Goal: Task Accomplishment & Management: Use online tool/utility

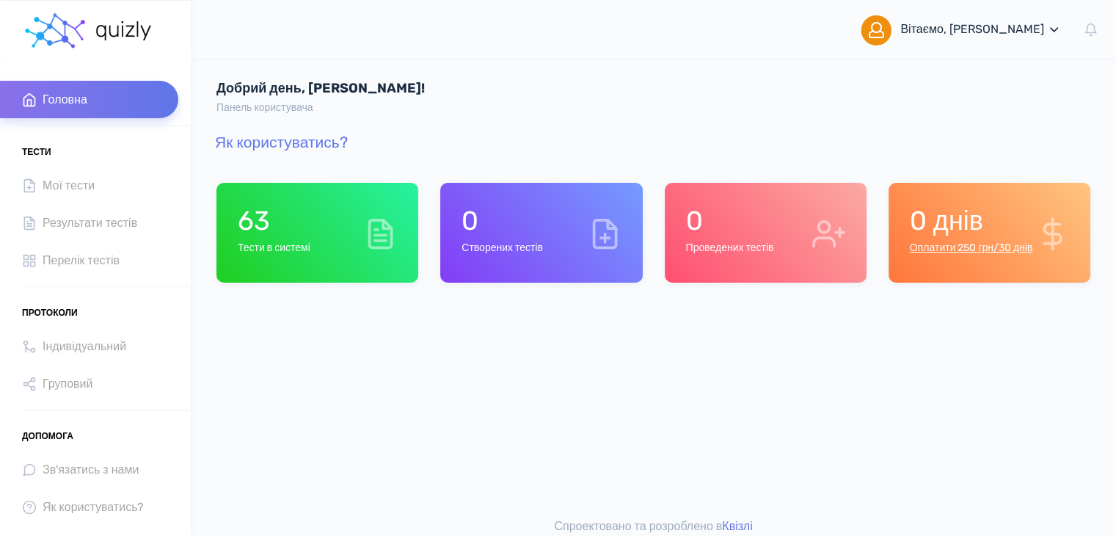
click at [1031, 36] on span "Вітаємо, Анна Даниленко" at bounding box center [981, 29] width 161 height 59
click at [84, 256] on span "Перелік тестів" at bounding box center [81, 260] width 77 height 20
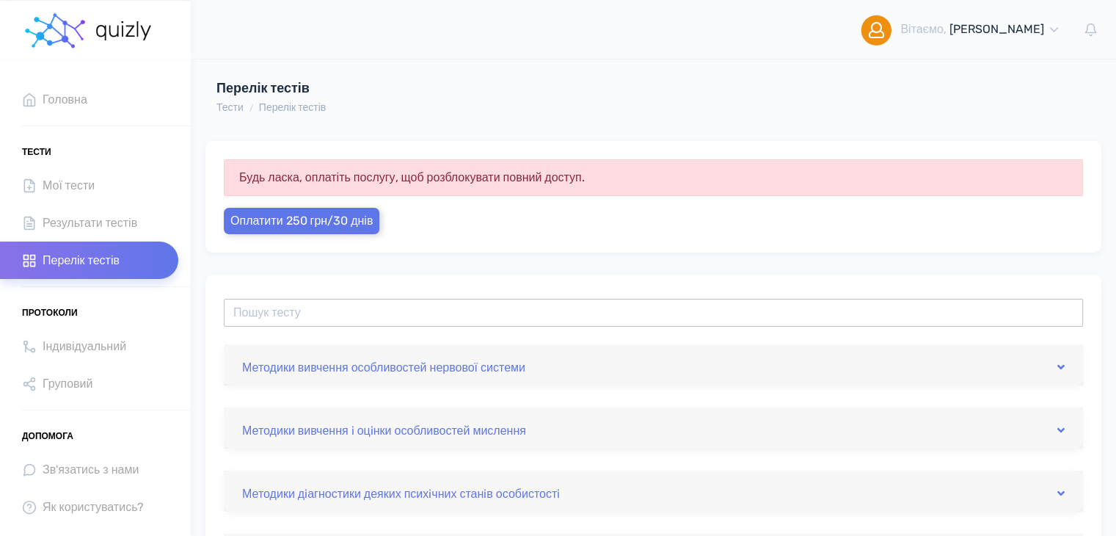
click at [353, 316] on input "text" at bounding box center [653, 313] width 859 height 28
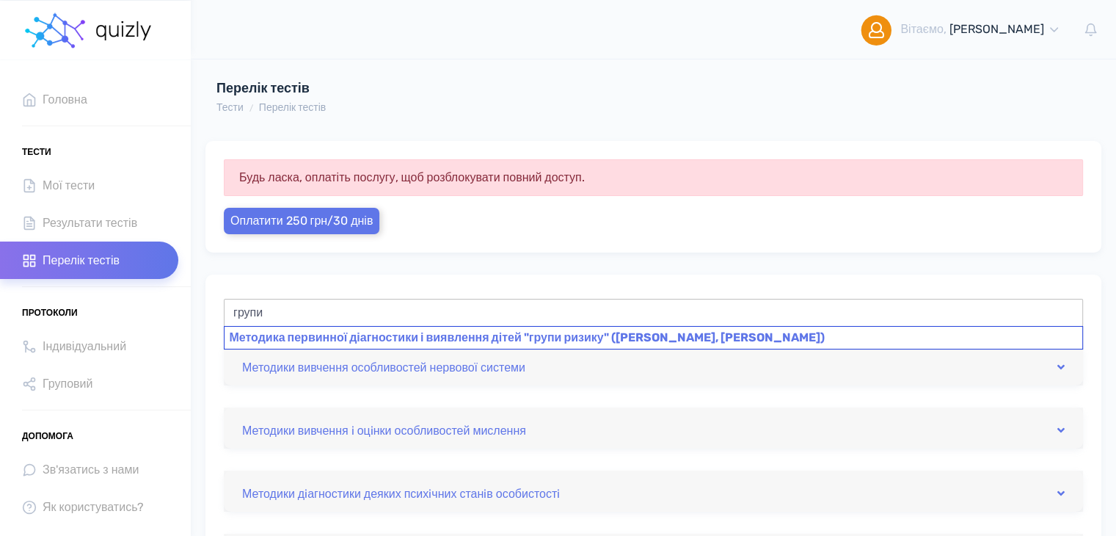
click at [479, 341] on div "Методика первинної діагностики і виявлення дітей "групи ризику" ([PERSON_NAME],…" at bounding box center [653, 337] width 859 height 23
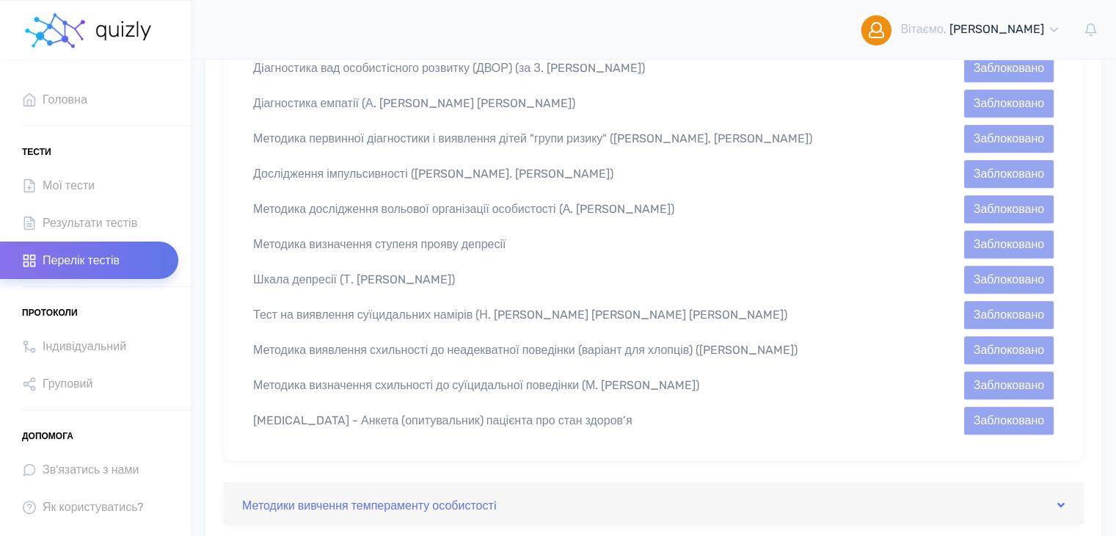
scroll to position [898, 0]
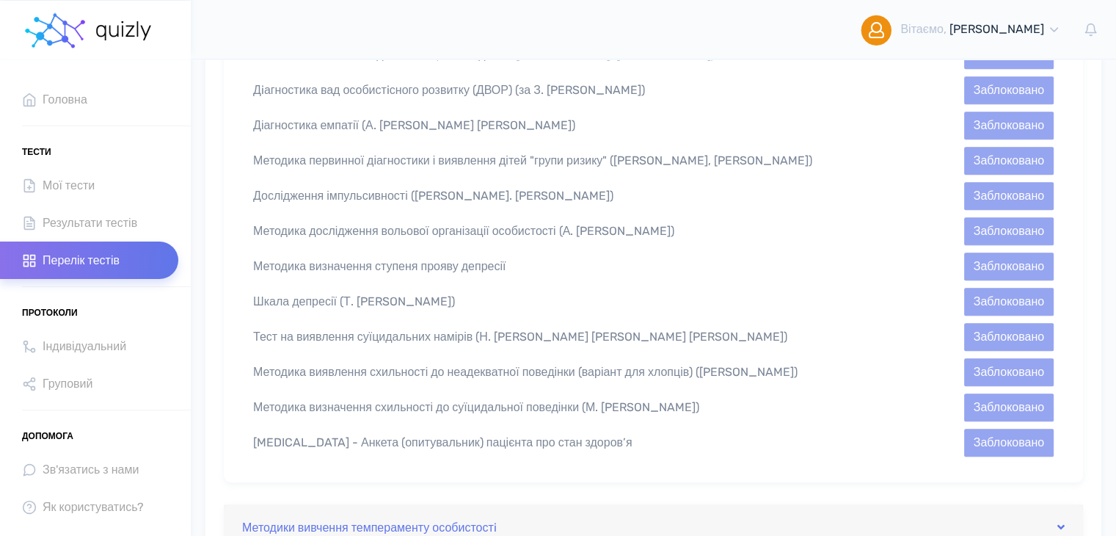
type input "Методика первинної діагностики і виявлення дітей "групи ризику" ([PERSON_NAME],…"
click at [473, 152] on div "Методика первинної діагностики і виявлення дітей "групи ризику" ([PERSON_NAME],…" at bounding box center [550, 161] width 617 height 18
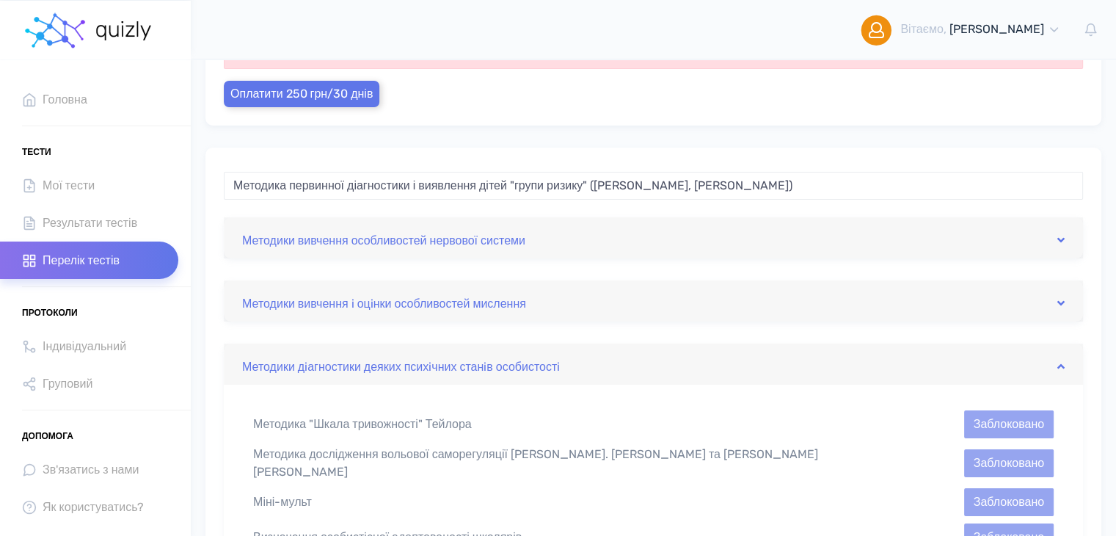
scroll to position [0, 0]
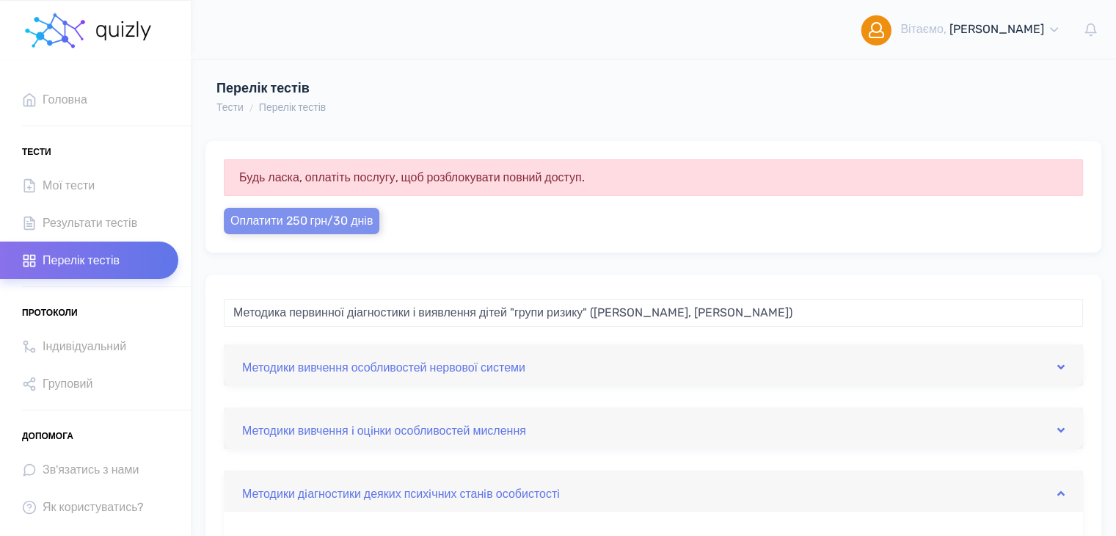
click at [330, 221] on span "Оплатити 250 грн/30 днів" at bounding box center [301, 221] width 142 height 14
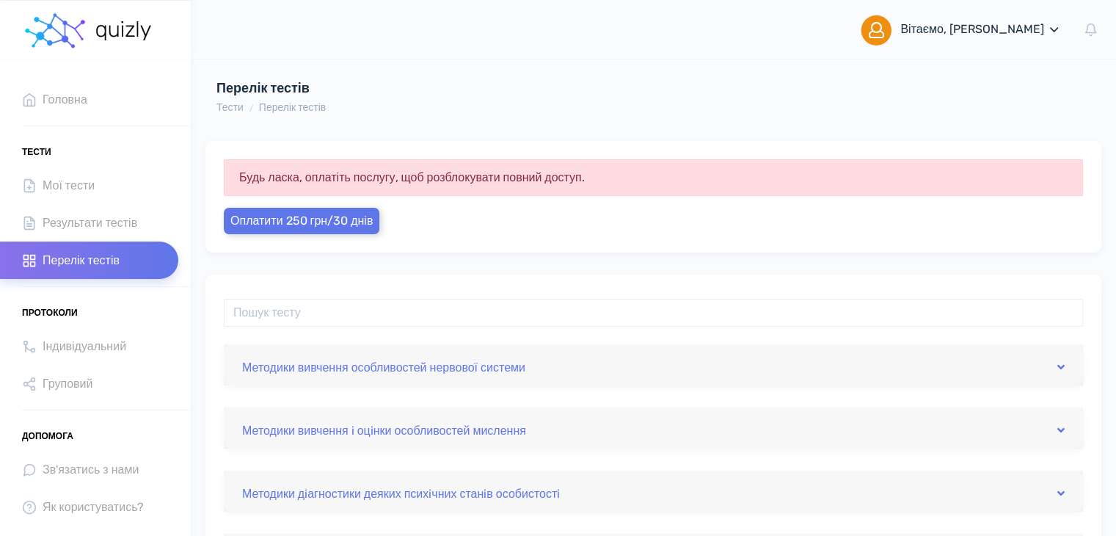
click at [1050, 37] on icon at bounding box center [1054, 30] width 14 height 14
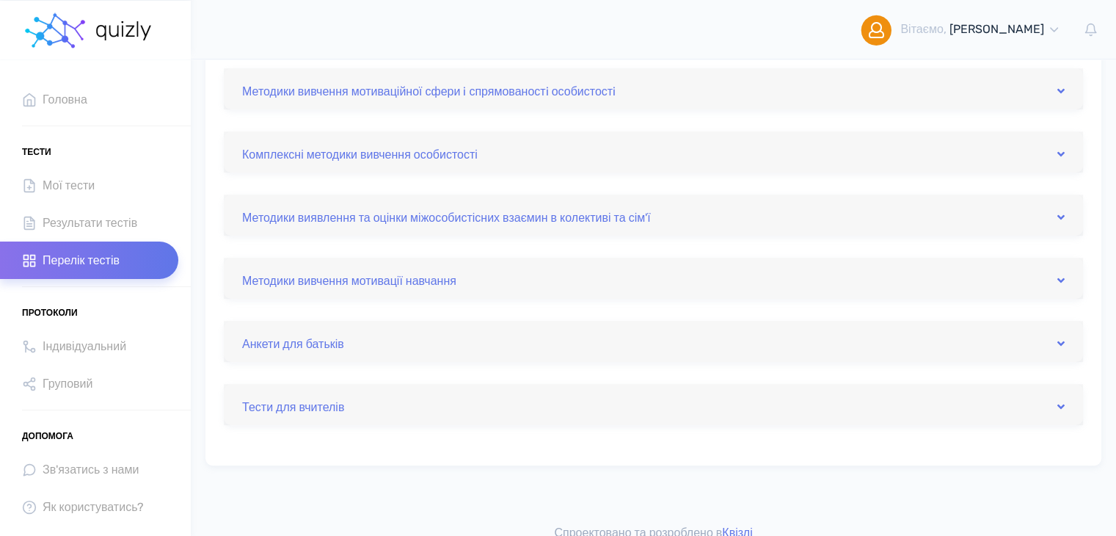
scroll to position [671, 0]
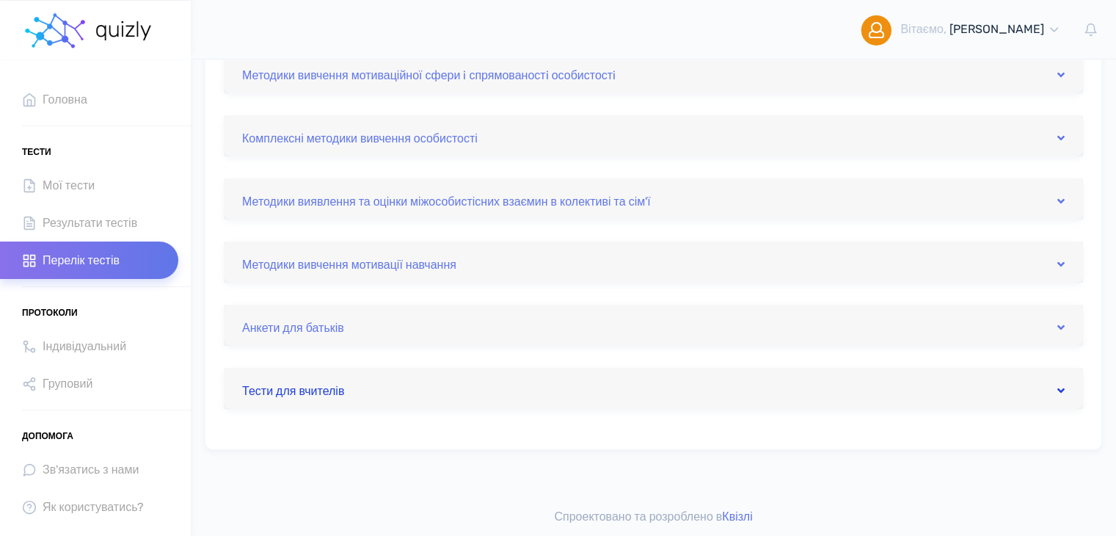
click at [1062, 390] on icon at bounding box center [1061, 391] width 7 height 12
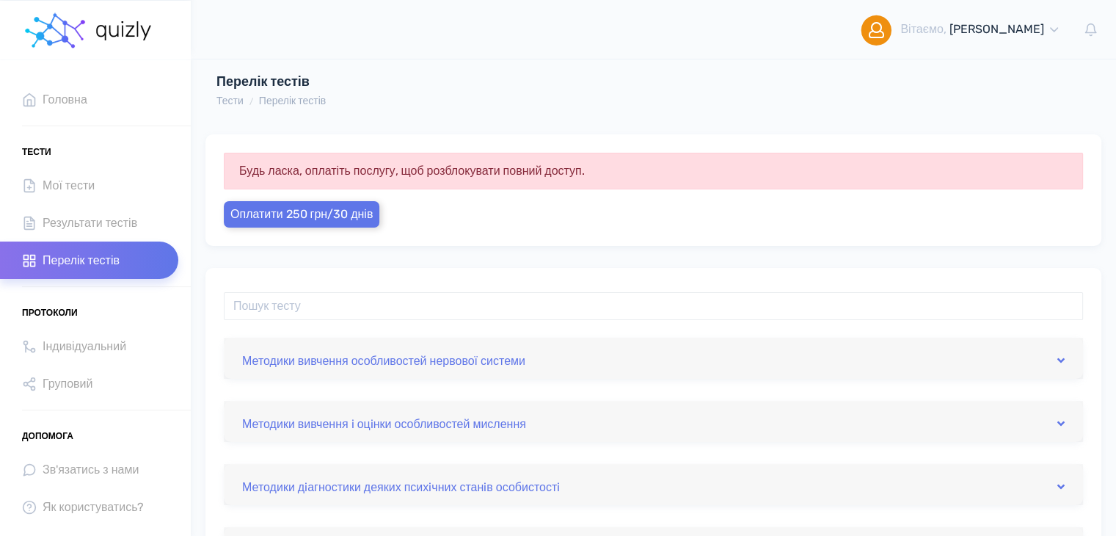
scroll to position [0, 0]
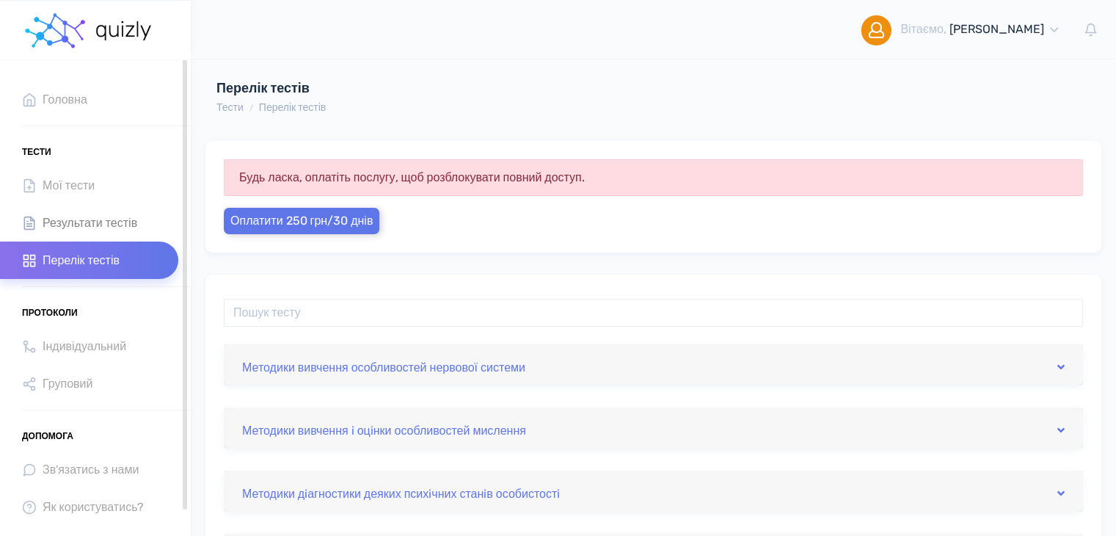
click at [92, 230] on span "Результати тестів" at bounding box center [90, 223] width 95 height 20
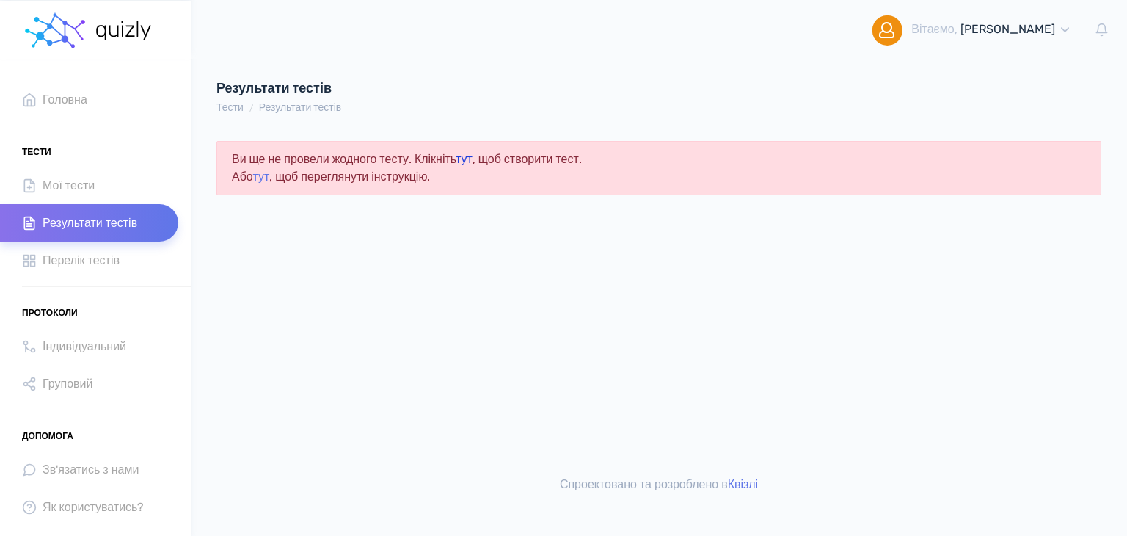
click at [473, 161] on link "тут" at bounding box center [464, 159] width 17 height 14
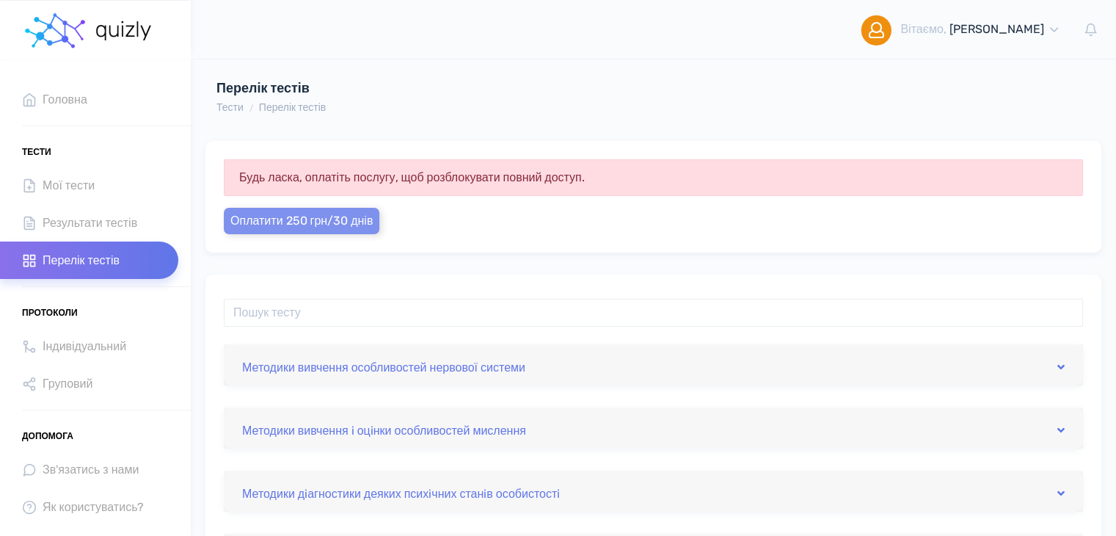
drag, startPoint x: 276, startPoint y: 223, endPoint x: 675, endPoint y: 93, distance: 419.9
click at [276, 223] on span "Оплатити 250 грн/30 днів" at bounding box center [301, 221] width 142 height 14
click at [976, 30] on span "[PERSON_NAME]" at bounding box center [997, 29] width 95 height 14
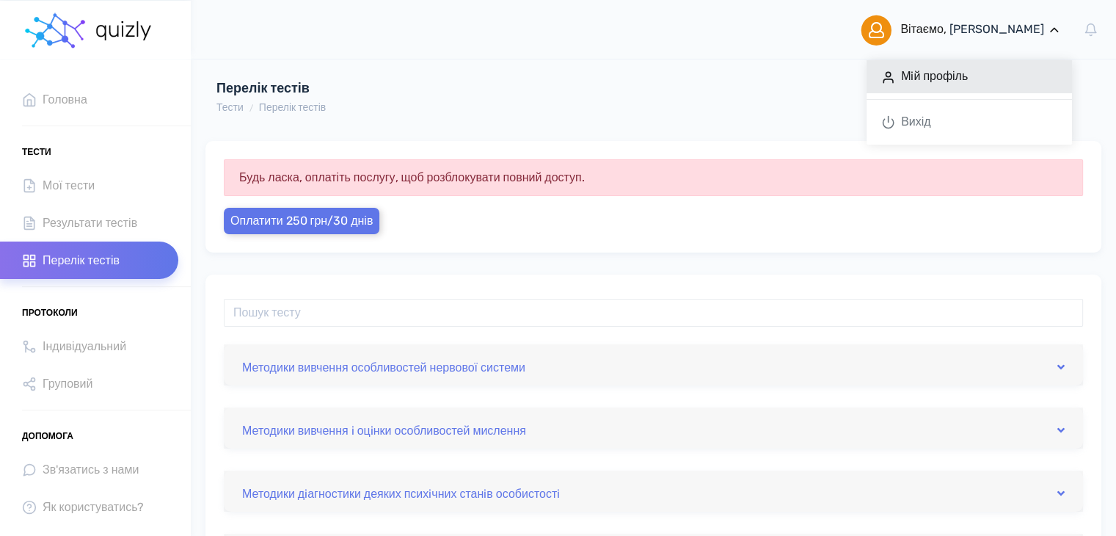
click at [934, 84] on link "Мiй профіль" at bounding box center [970, 76] width 206 height 33
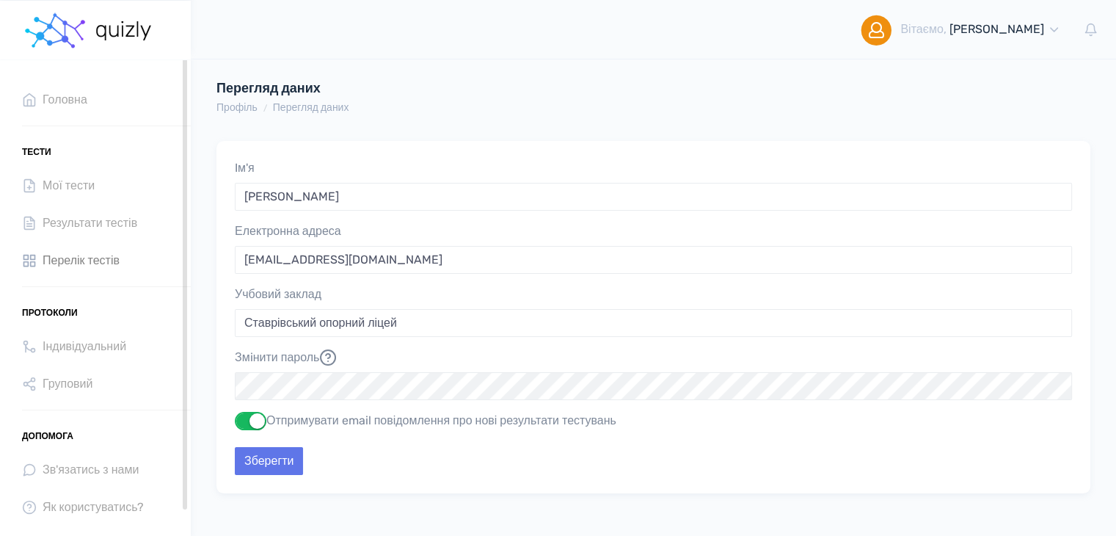
click at [111, 259] on span "Перелік тестів" at bounding box center [81, 260] width 77 height 20
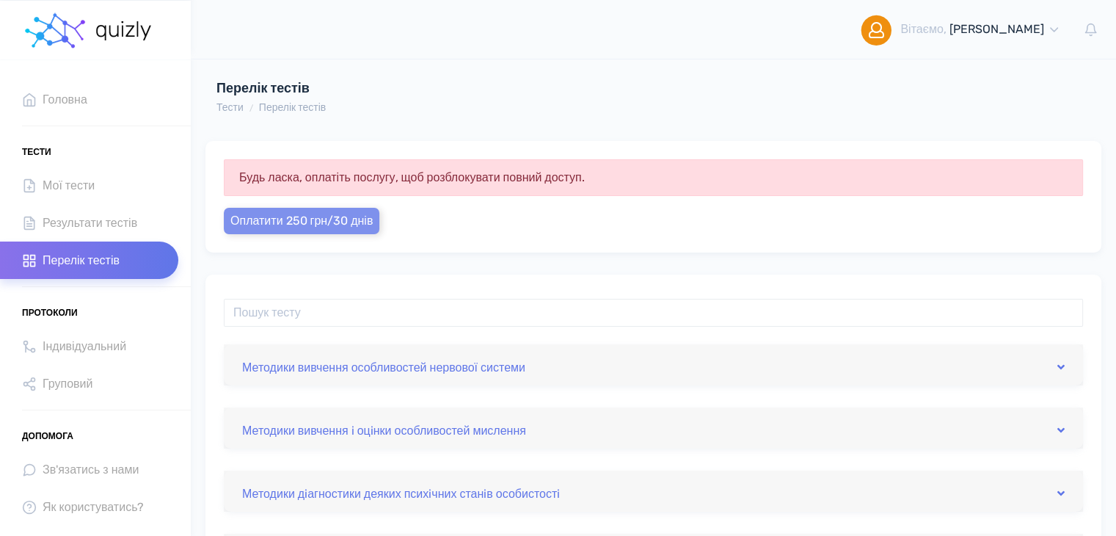
click at [343, 222] on span "Оплатити 250 грн/30 днів" at bounding box center [301, 221] width 142 height 14
click at [988, 27] on span "[PERSON_NAME]" at bounding box center [997, 29] width 95 height 14
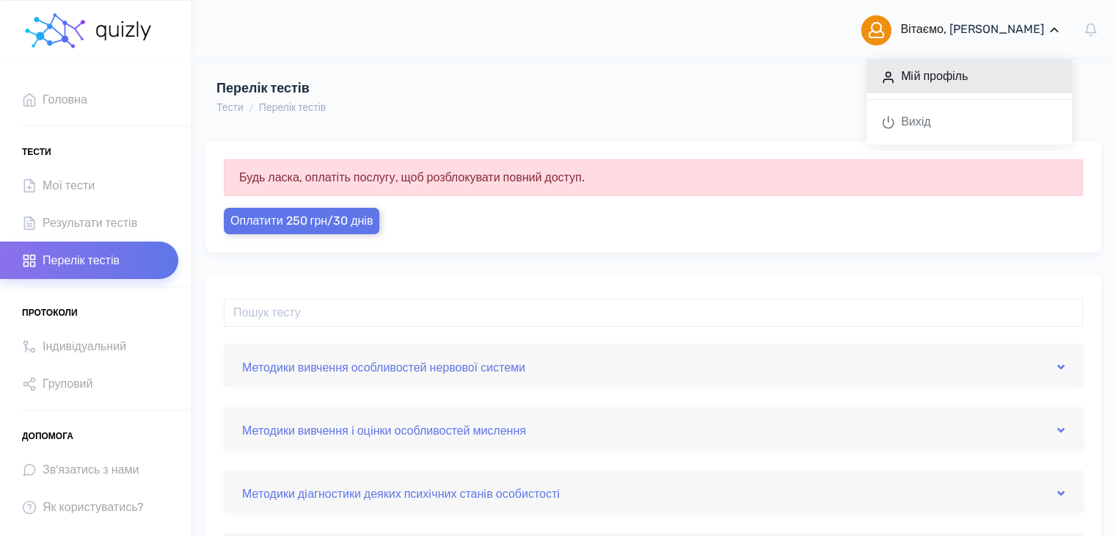
click at [941, 71] on link "Мiй профіль" at bounding box center [970, 76] width 206 height 33
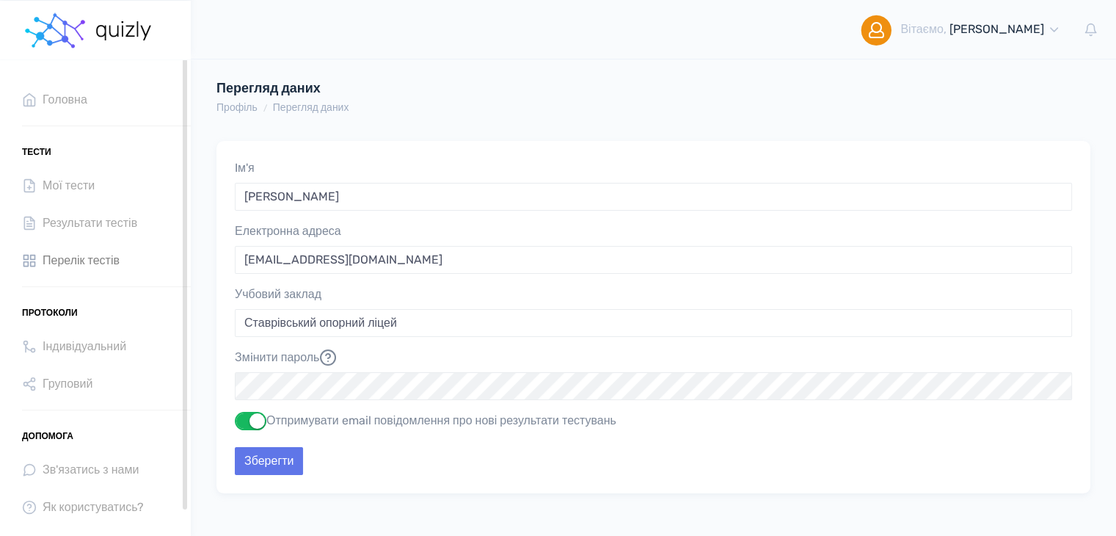
click at [98, 255] on span "Перелік тестів" at bounding box center [81, 260] width 77 height 20
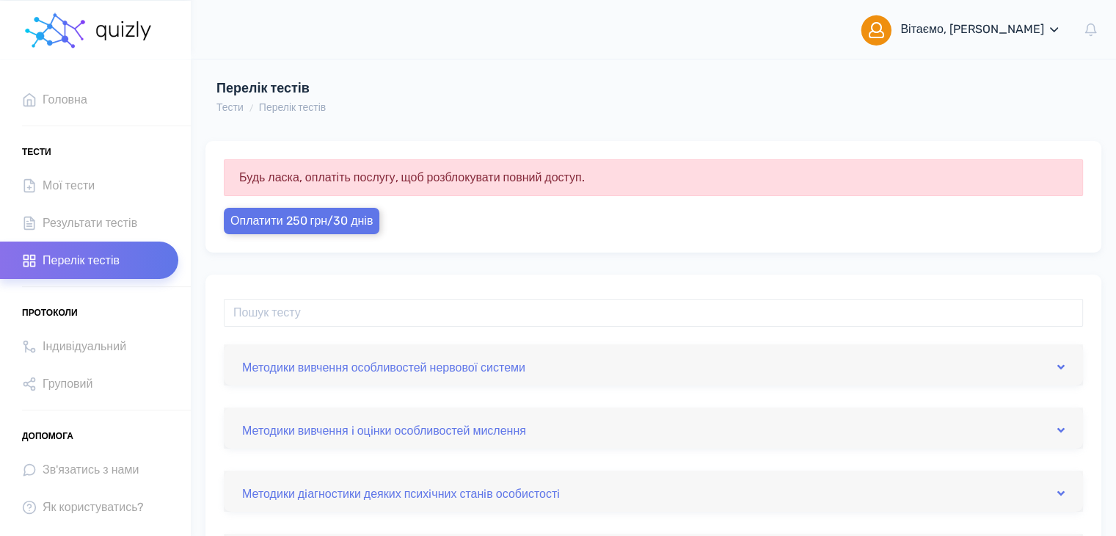
click at [1007, 22] on span "[PERSON_NAME]" at bounding box center [997, 29] width 95 height 14
click at [927, 136] on link "Вихід" at bounding box center [970, 122] width 206 height 33
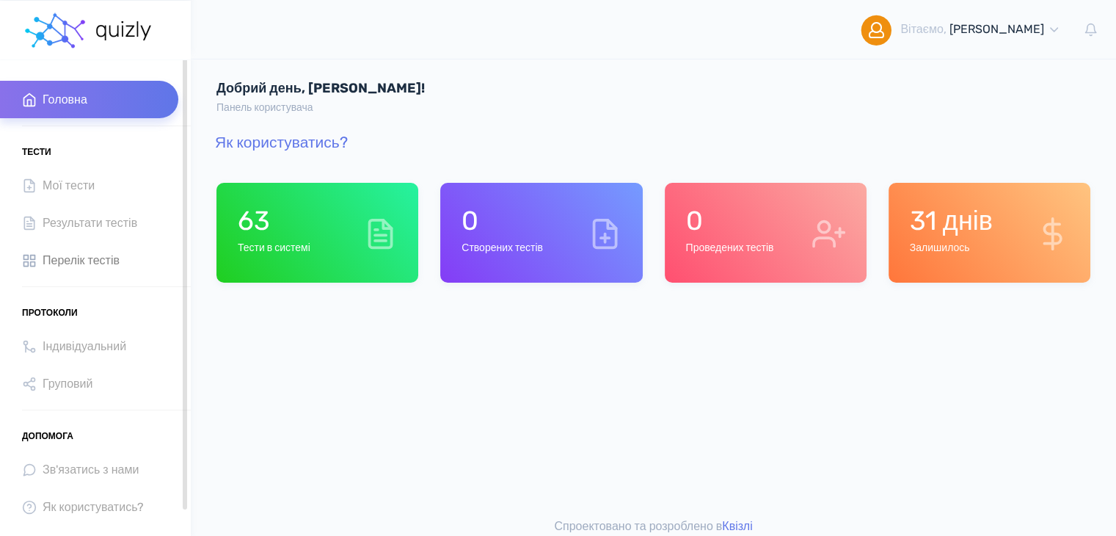
click at [81, 255] on span "Перелік тестів" at bounding box center [81, 260] width 77 height 20
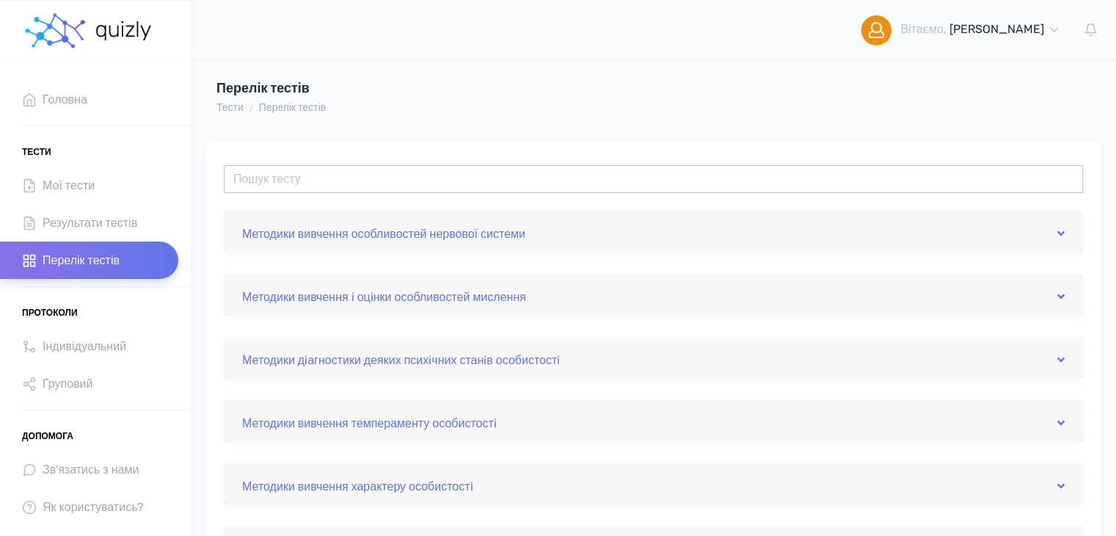
click at [599, 178] on input "text" at bounding box center [653, 179] width 859 height 28
type input "u"
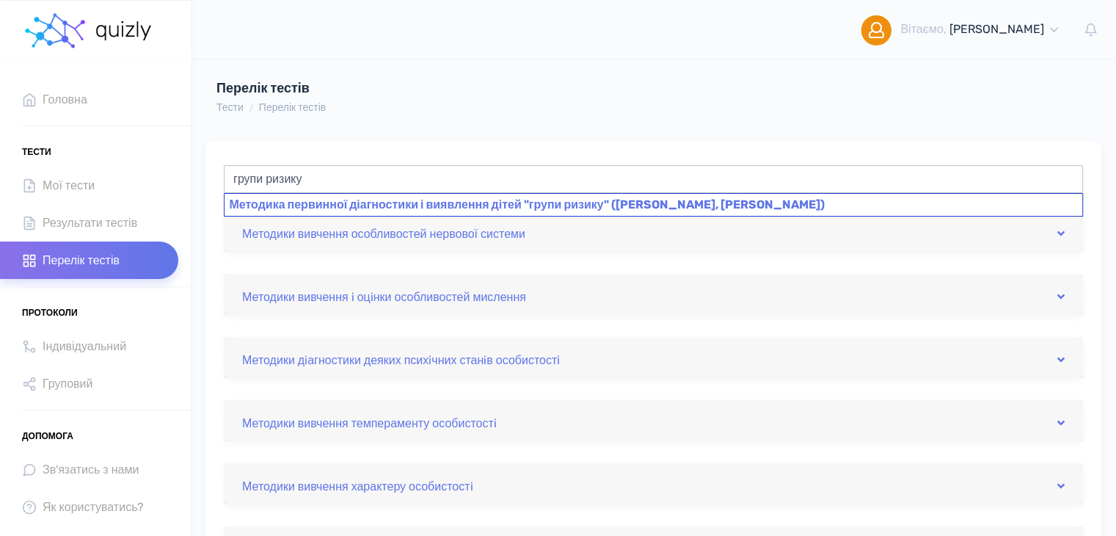
click at [625, 209] on div "Методика первинної діагностики і виявлення дітей "групи ризику" (М.І. Рожков, М…" at bounding box center [653, 204] width 859 height 23
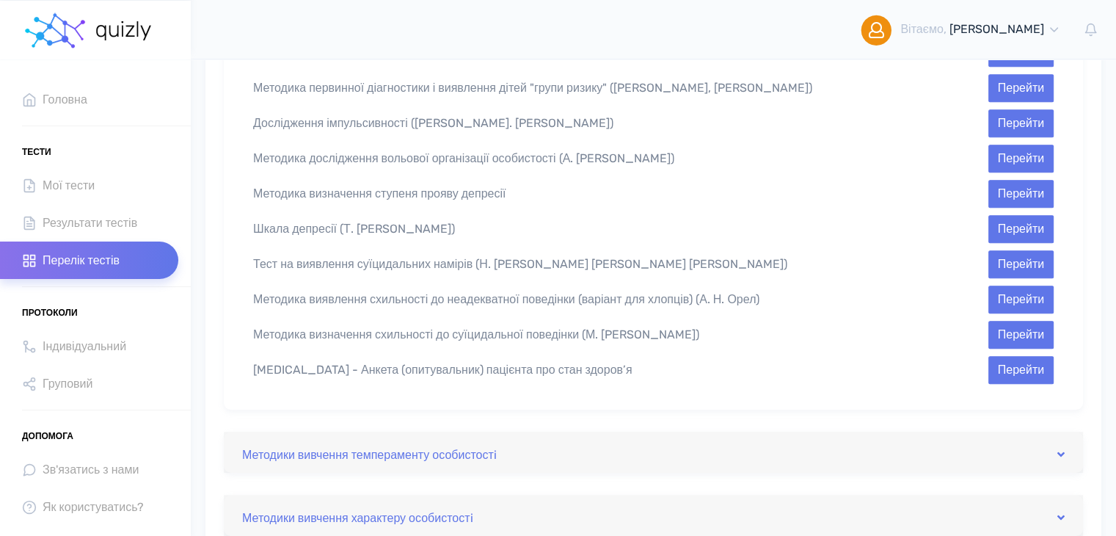
scroll to position [838, 0]
type input "Методика первинної діагностики і виявлення дітей "групи ризику" ([PERSON_NAME],…"
click at [1036, 73] on button "Перейти" at bounding box center [1021, 87] width 65 height 28
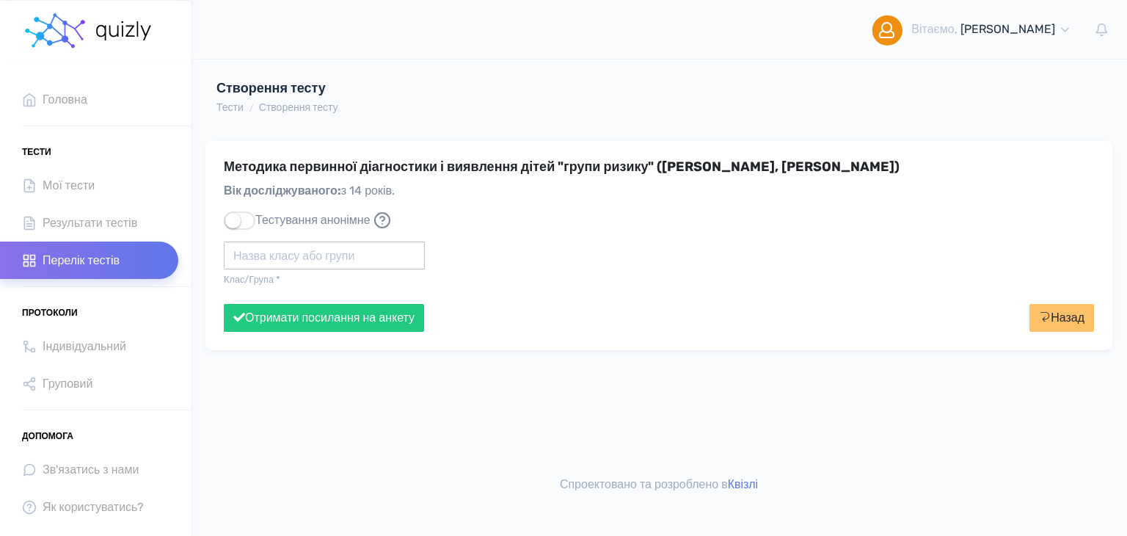
click at [375, 265] on input "text" at bounding box center [324, 255] width 201 height 28
type input "11-А"
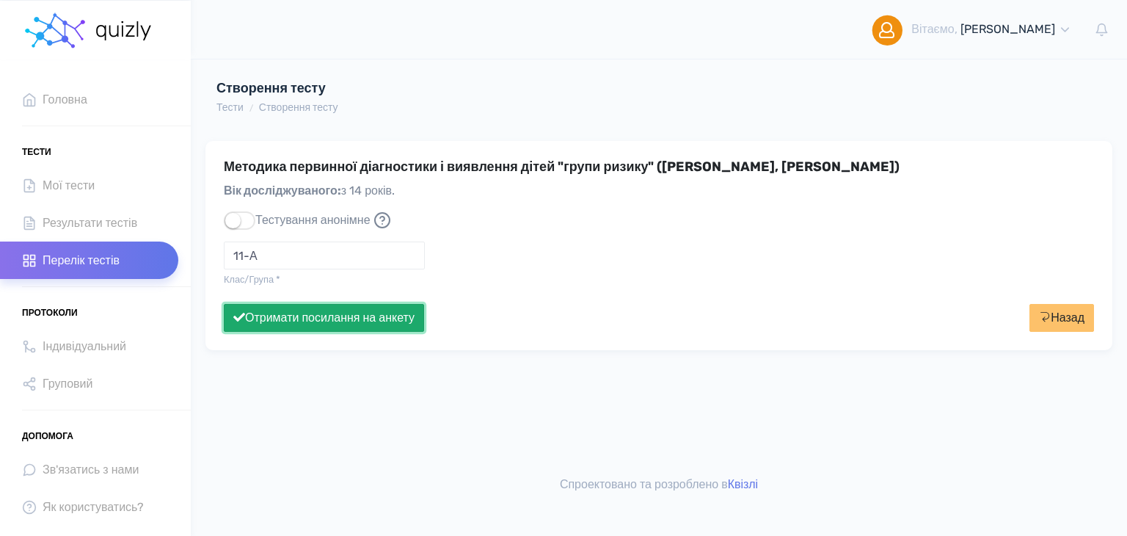
click at [325, 321] on button "Отримати посилання на анкету" at bounding box center [324, 318] width 200 height 28
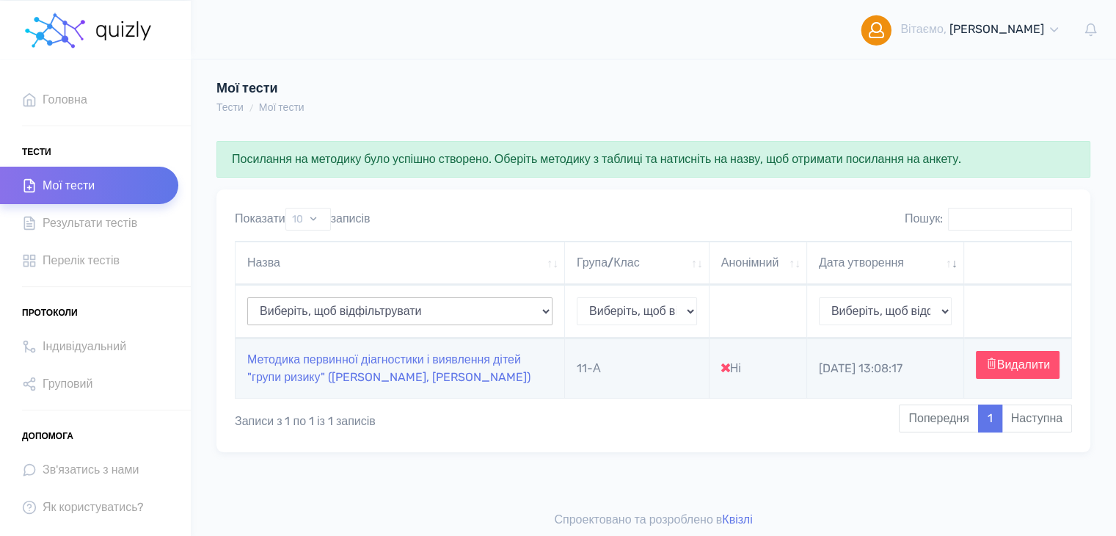
click at [549, 313] on select "Виберіть, щоб відфільтрувати Методика первинної діагностики і виявлення дітей "…" at bounding box center [399, 311] width 305 height 28
click at [694, 309] on select "Виберіть, щоб відфільтрувати 11-А" at bounding box center [637, 311] width 120 height 28
click at [948, 306] on select "Виберіть, щоб відфільтрувати 2025-09-11" at bounding box center [885, 311] width 133 height 28
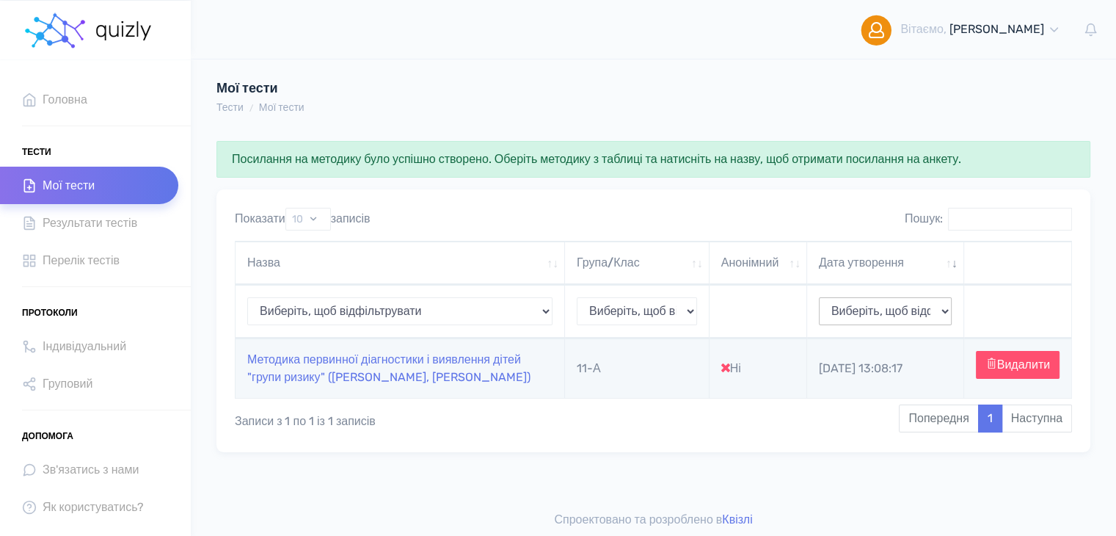
click at [948, 306] on select "Виберіть, щоб відфільтрувати 2025-09-11" at bounding box center [885, 311] width 133 height 28
click at [351, 375] on link "Методика первинної діагностики і виявлення дітей "групи ризику" (М.І. Рожков, М…" at bounding box center [388, 368] width 283 height 32
type input "https://quizly.com.ua/quiz/77mIjQUcSd3z6"
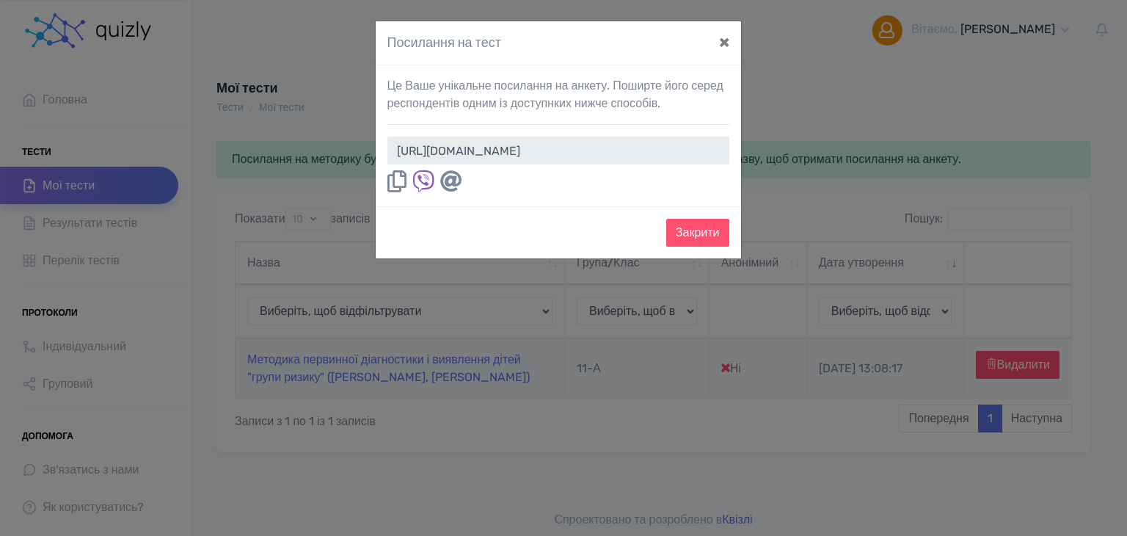
click at [395, 181] on icon at bounding box center [397, 181] width 19 height 22
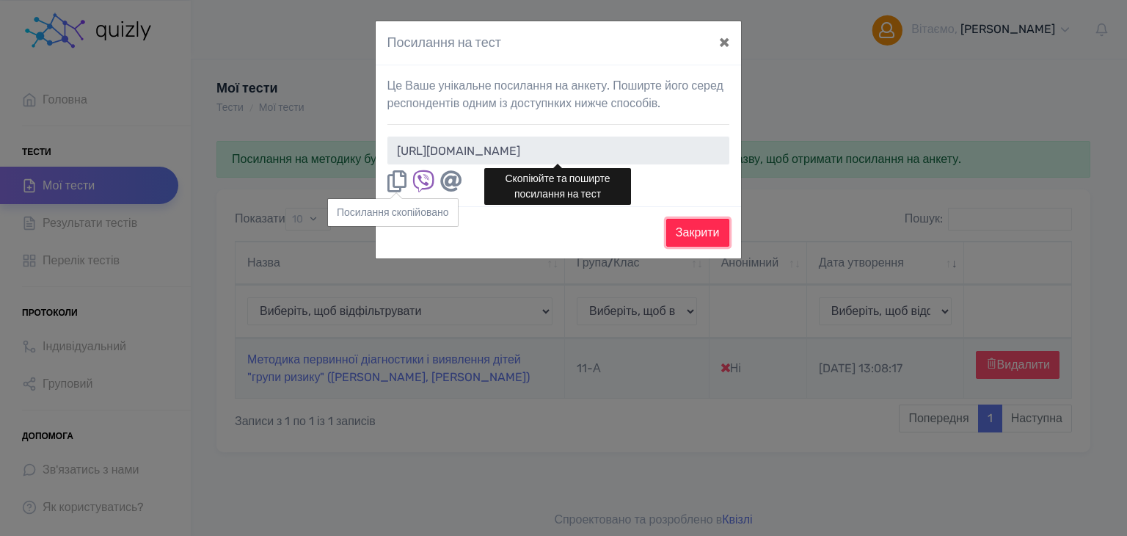
click at [704, 223] on button "Закрити" at bounding box center [697, 233] width 63 height 28
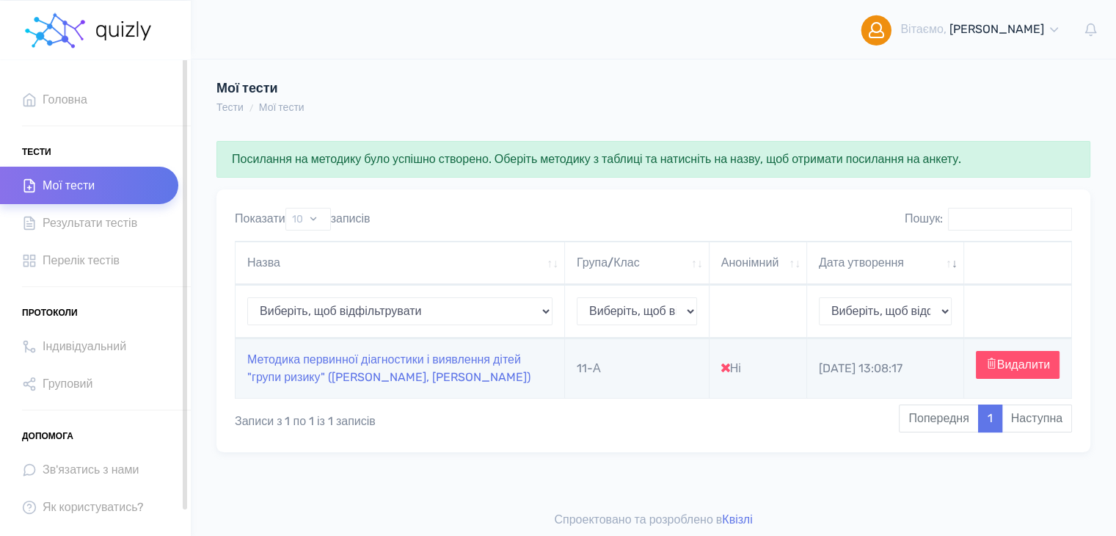
click at [83, 183] on span "Мої тести" at bounding box center [69, 185] width 52 height 20
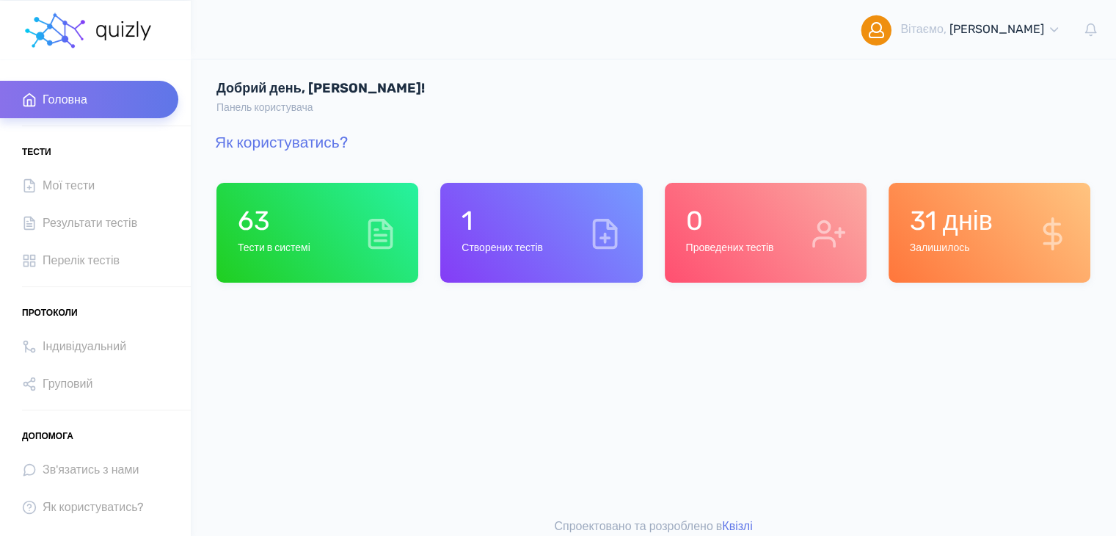
click at [534, 183] on div "1 Створених тестів" at bounding box center [541, 233] width 202 height 100
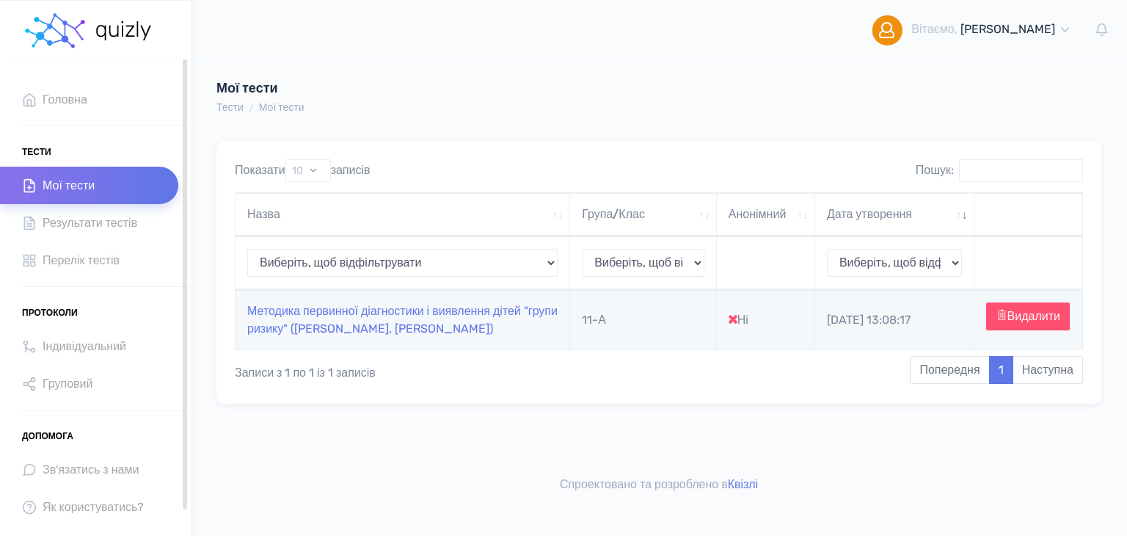
click at [80, 188] on span "Мої тести" at bounding box center [69, 185] width 52 height 20
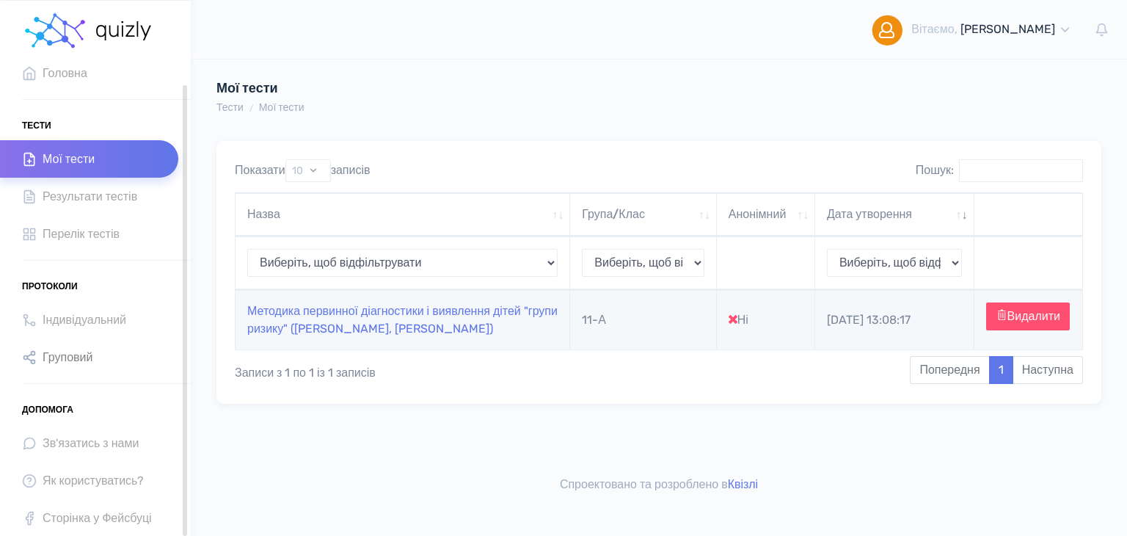
click at [76, 350] on span "Груповий" at bounding box center [68, 357] width 50 height 20
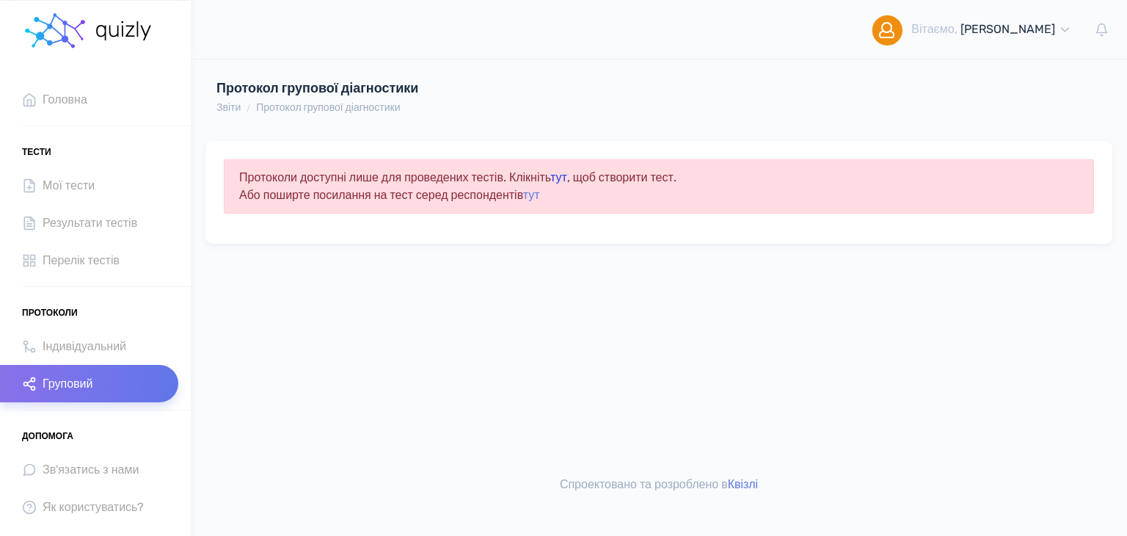
click at [567, 176] on link "тут" at bounding box center [558, 177] width 17 height 14
click at [82, 181] on span "Мої тести" at bounding box center [69, 185] width 52 height 20
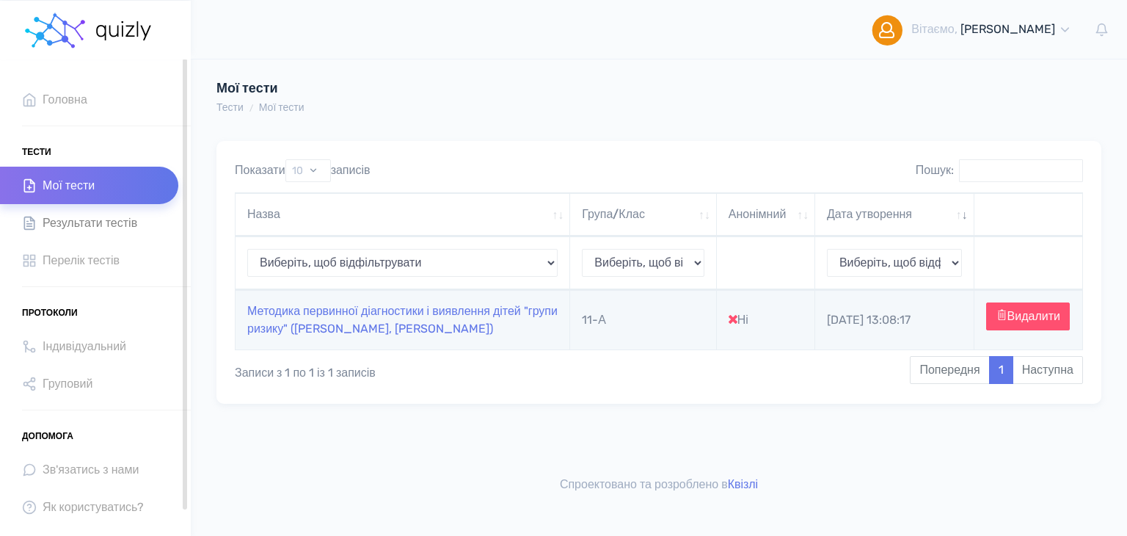
click at [94, 228] on span "Результати тестів" at bounding box center [90, 223] width 95 height 20
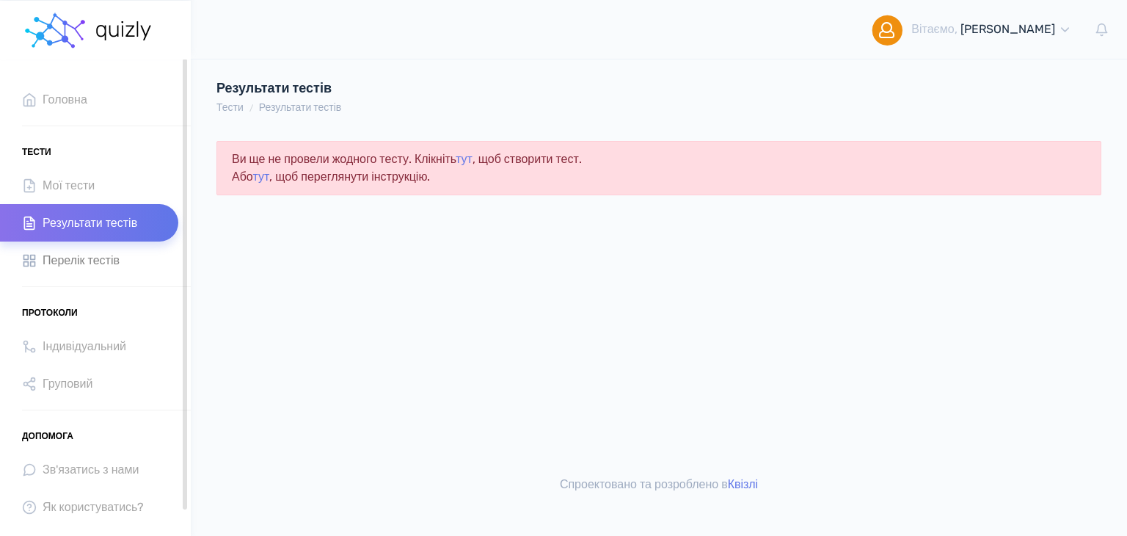
click at [83, 264] on span "Перелік тестів" at bounding box center [81, 260] width 77 height 20
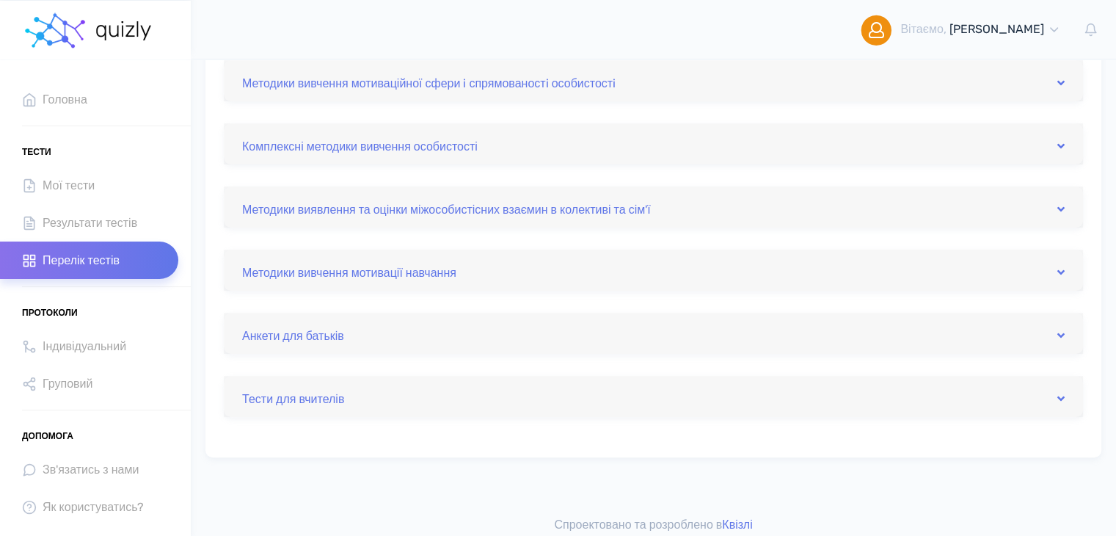
scroll to position [537, 0]
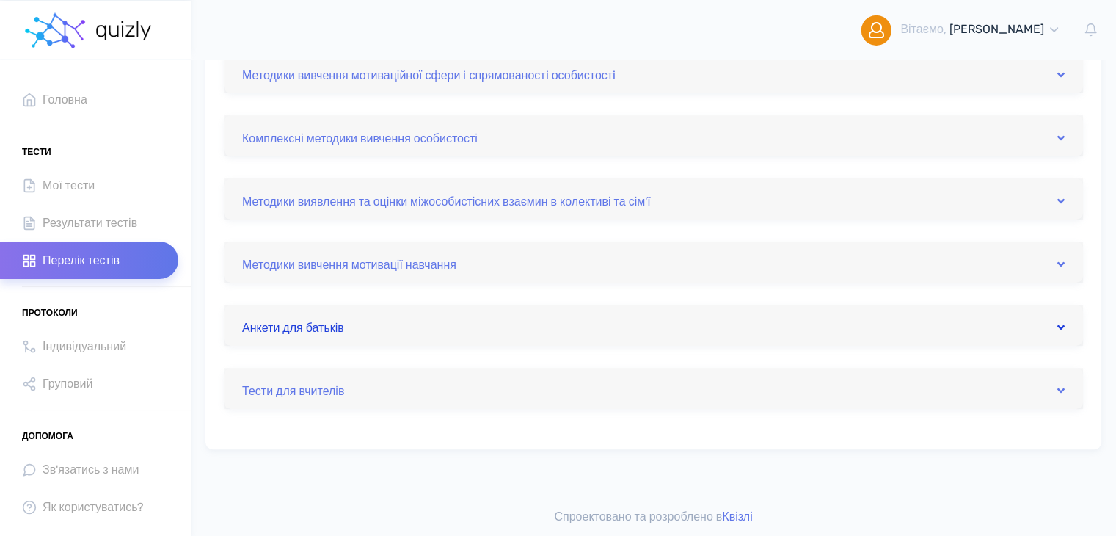
click at [1059, 325] on icon at bounding box center [1061, 327] width 7 height 12
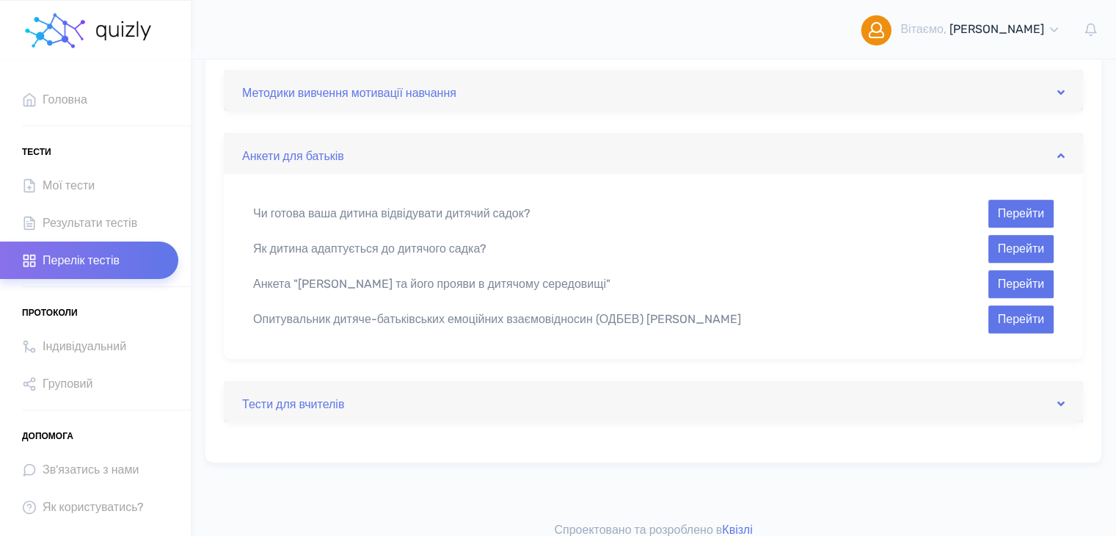
scroll to position [721, 0]
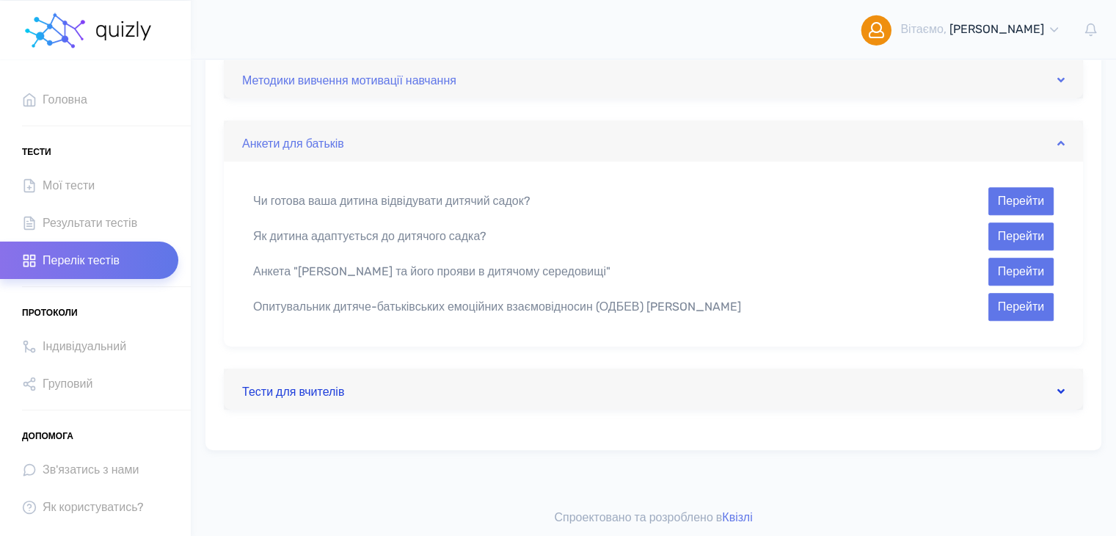
click at [1058, 389] on icon at bounding box center [1061, 391] width 7 height 12
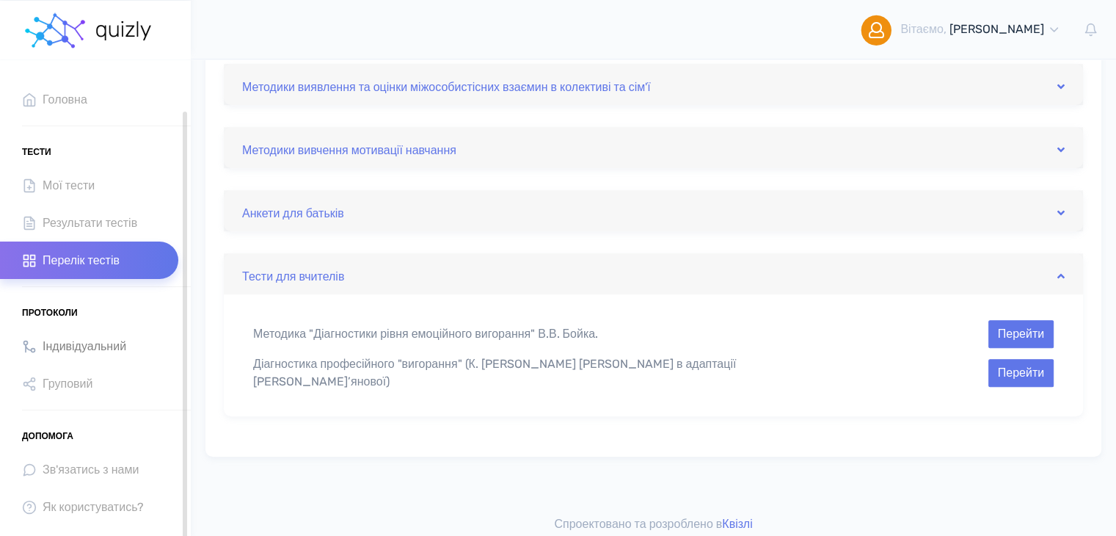
scroll to position [26, 0]
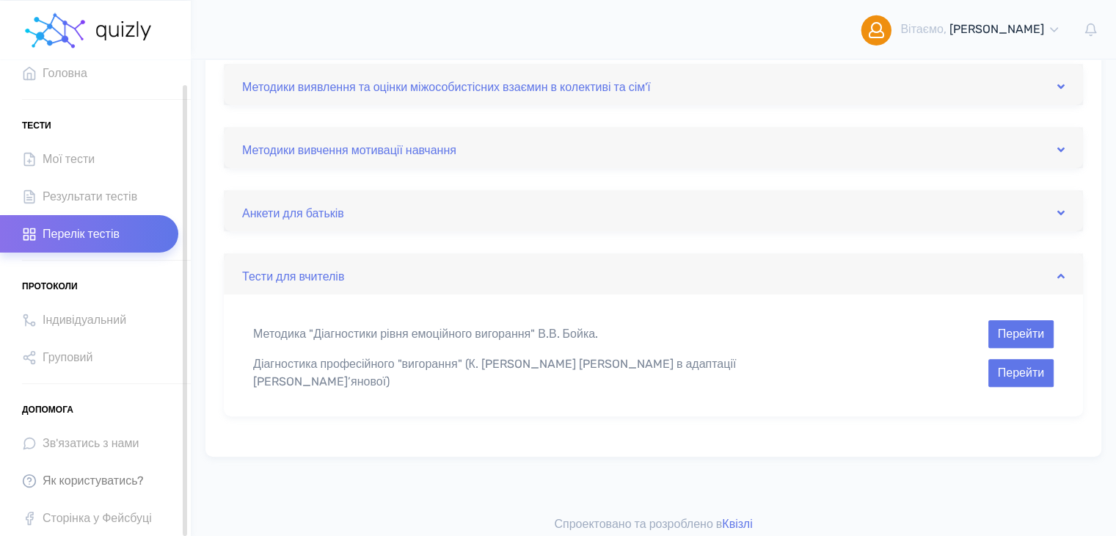
click at [98, 476] on span "Як користуватись?" at bounding box center [93, 480] width 101 height 20
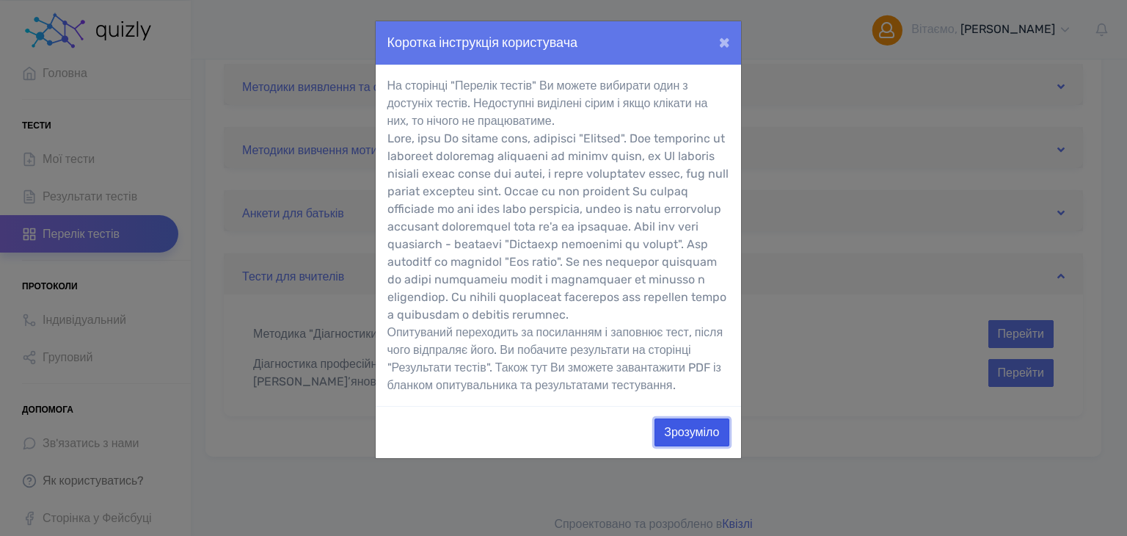
click at [696, 446] on button "Зрозуміло" at bounding box center [692, 432] width 74 height 28
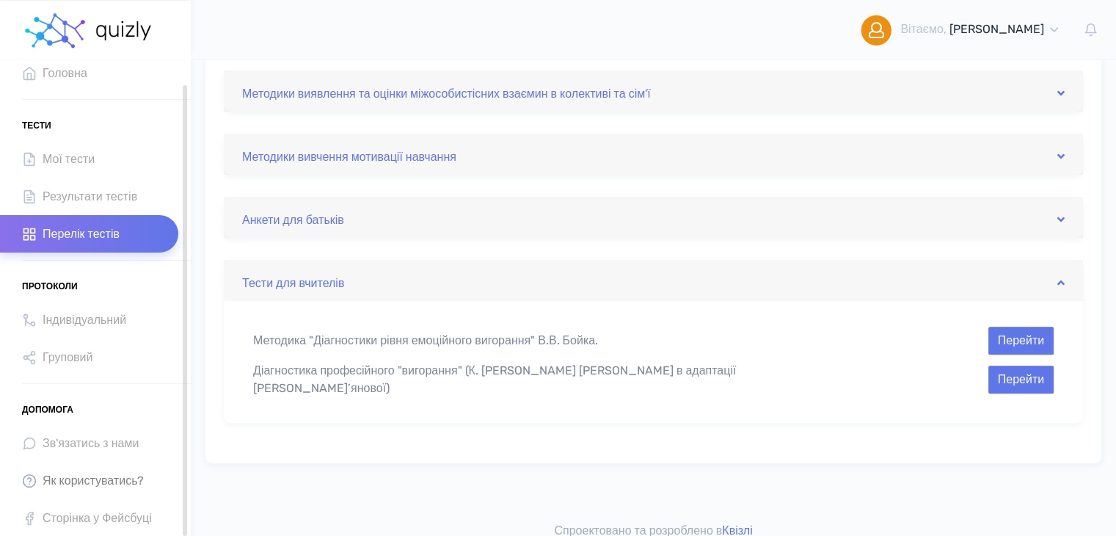
scroll to position [652, 0]
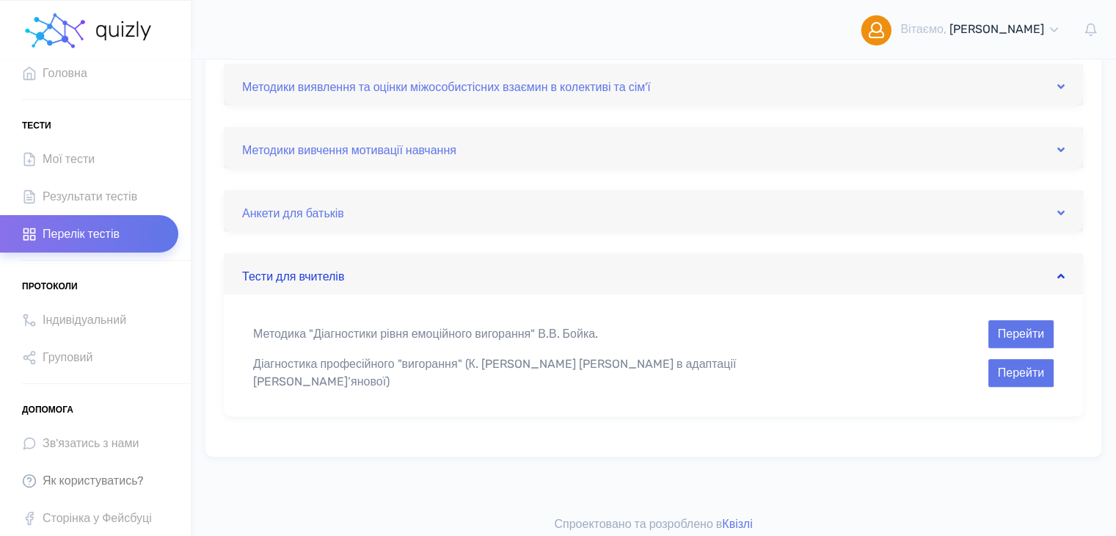
click at [1063, 276] on icon at bounding box center [1061, 276] width 7 height 12
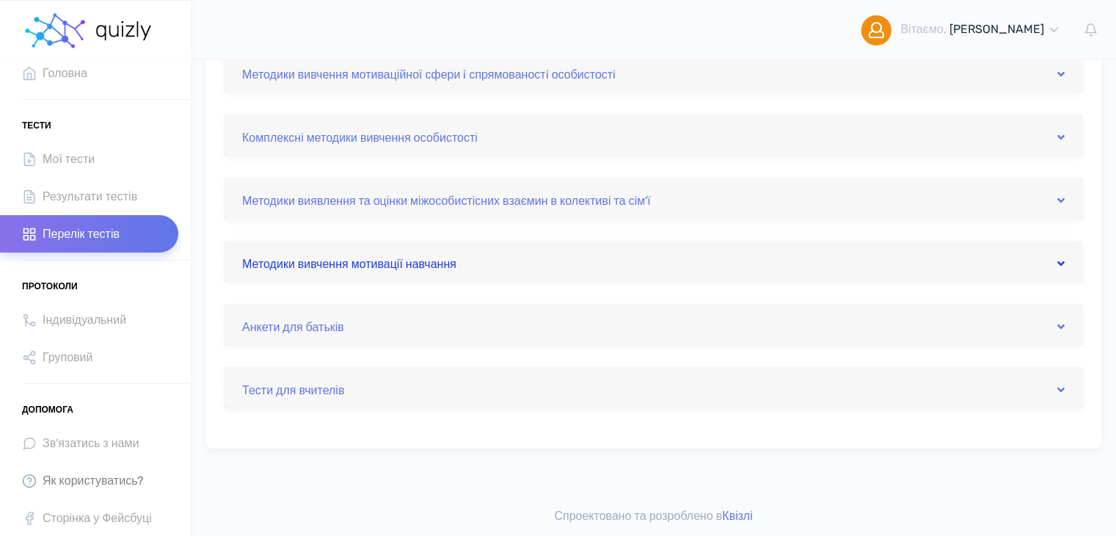
scroll to position [537, 0]
click at [1060, 264] on icon at bounding box center [1061, 264] width 7 height 12
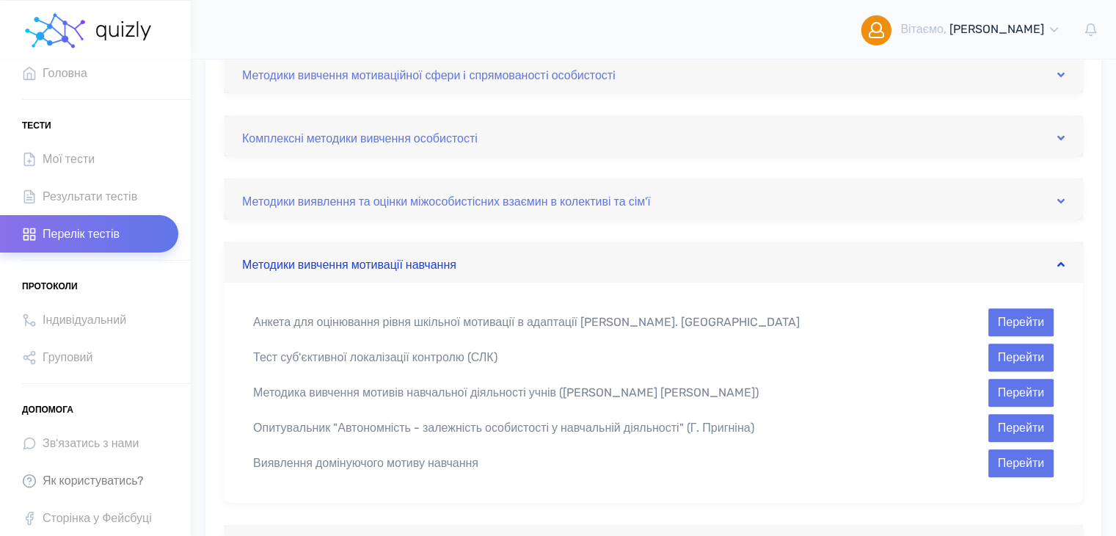
click at [1063, 265] on icon at bounding box center [1061, 264] width 7 height 12
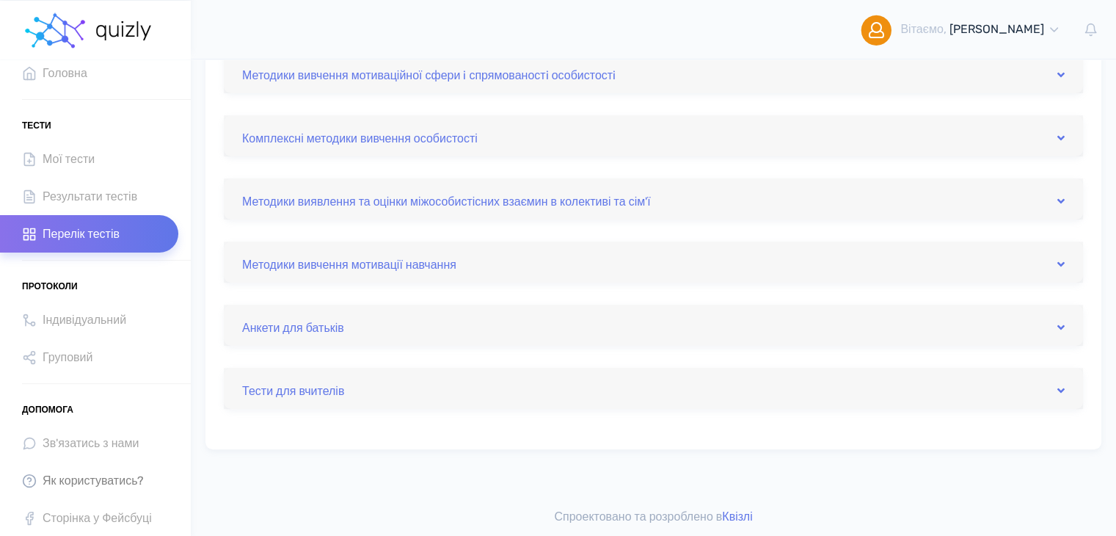
click at [1066, 202] on div "Методики виявлення та оцінки міжособистісних взаємин в колективі та сім'ї" at bounding box center [653, 198] width 859 height 41
click at [1063, 200] on icon at bounding box center [1061, 201] width 7 height 12
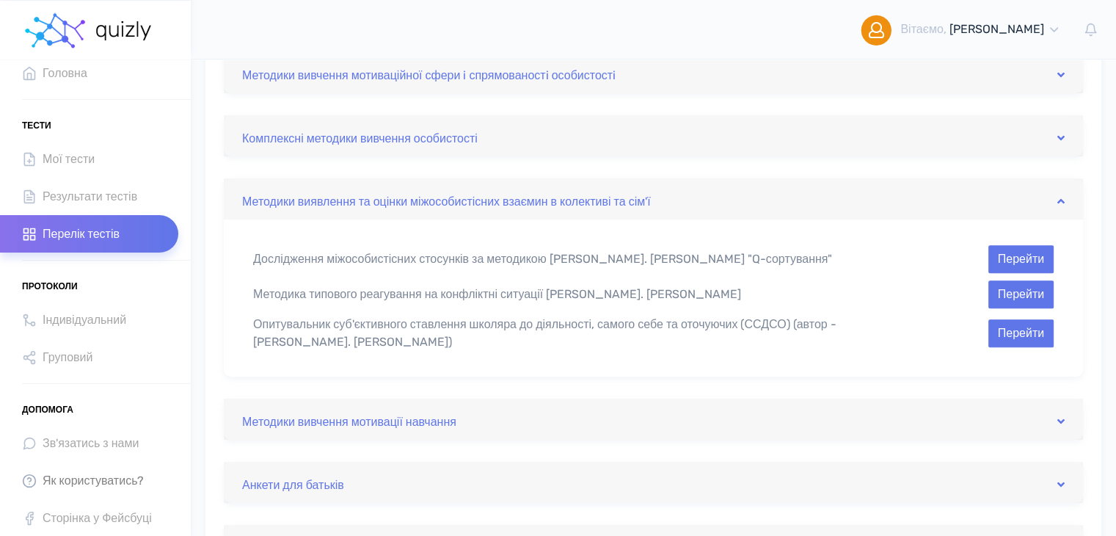
click at [1058, 210] on div "Методики виявлення та оцінки міжособистісних взаємин в колективі та сім'ї" at bounding box center [653, 198] width 859 height 41
click at [1059, 202] on icon at bounding box center [1061, 201] width 7 height 12
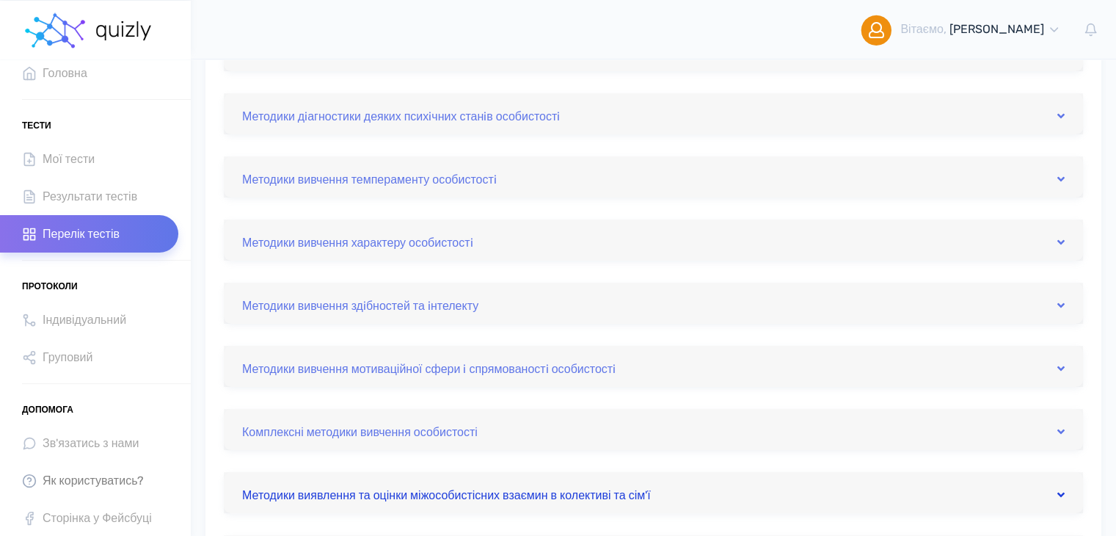
scroll to position [0, 0]
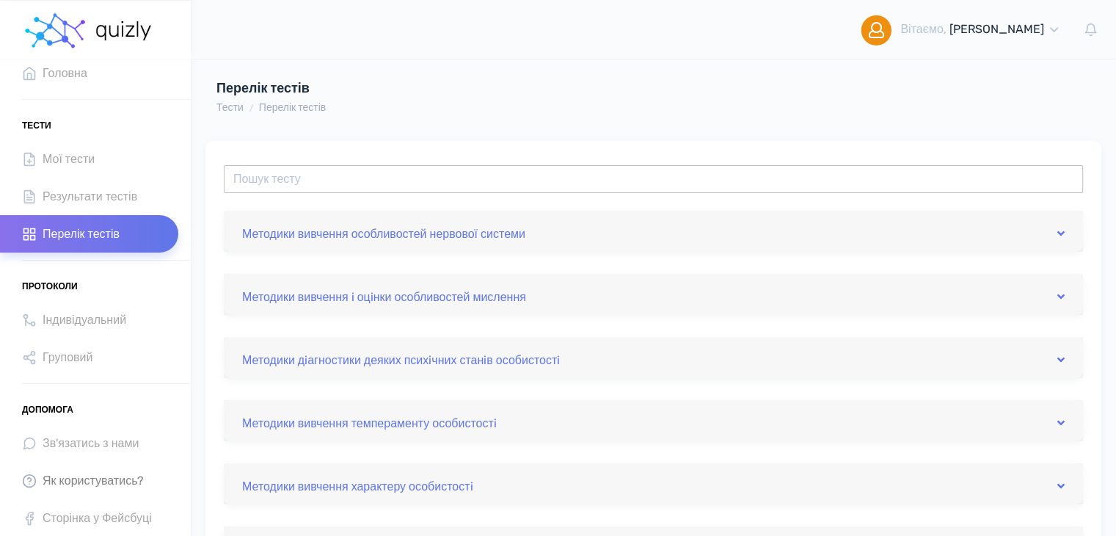
click at [430, 181] on input "text" at bounding box center [653, 179] width 859 height 28
type input "n"
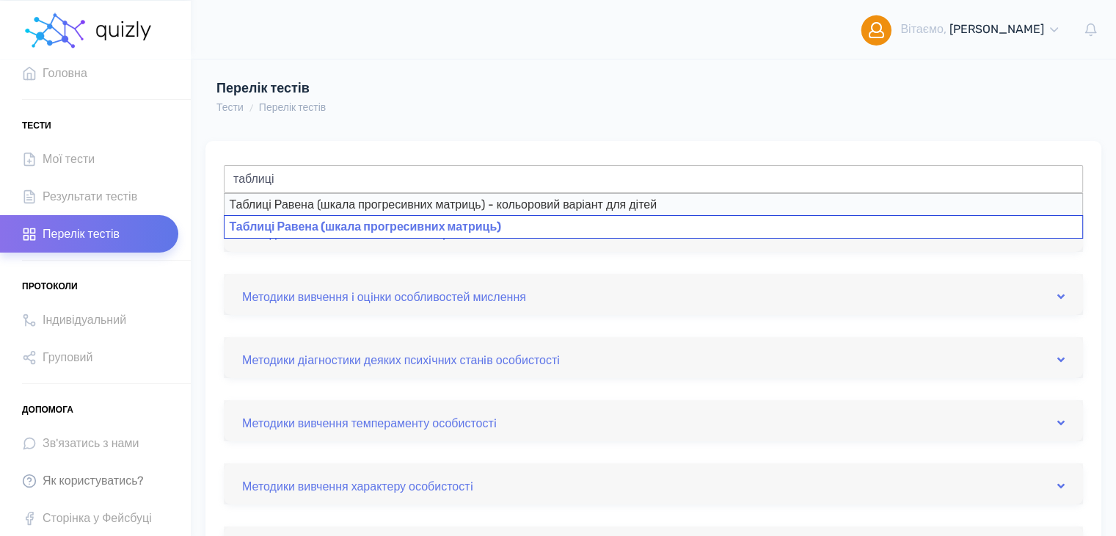
click at [443, 227] on div "Таблиці Равена (шкала прогресивних матриць)" at bounding box center [653, 226] width 859 height 23
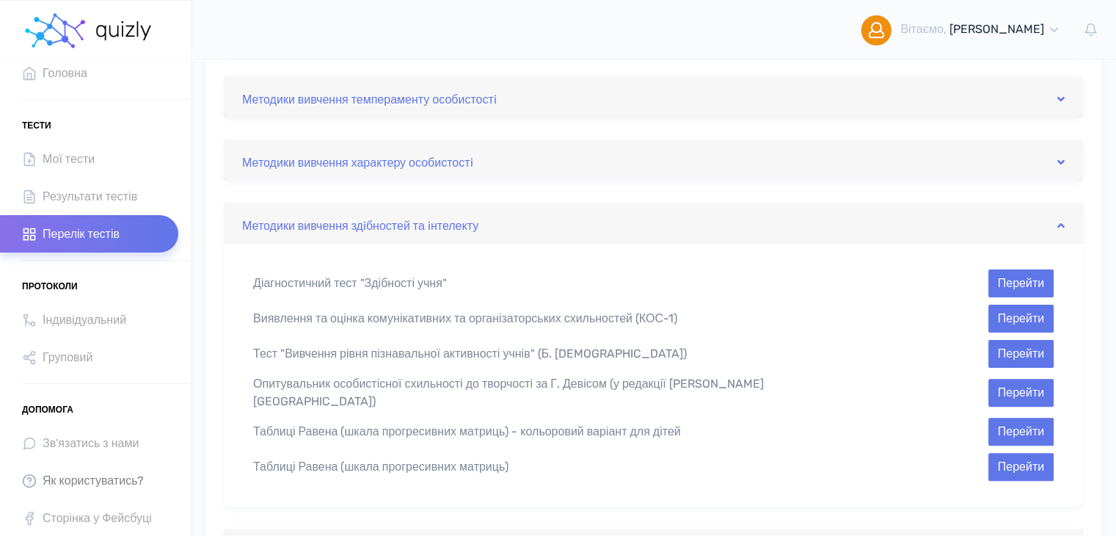
scroll to position [346, 0]
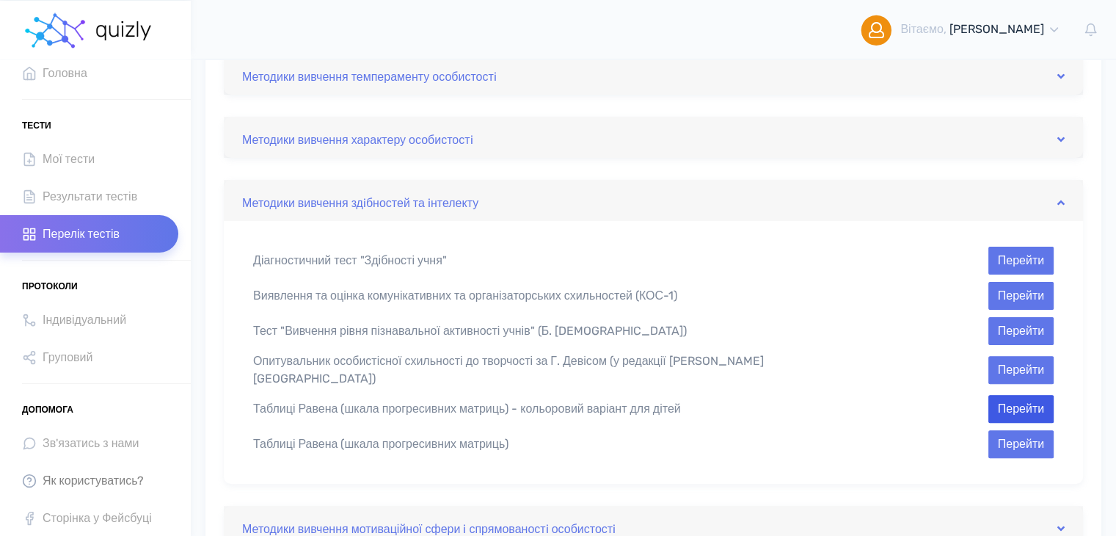
type input "Таблиці Равена (шкала прогресивних матриць)"
click at [1011, 406] on button "Перейти" at bounding box center [1021, 409] width 65 height 28
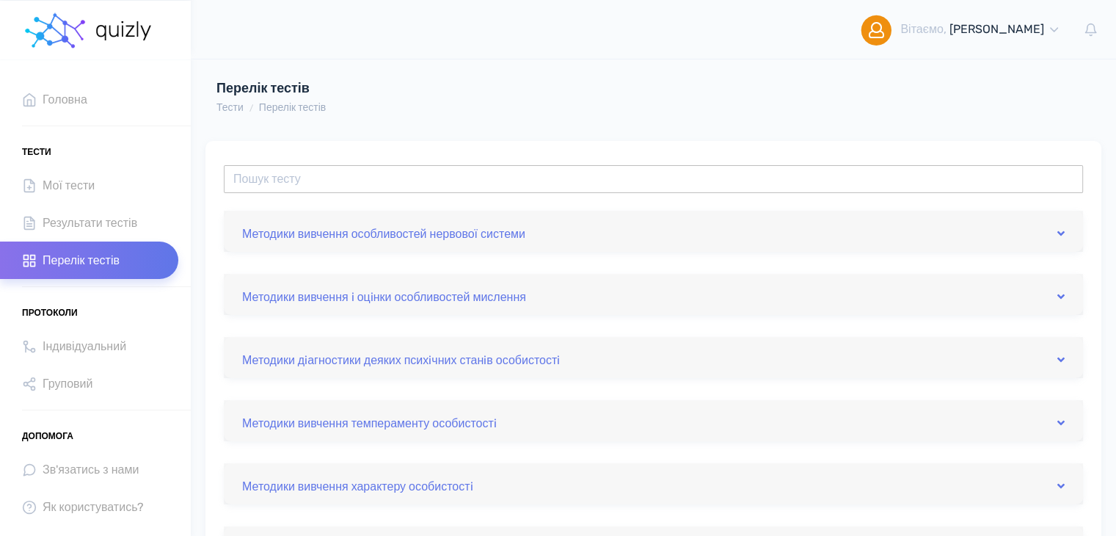
click at [458, 183] on input "text" at bounding box center [653, 179] width 859 height 28
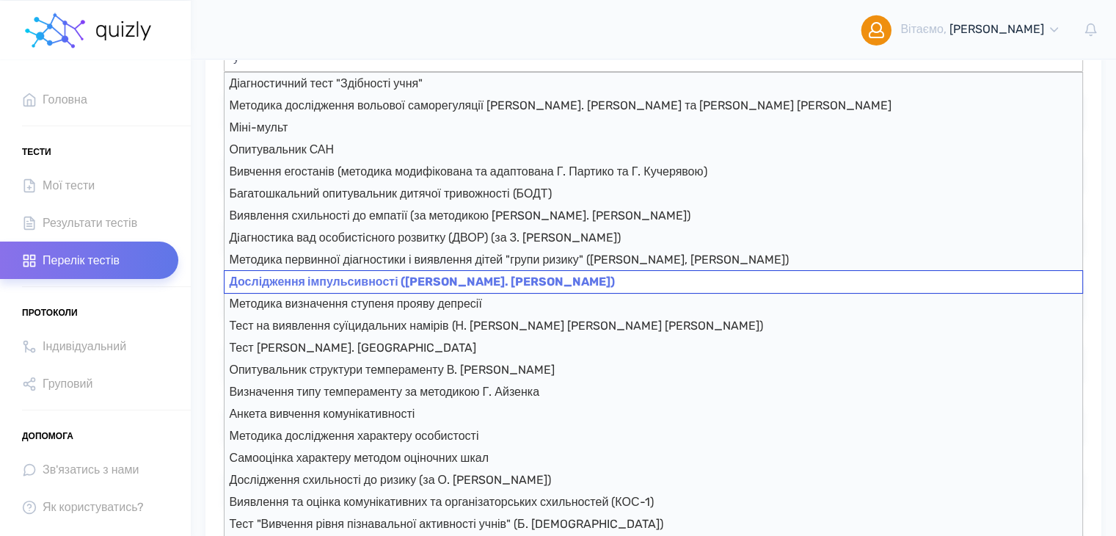
scroll to position [147, 0]
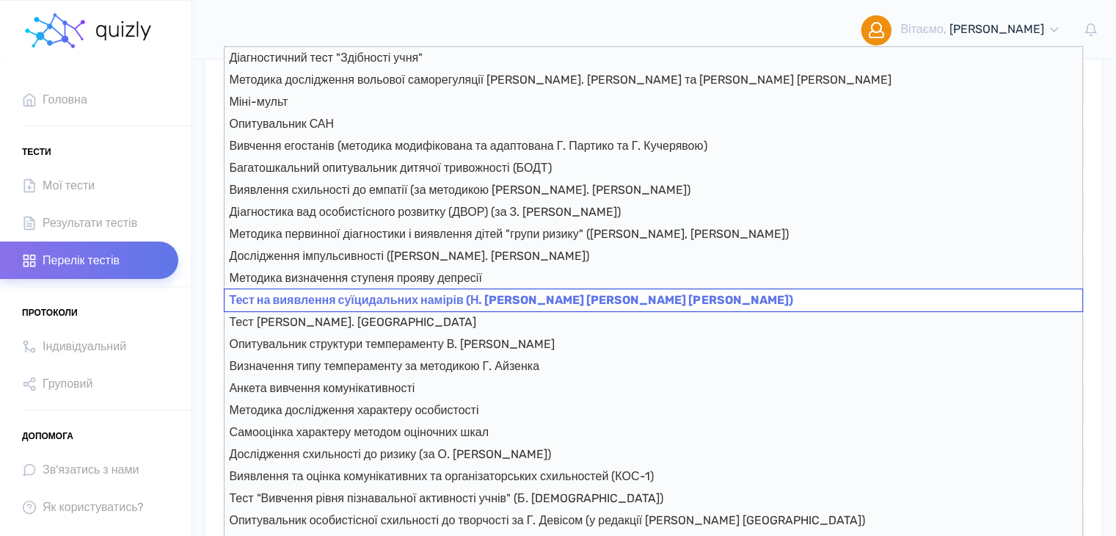
click at [388, 303] on div "Тест на виявлення суїцидальних намірів (Н. [PERSON_NAME] [PERSON_NAME] [PERSON_…" at bounding box center [653, 299] width 859 height 23
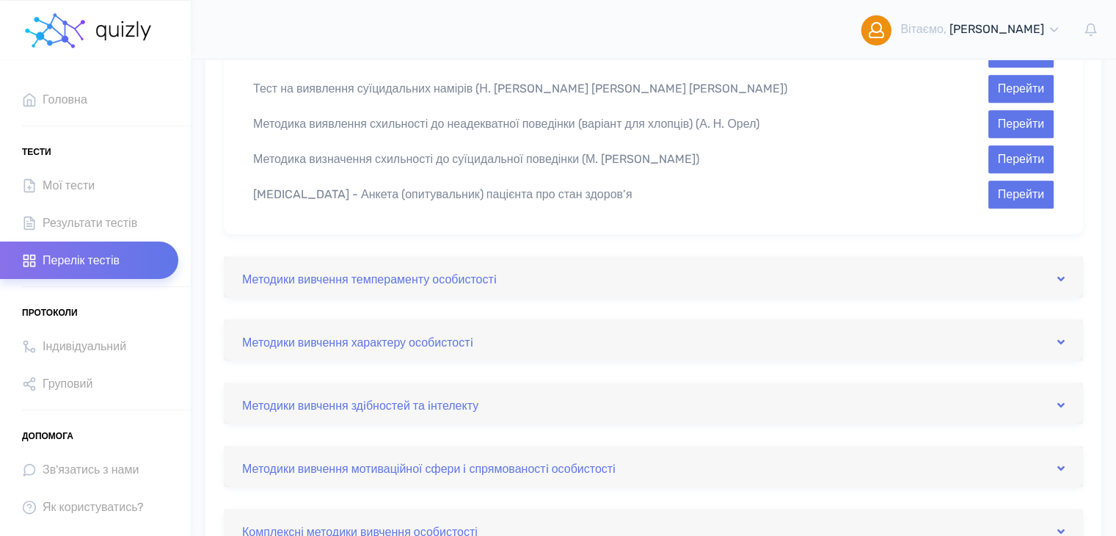
scroll to position [939, 0]
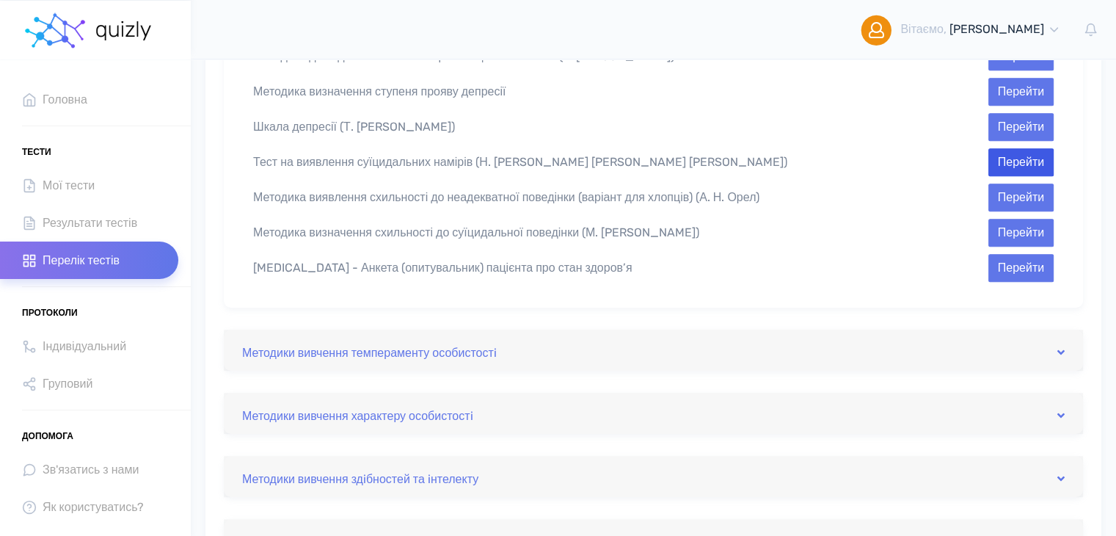
type input "Тест на виявлення суїцидальних намірів (Н. [PERSON_NAME] [PERSON_NAME] [PERSON_…"
click at [1013, 148] on button "Перейти" at bounding box center [1021, 162] width 65 height 28
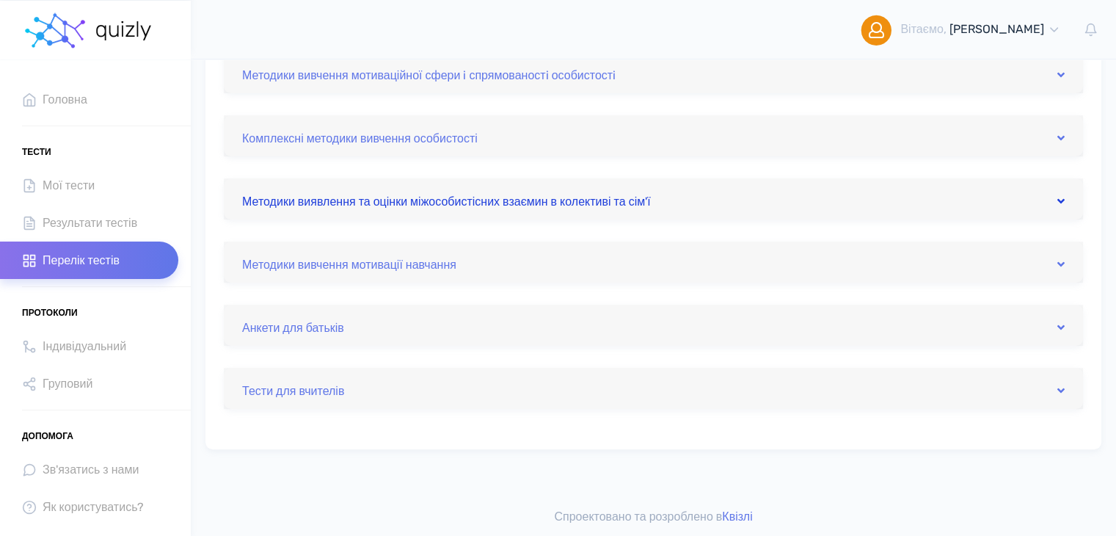
scroll to position [464, 0]
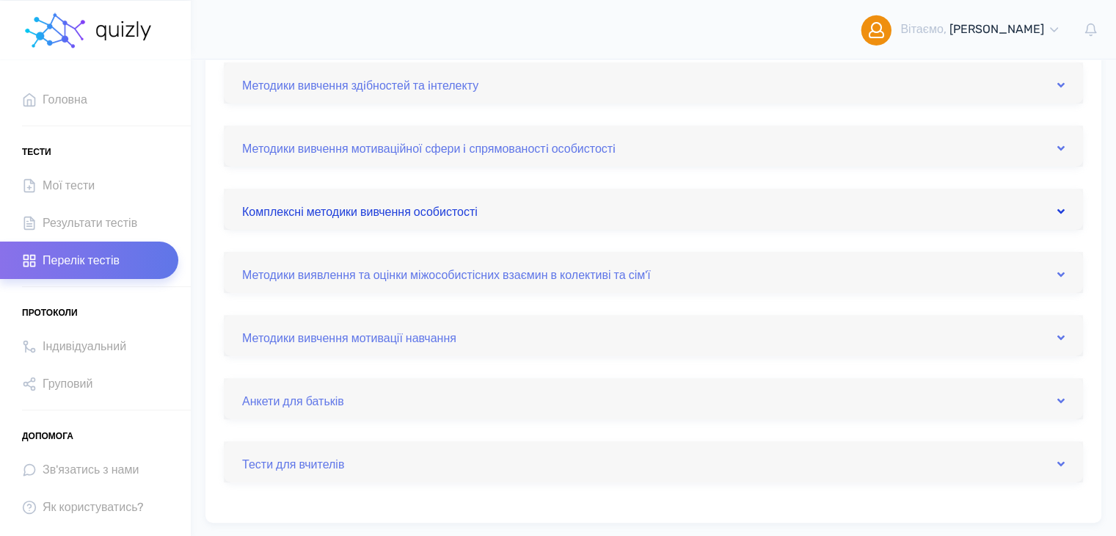
click at [618, 215] on link "Комплексні методики вивчення особистості" at bounding box center [653, 208] width 823 height 23
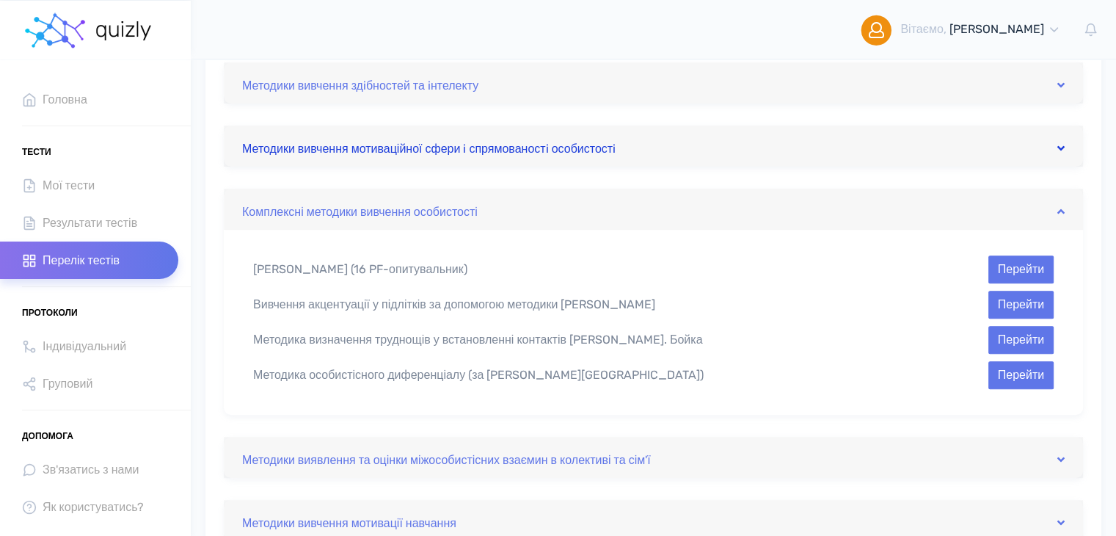
click at [662, 141] on link "Методики вивчення мотиваційної сфери i спрямованостi особистостi" at bounding box center [653, 145] width 823 height 23
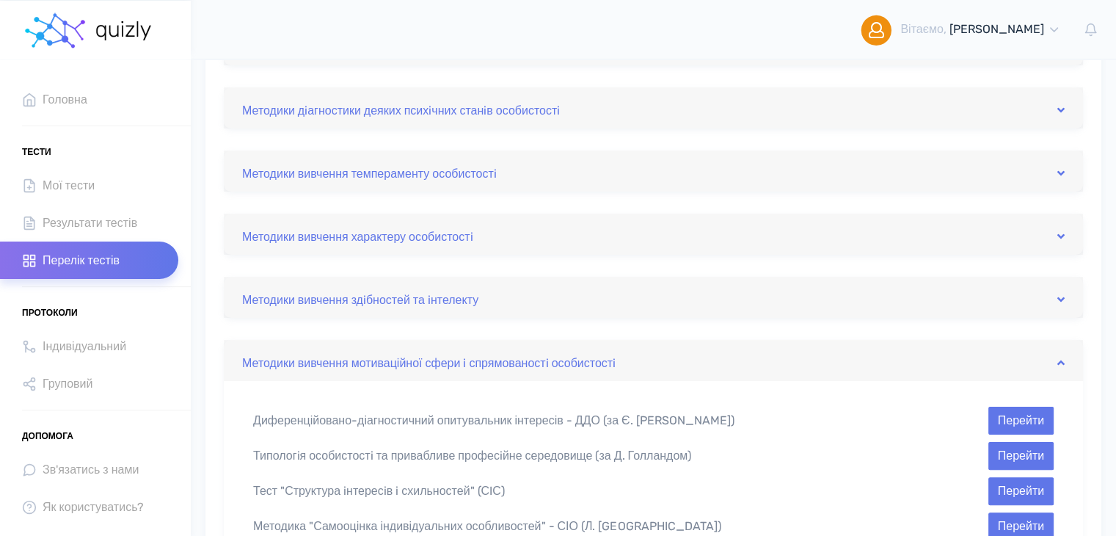
scroll to position [244, 0]
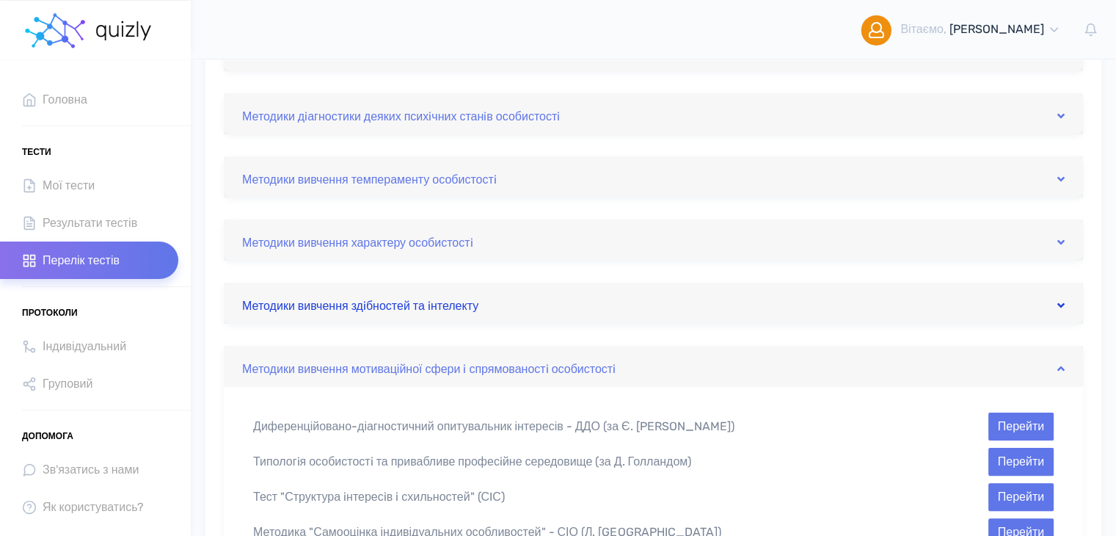
click at [612, 302] on link "Методики вивчення здiбностей та iнтелекту" at bounding box center [653, 302] width 823 height 23
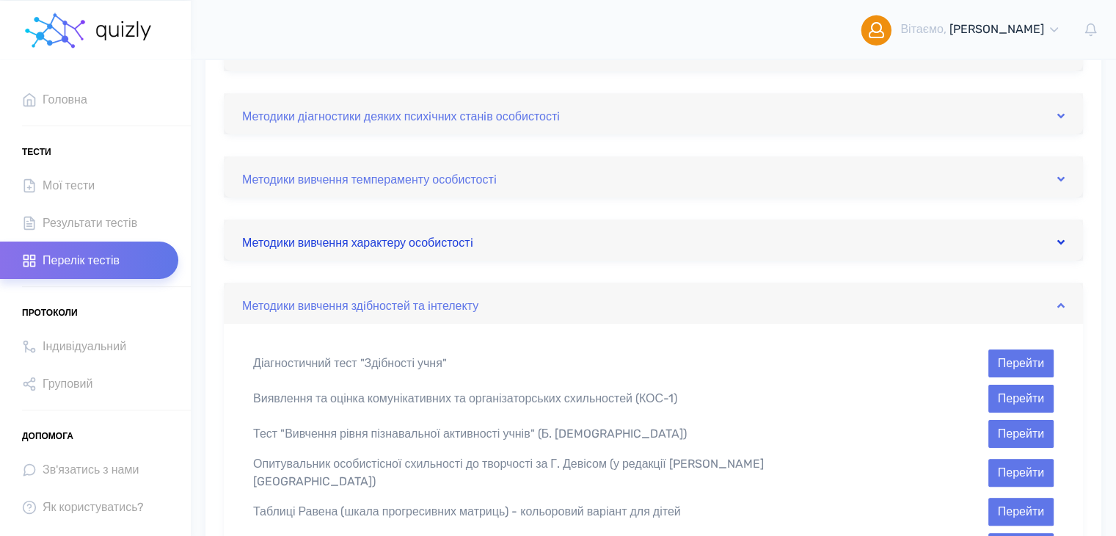
click at [628, 234] on link "Методики вивчення характеру особистостi" at bounding box center [653, 239] width 823 height 23
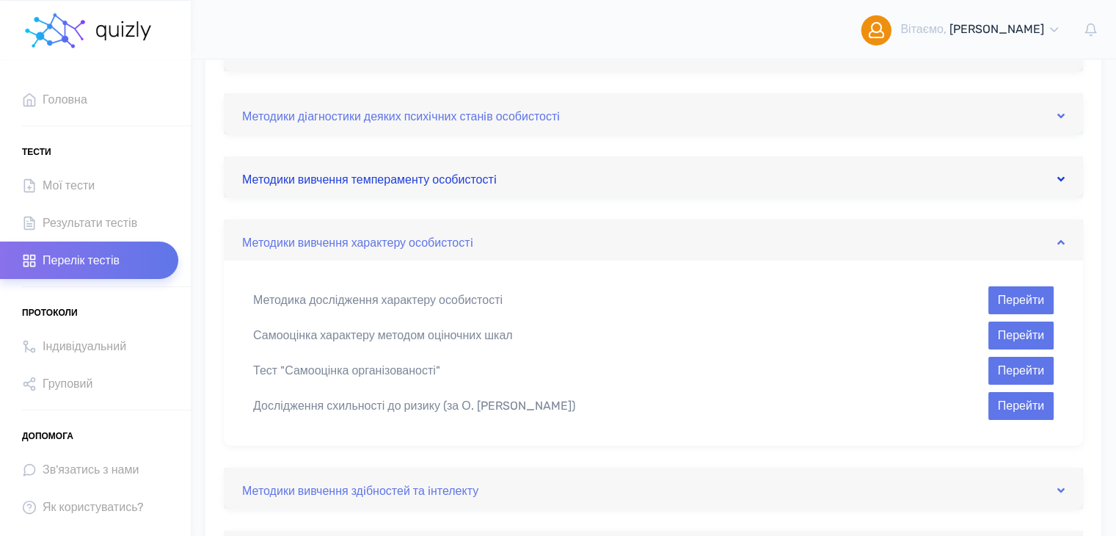
click at [625, 179] on link "Методики вивчення темпераменту особистостi" at bounding box center [653, 176] width 823 height 23
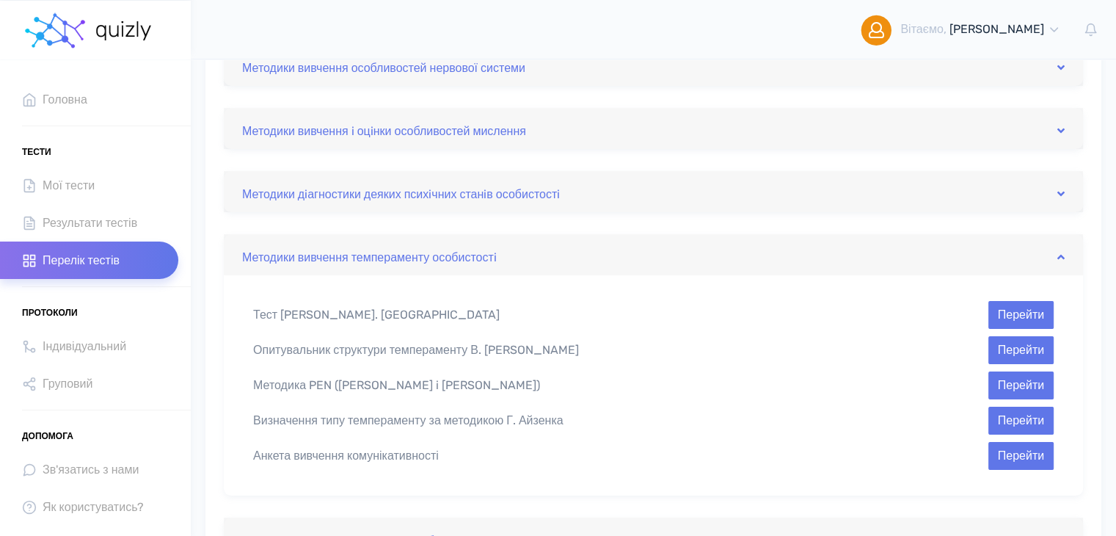
scroll to position [97, 0]
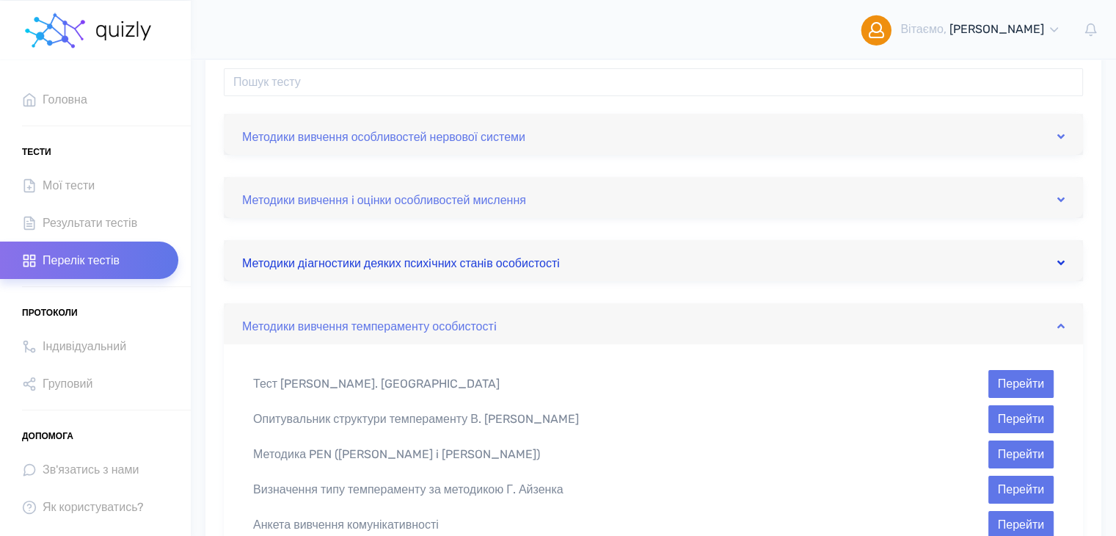
click at [614, 255] on link "Методики дiагностики деяких психiчних станiв особистостi" at bounding box center [653, 260] width 823 height 23
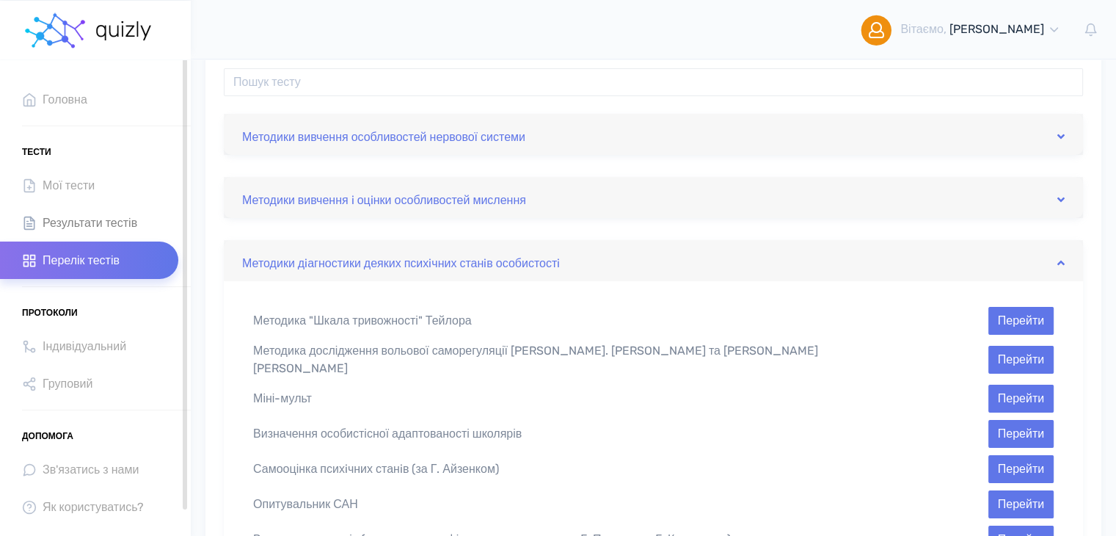
click at [70, 223] on span "Результати тестів" at bounding box center [90, 223] width 95 height 20
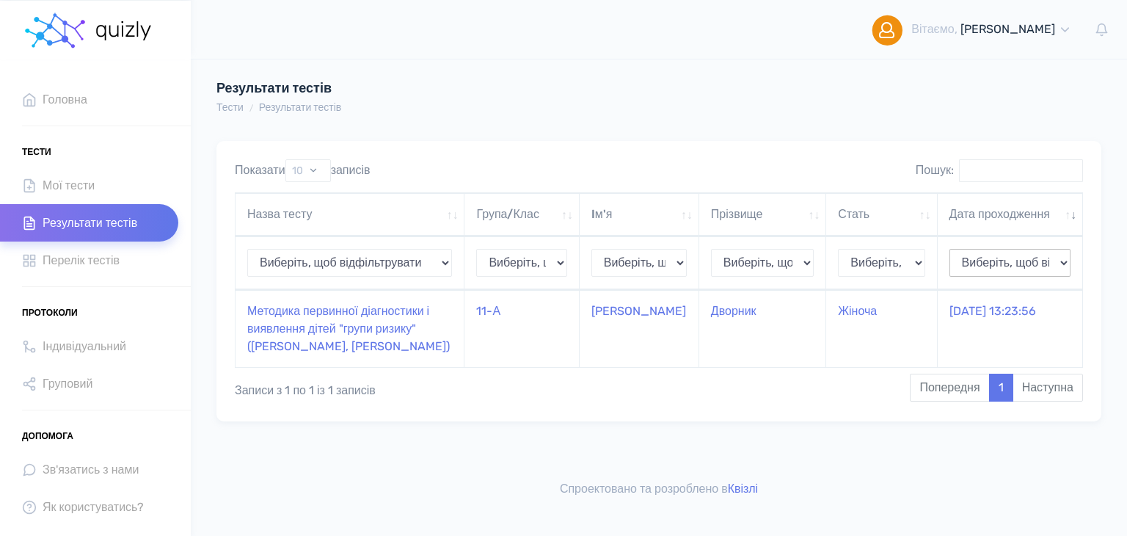
click at [1061, 262] on select "Виберіть, щоб відфільтрувати [DATE]" at bounding box center [1010, 263] width 121 height 28
click at [1061, 262] on select "Виберіть, щоб відфільтрувати 2025-09-11" at bounding box center [1010, 263] width 121 height 28
click at [343, 313] on td "Методика первинної діагностики і виявлення дітей "групи ризику" ([PERSON_NAME],…" at bounding box center [350, 328] width 229 height 77
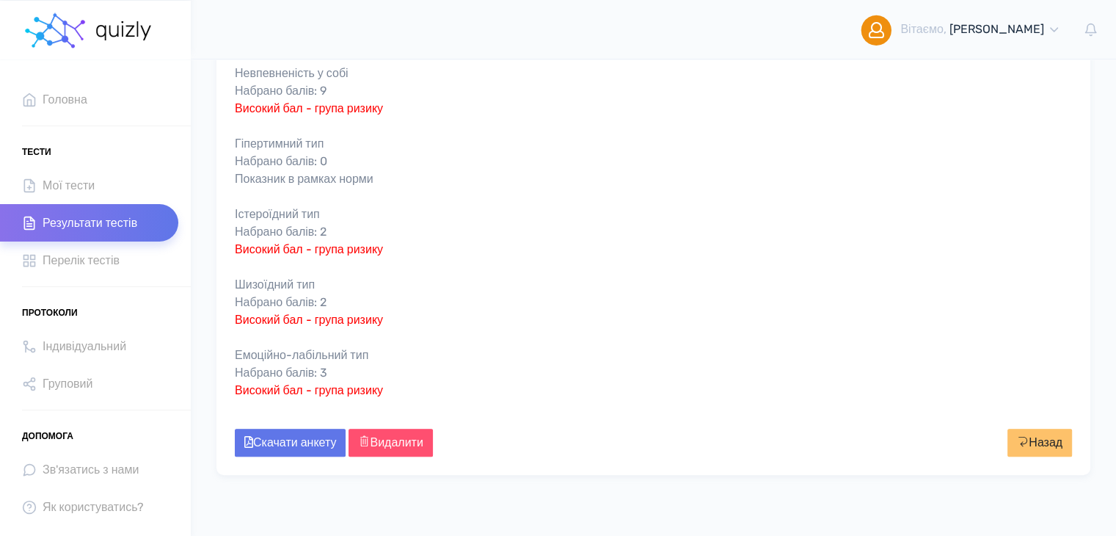
scroll to position [538, 0]
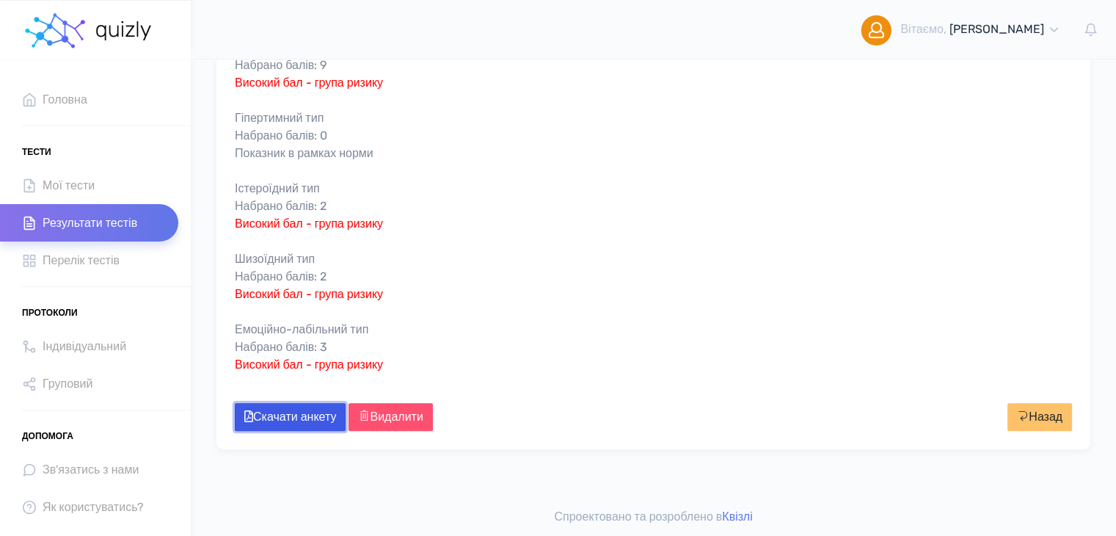
click at [311, 417] on link "Скачати анкету" at bounding box center [290, 417] width 111 height 28
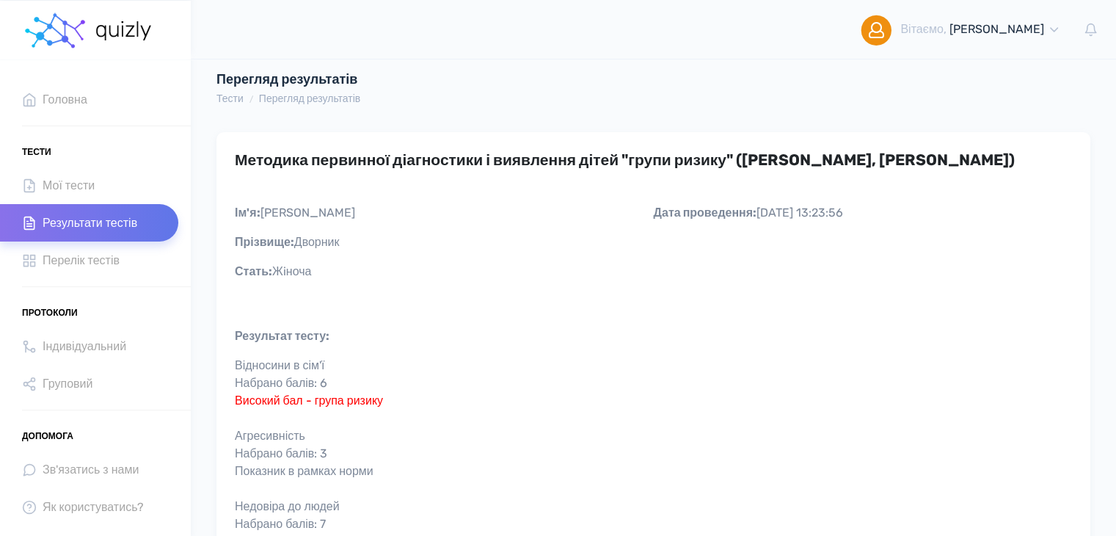
scroll to position [0, 0]
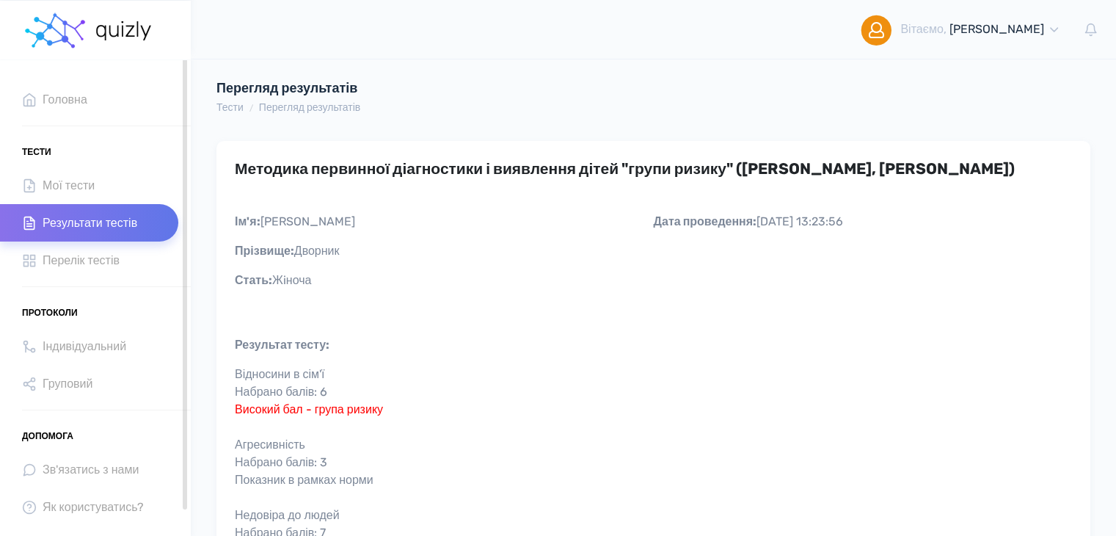
click at [82, 231] on span "Результати тестів" at bounding box center [90, 223] width 95 height 20
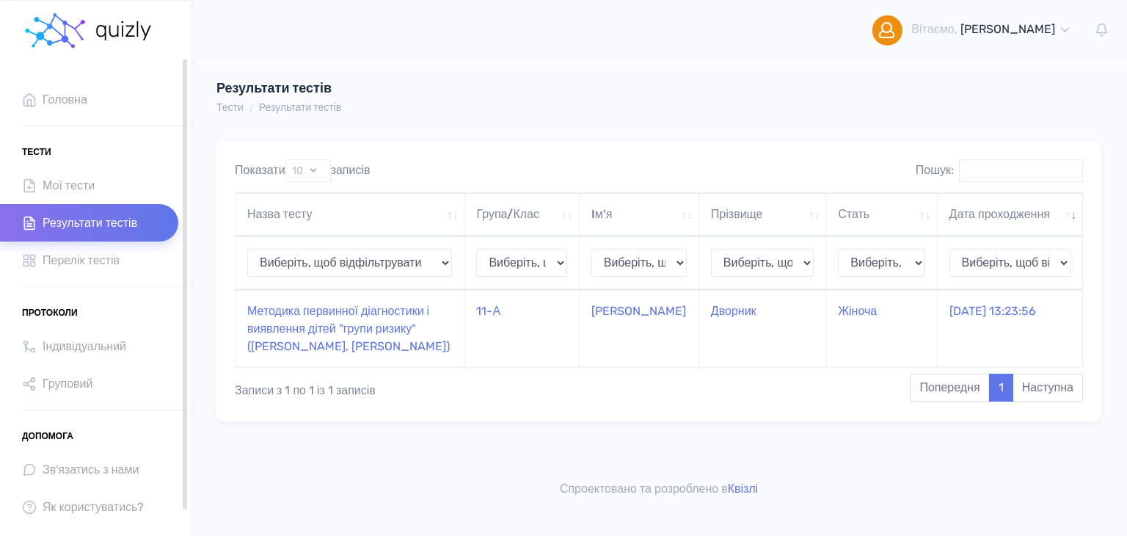
click at [78, 233] on link "Результати тестів" at bounding box center [89, 222] width 178 height 37
click at [79, 265] on span "Перелік тестів" at bounding box center [81, 260] width 77 height 20
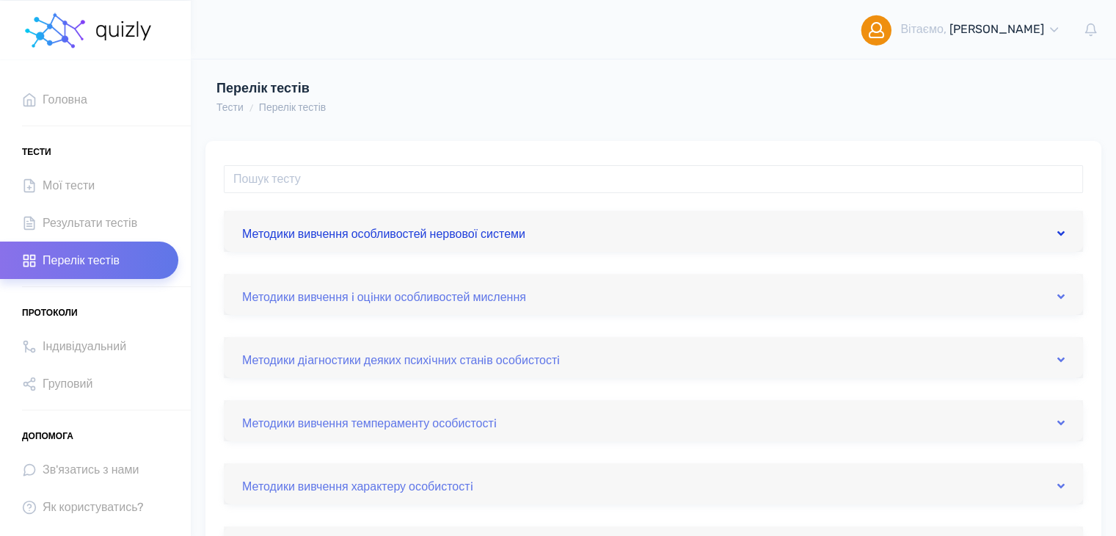
click at [994, 225] on link "Методики вивчення особливостей нервової системи" at bounding box center [653, 230] width 823 height 23
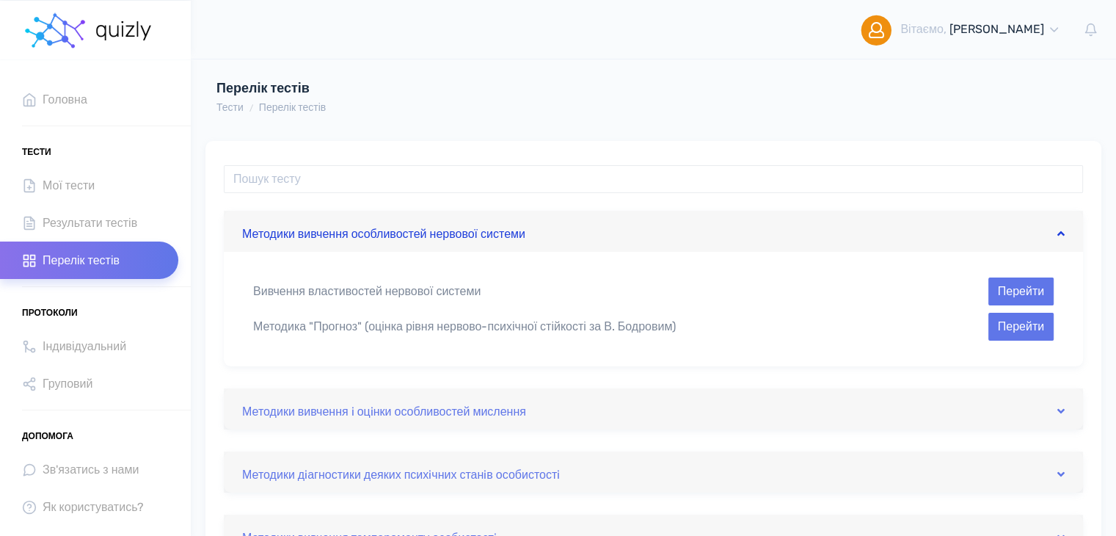
click at [918, 239] on link "Методики вивчення особливостей нервової системи" at bounding box center [653, 230] width 823 height 23
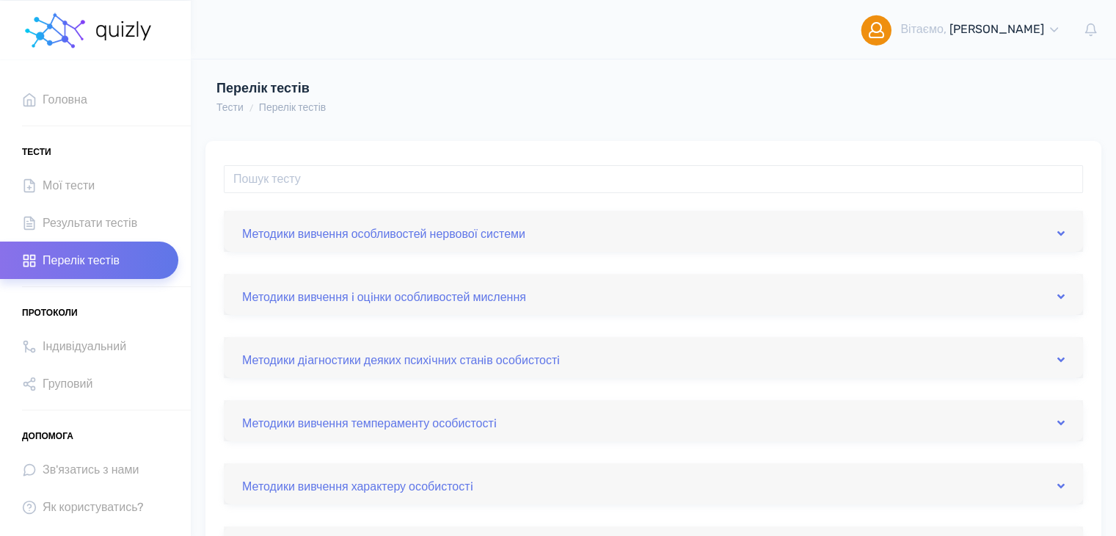
click at [900, 312] on div "Методики вивчення i оцiнки особливостей мислення" at bounding box center [653, 294] width 859 height 41
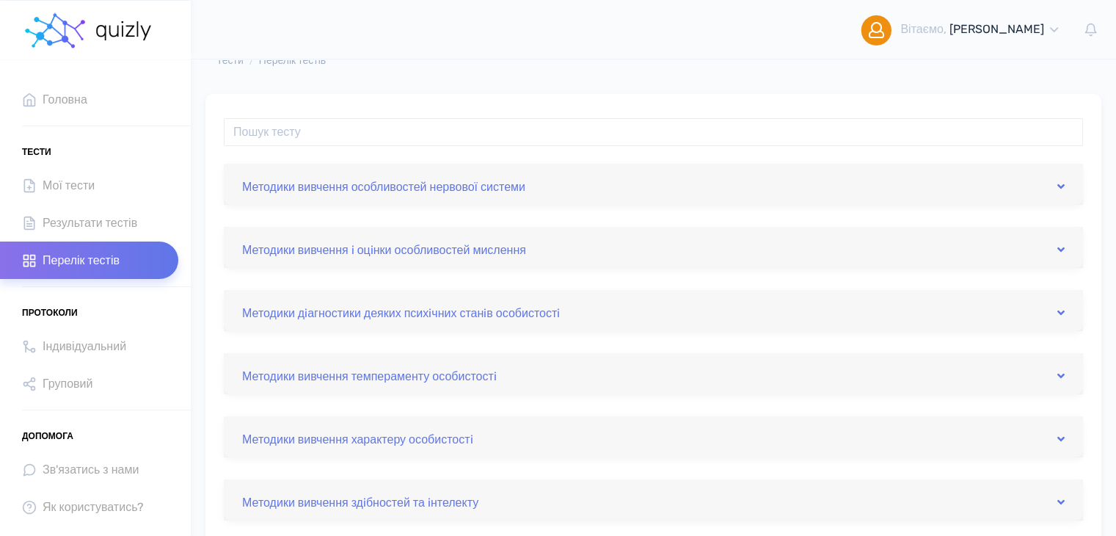
scroll to position [73, 0]
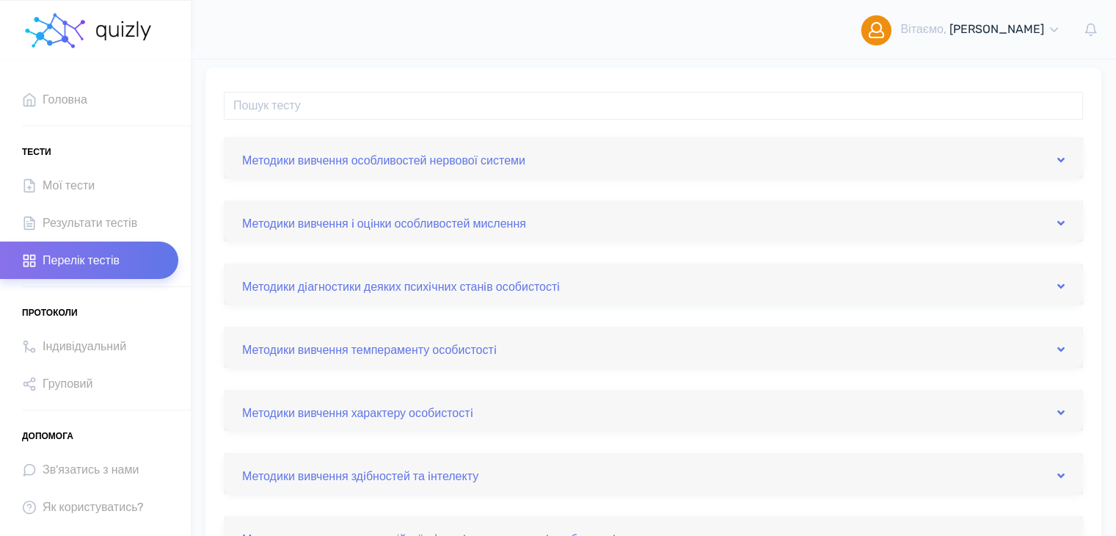
click at [850, 303] on div "Методики дiагностики деяких психiчних станiв особистостi" at bounding box center [653, 283] width 859 height 41
click at [850, 288] on link "Методики дiагностики деяких психiчних станiв особистостi" at bounding box center [653, 283] width 823 height 23
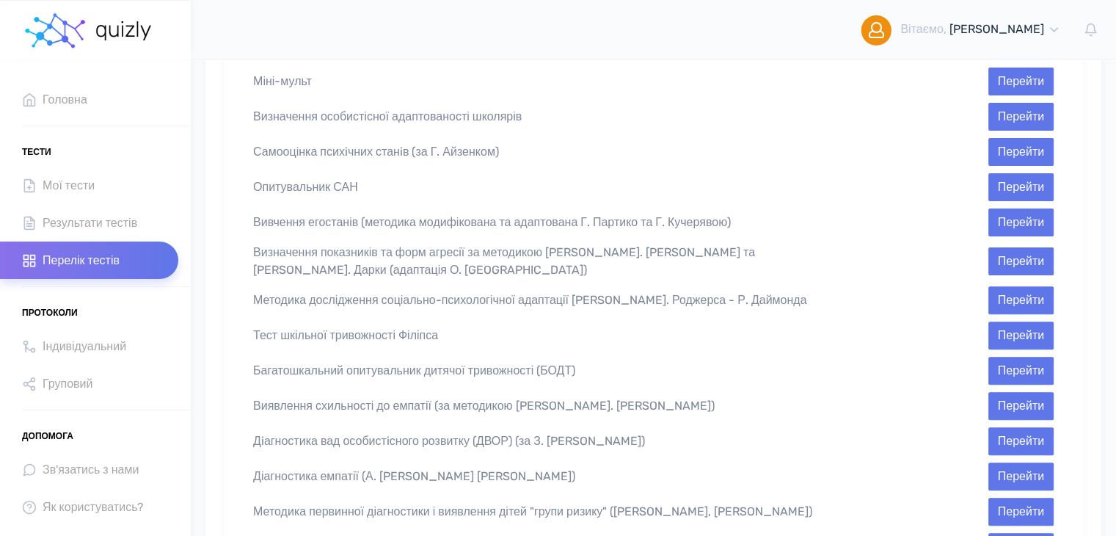
scroll to position [440, 0]
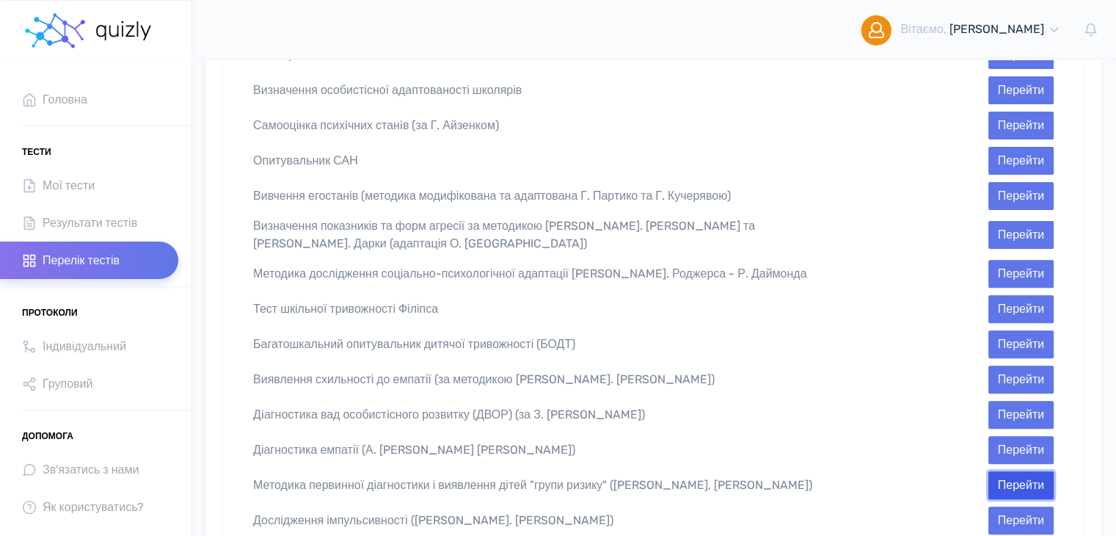
click at [1019, 471] on button "Перейти" at bounding box center [1021, 485] width 65 height 28
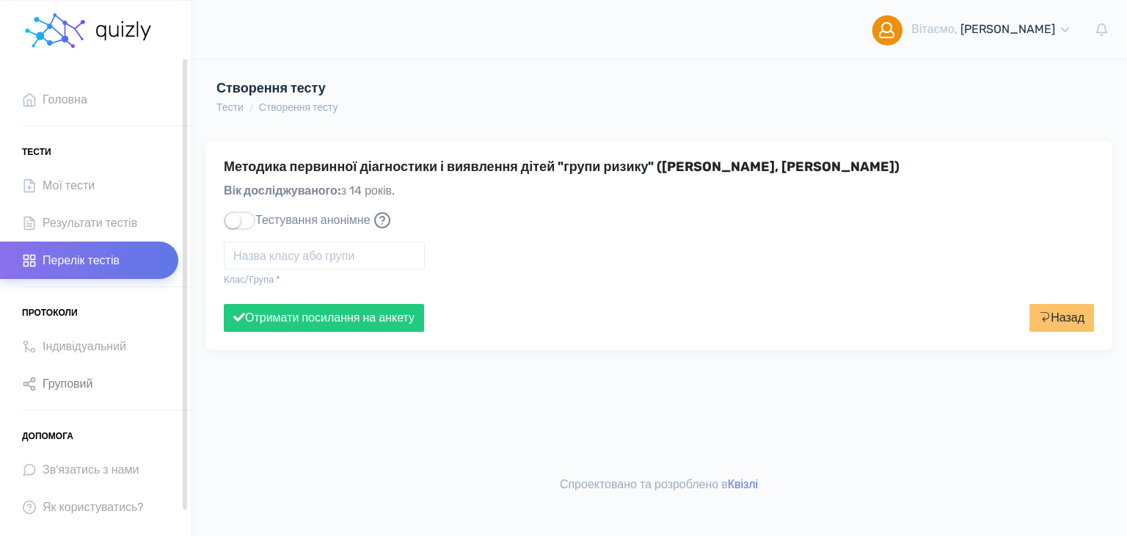
click at [74, 388] on span "Груповий" at bounding box center [68, 384] width 50 height 20
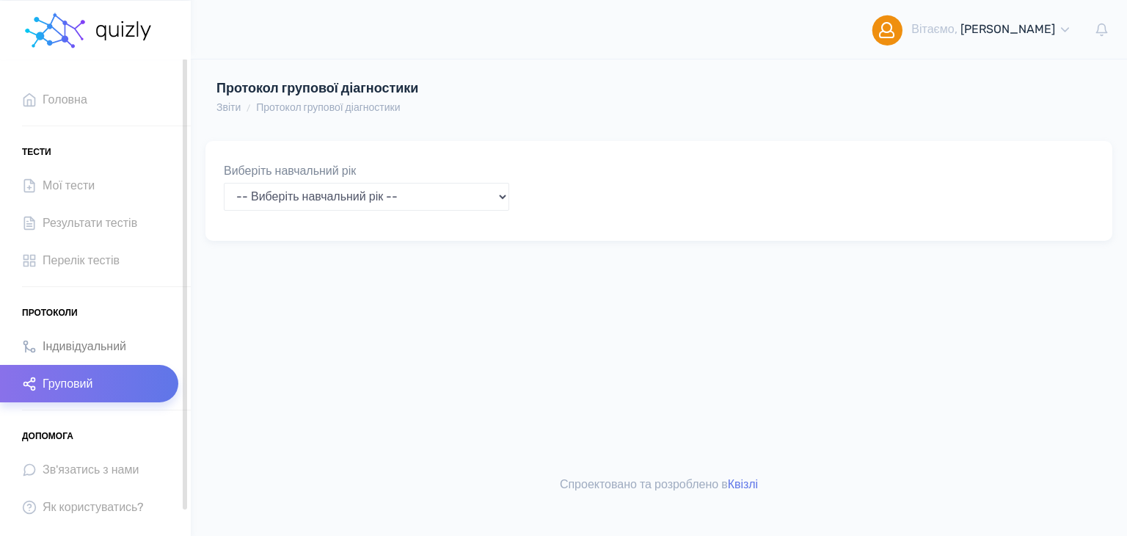
click at [76, 353] on span "Індивідуальний" at bounding box center [85, 346] width 84 height 20
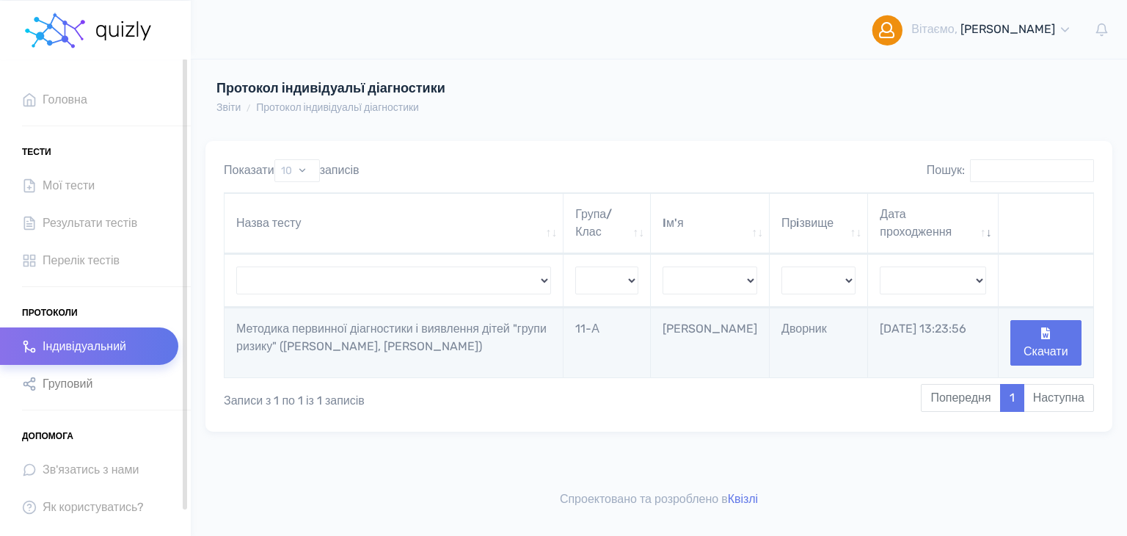
click at [83, 371] on link "Груповий" at bounding box center [89, 383] width 178 height 37
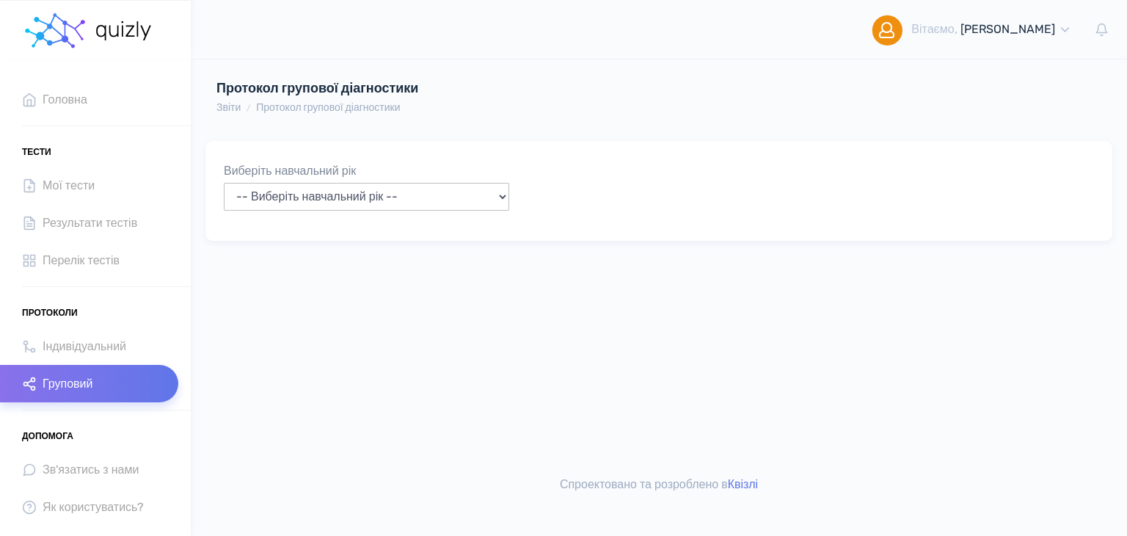
click at [501, 198] on select "-- Виберіть навчальний рік -- 2020 - 2021 2021 - 2022 2022 - 2023 2023 - 2024 2…" at bounding box center [366, 197] width 285 height 28
select select "2025"
click at [224, 183] on select "-- Виберіть навчальний рік -- 2020 - 2021 2021 - 2022 2022 - 2023 2023 - 2024 2…" at bounding box center [366, 197] width 285 height 28
click at [757, 197] on select "-- Виберіть клас/групу -- 11-А" at bounding box center [659, 197] width 285 height 28
select select "11-А"
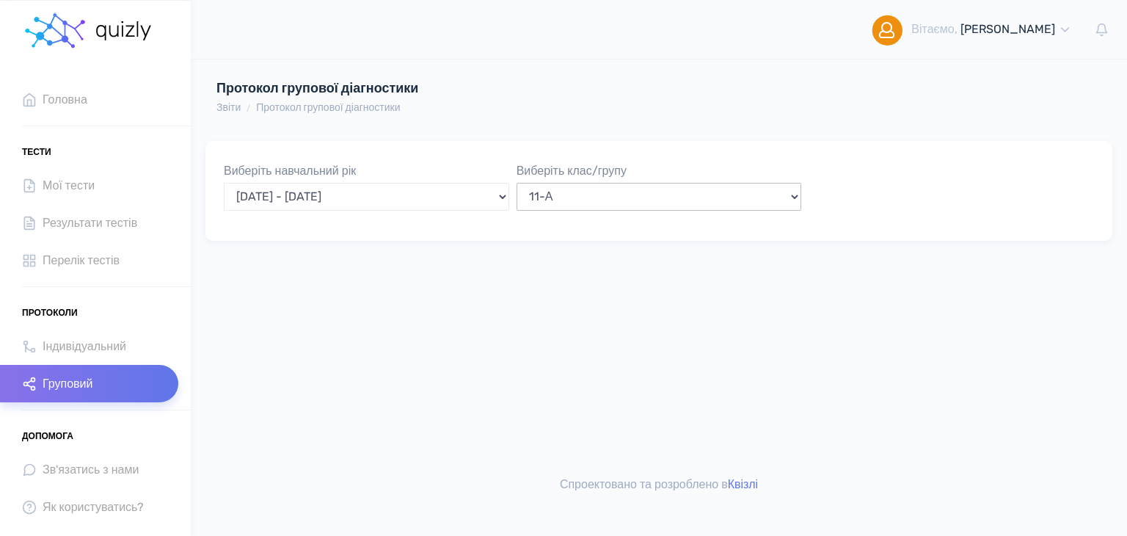
click at [517, 183] on select "-- Виберіть клас/групу -- 11-А" at bounding box center [659, 197] width 285 height 28
click at [882, 191] on select "-- Виберіть тест -- Методика первинної діагностики і виявлення дітей "групи риз…" at bounding box center [951, 197] width 285 height 28
select select "10156"
click at [809, 183] on select "-- Виберіть тест -- Методика первинної діагностики і виявлення дітей "групи риз…" at bounding box center [951, 197] width 285 height 28
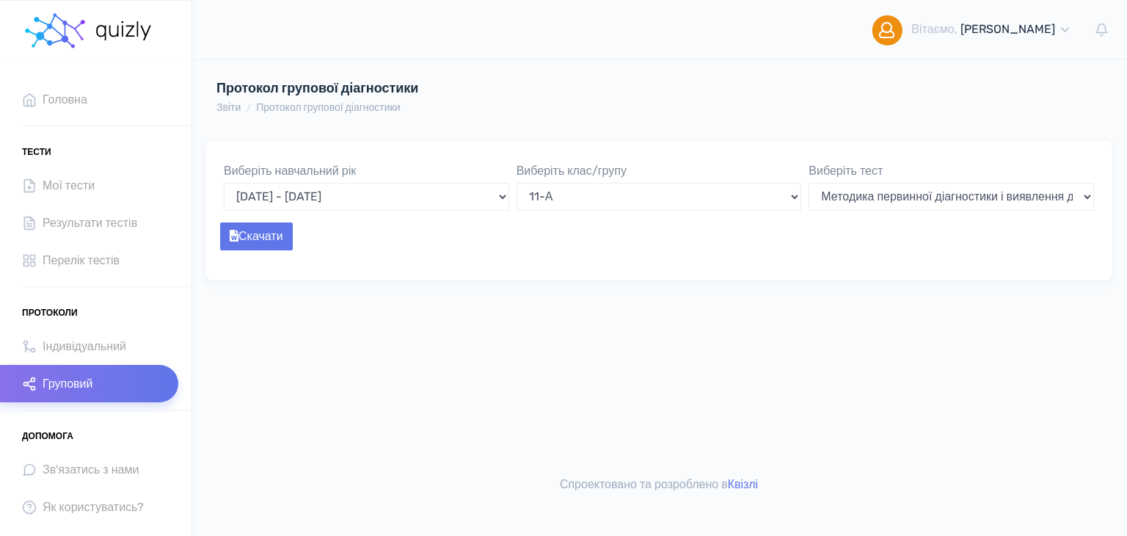
click at [385, 269] on div "Виберіть навчальний рік -- Виберіть навчальний рік -- 2020 - 2021 2021 - 2022 2…" at bounding box center [659, 210] width 907 height 139
click at [73, 194] on span "Мої тести" at bounding box center [69, 185] width 52 height 20
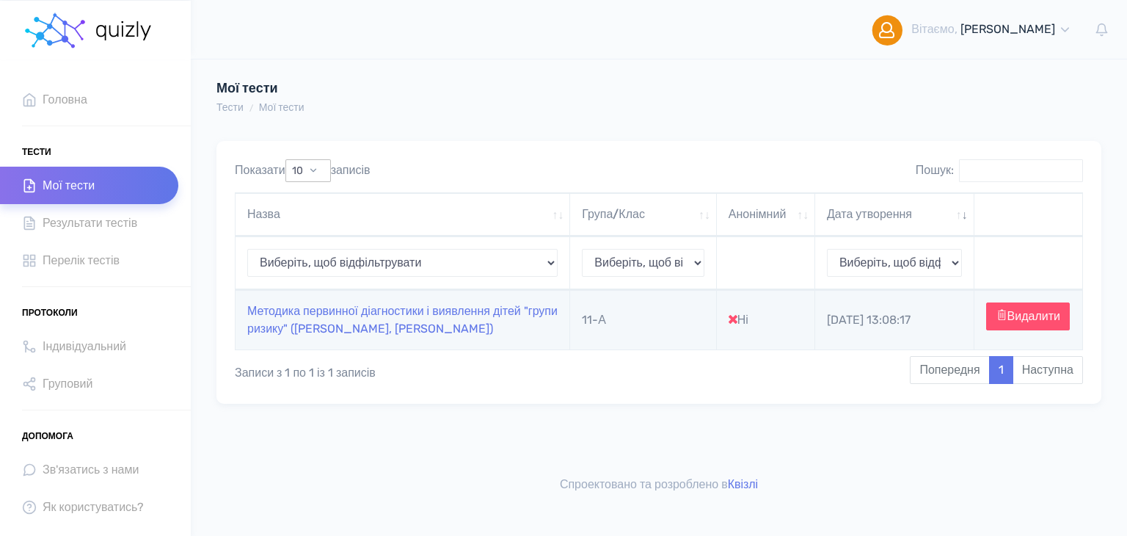
click at [310, 167] on select "10 25 50 100" at bounding box center [308, 170] width 46 height 23
click at [937, 266] on select "Виберіть, щоб відфільтрувати 2025-09-11" at bounding box center [894, 263] width 135 height 28
click at [57, 102] on span "Головна" at bounding box center [65, 100] width 45 height 20
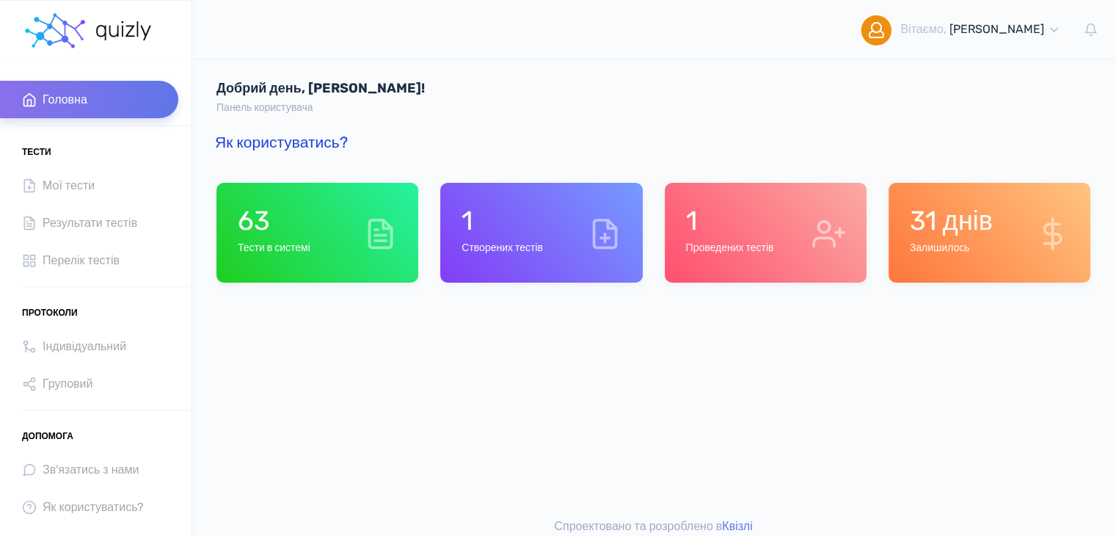
click at [276, 138] on link "Як користуватись?" at bounding box center [281, 142] width 133 height 18
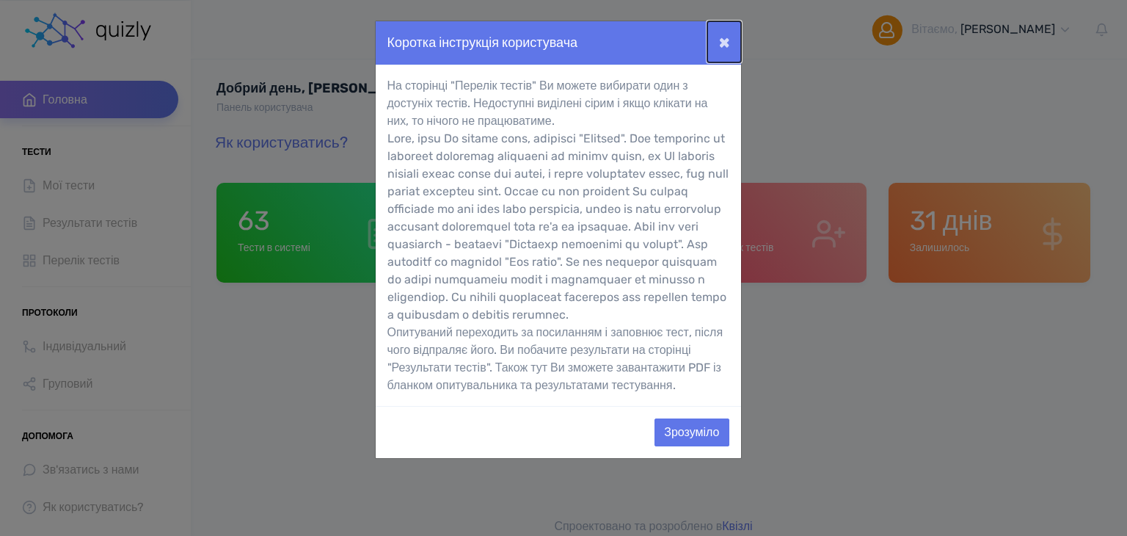
click at [725, 42] on button "×" at bounding box center [725, 41] width 34 height 41
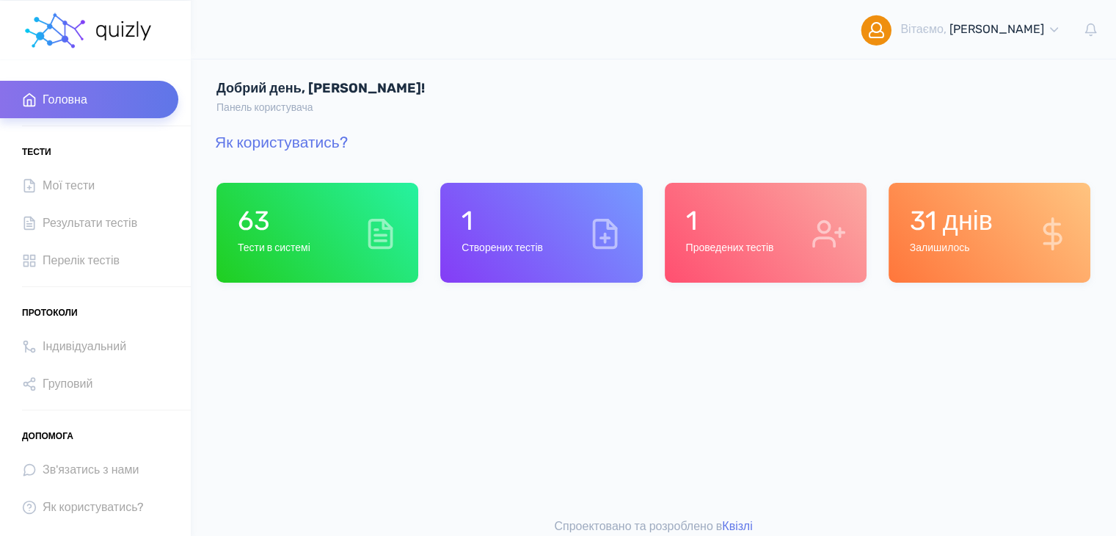
click at [90, 21] on b at bounding box center [56, 30] width 69 height 18
click at [297, 221] on h1 "63" at bounding box center [274, 221] width 73 height 32
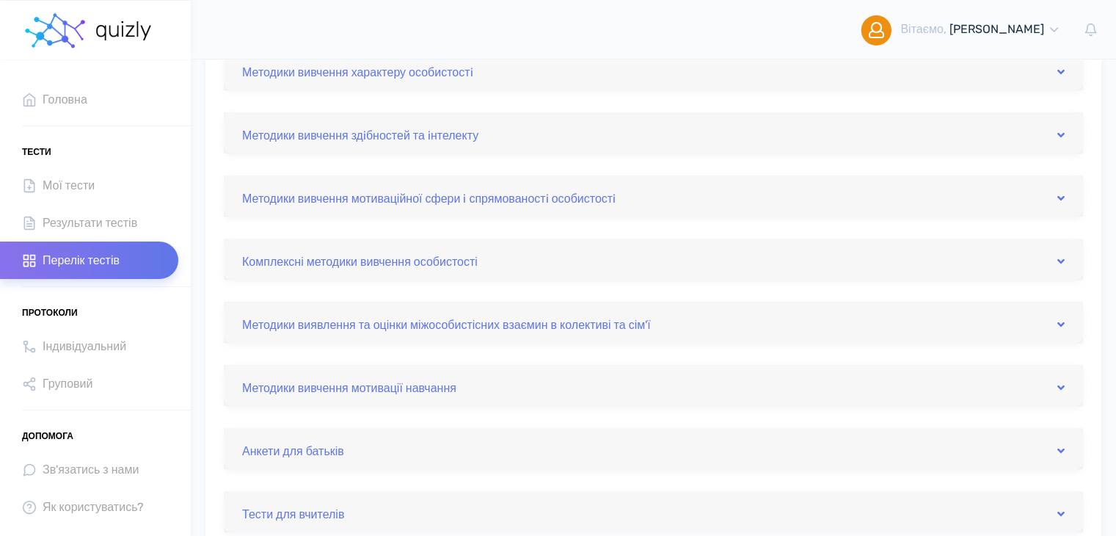
scroll to position [440, 0]
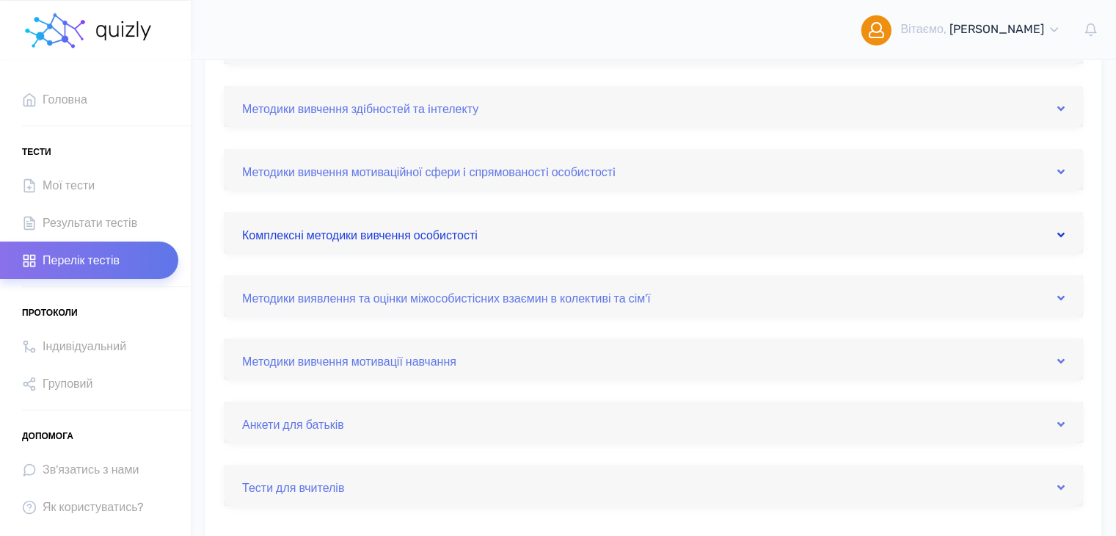
click at [699, 228] on link "Комплексні методики вивчення особистості" at bounding box center [653, 232] width 823 height 23
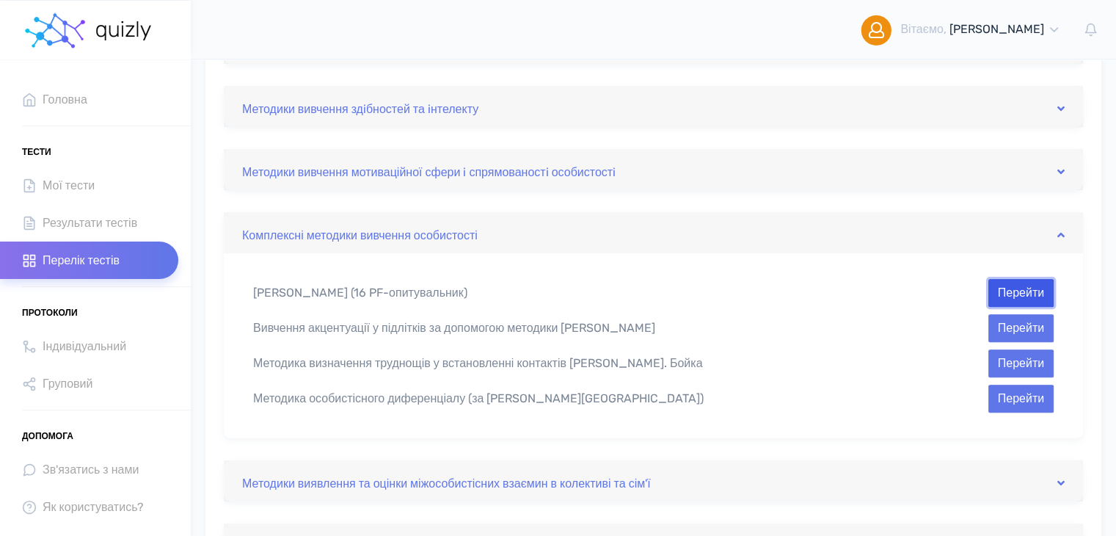
click at [1003, 297] on button "Перейти" at bounding box center [1021, 293] width 65 height 28
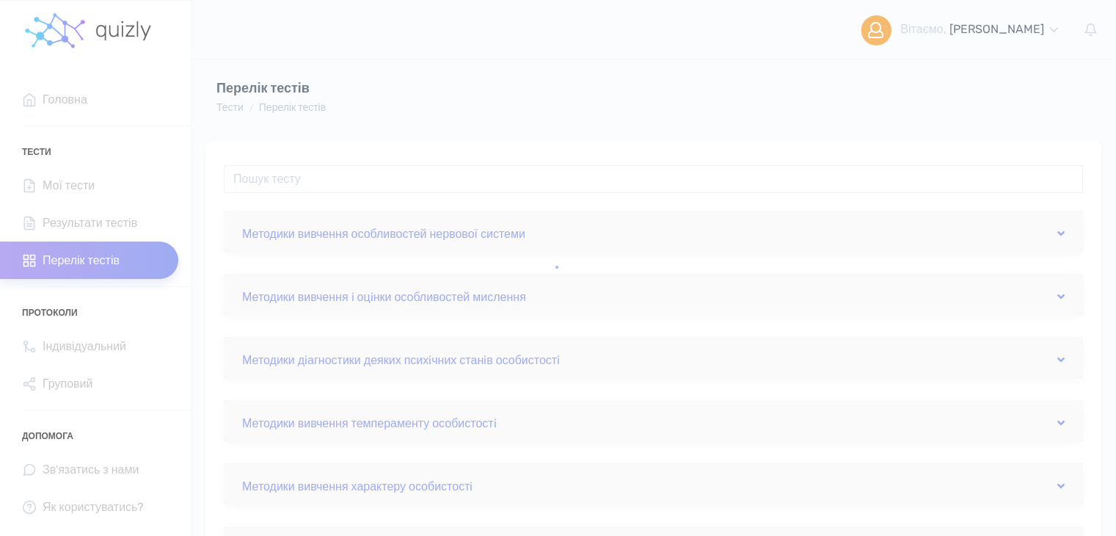
scroll to position [440, 0]
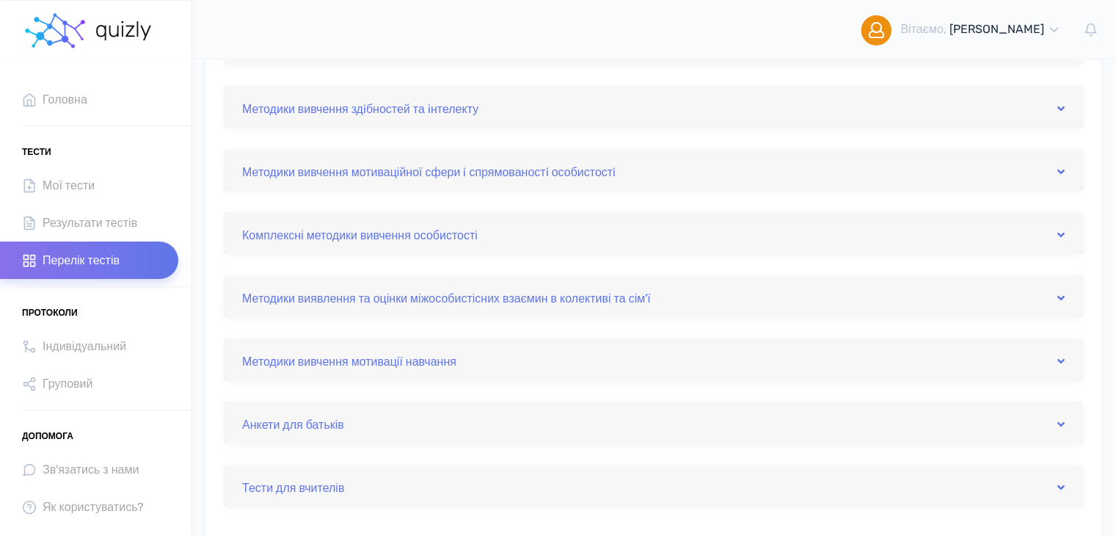
click at [707, 442] on div "Методики вивчення особливостей нервової системи Вивчення властивостей нервової …" at bounding box center [653, 137] width 859 height 735
click at [696, 429] on link "Анкети для батьків" at bounding box center [653, 421] width 823 height 23
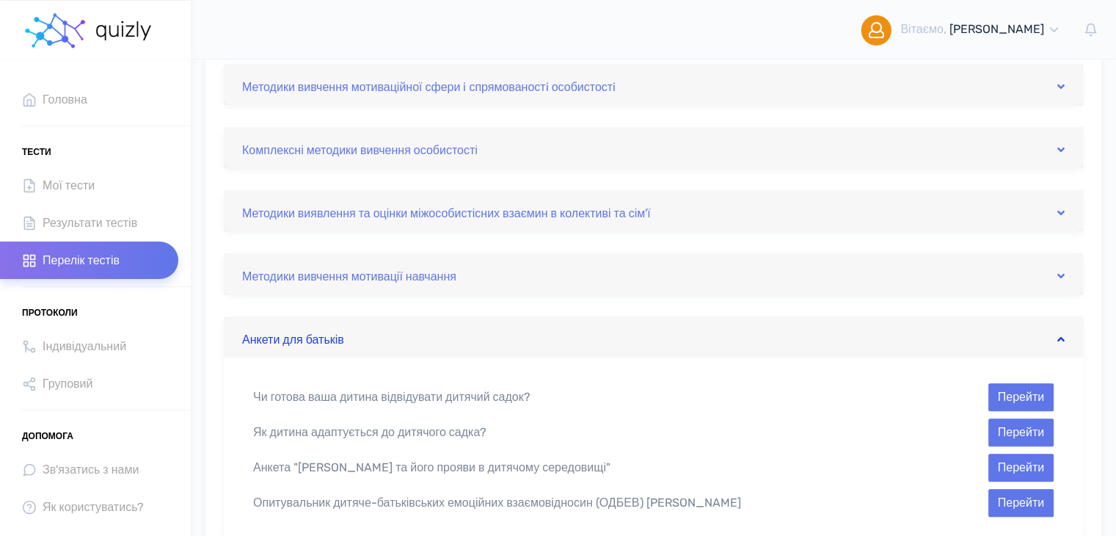
scroll to position [587, 0]
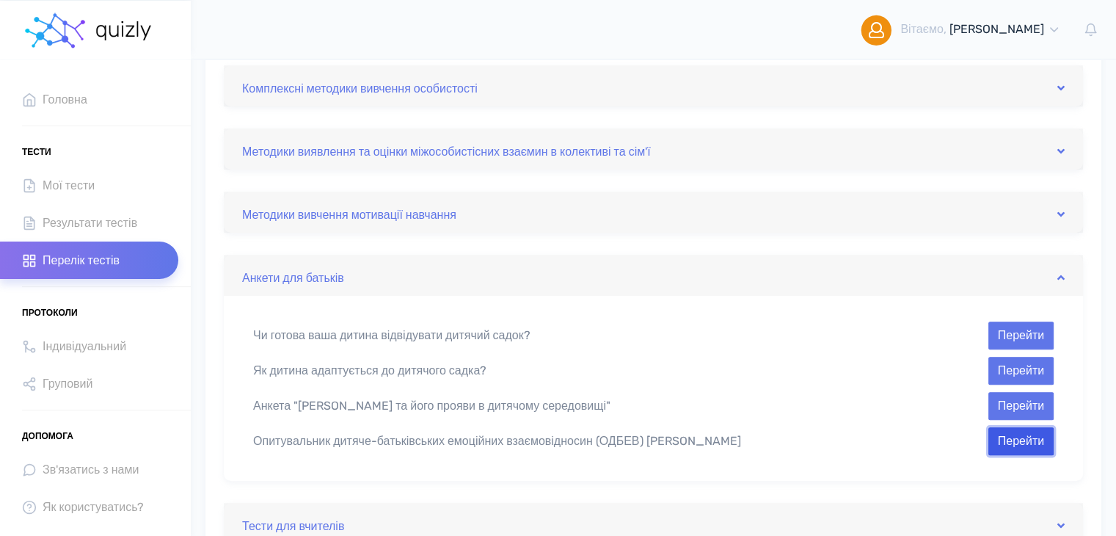
click at [1016, 451] on button "Перейти" at bounding box center [1021, 441] width 65 height 28
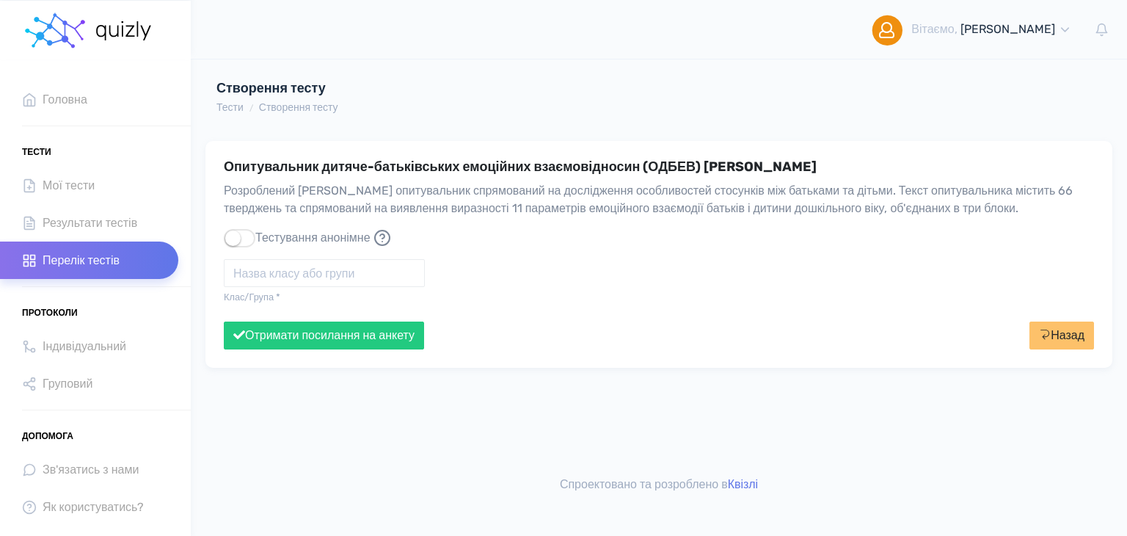
drag, startPoint x: 227, startPoint y: 167, endPoint x: 819, endPoint y: 168, distance: 592.3
click at [819, 168] on h4 "Опитувальник дитяче-батьківських емоційних взаємовідносин (ОДБЕВ) [PERSON_NAME]" at bounding box center [659, 167] width 870 height 16
click at [619, 285] on div "Клас/Група * Поле "Класс/Группа" обов'язкове до заповнення" at bounding box center [659, 287] width 892 height 68
click at [75, 176] on span "Мої тести" at bounding box center [69, 185] width 52 height 20
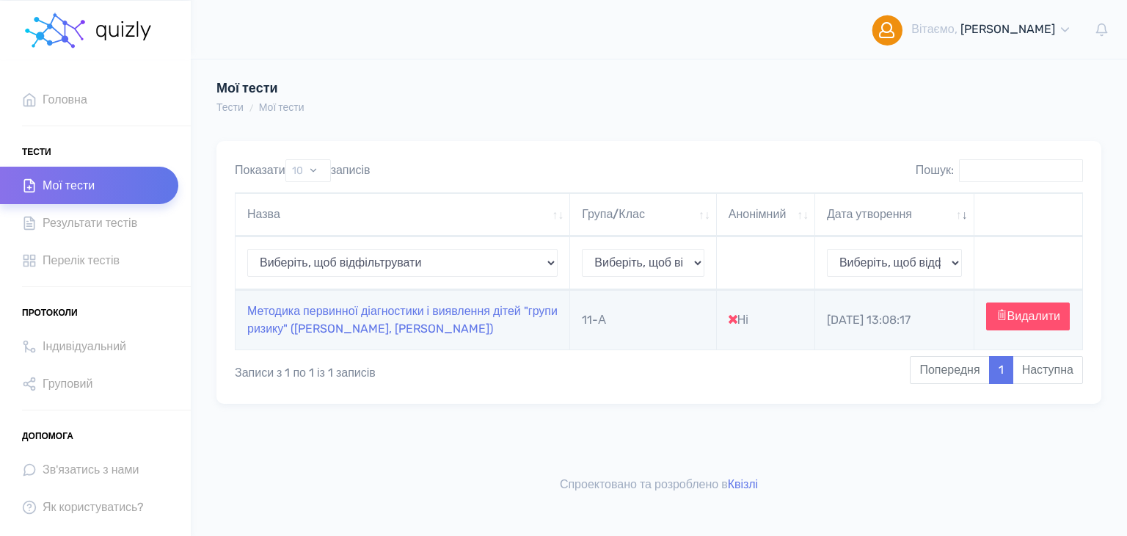
click at [583, 313] on td "11-А" at bounding box center [643, 319] width 147 height 59
click at [490, 324] on td "Методика первинної діагностики і виявлення дітей "групи ризику" ([PERSON_NAME],…" at bounding box center [403, 319] width 335 height 59
click at [483, 315] on link "Методика первинної діагностики і виявлення дітей "групи ризику" ([PERSON_NAME],…" at bounding box center [402, 320] width 310 height 32
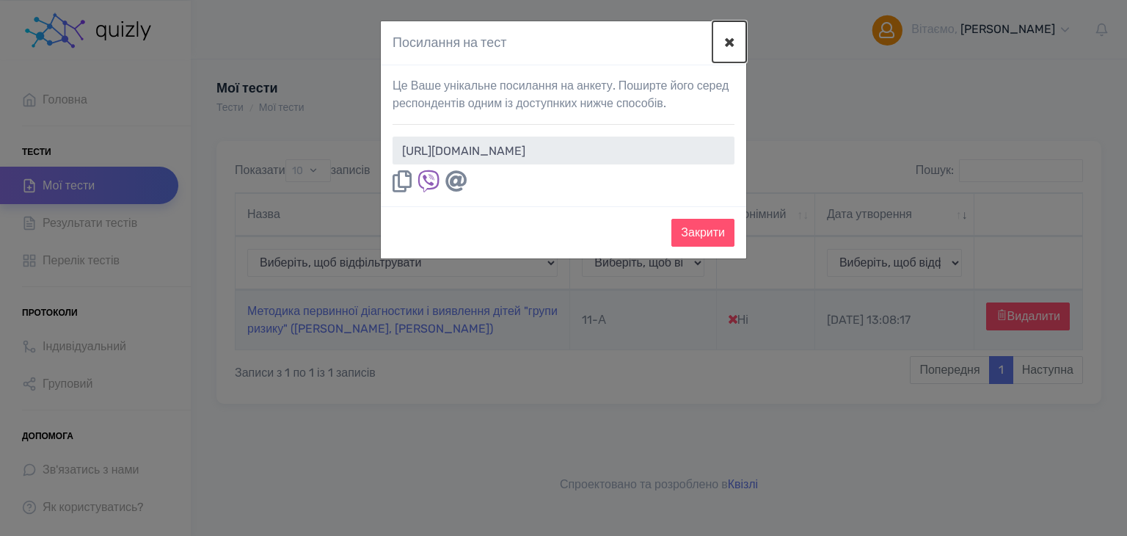
click at [735, 45] on button "×" at bounding box center [730, 41] width 34 height 41
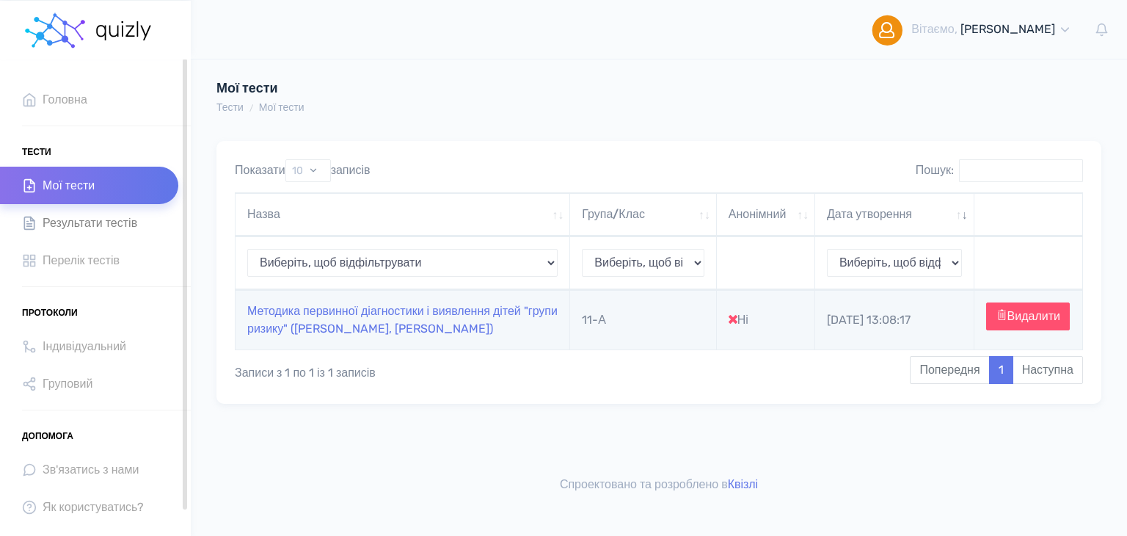
click at [117, 218] on span "Результати тестів" at bounding box center [90, 223] width 95 height 20
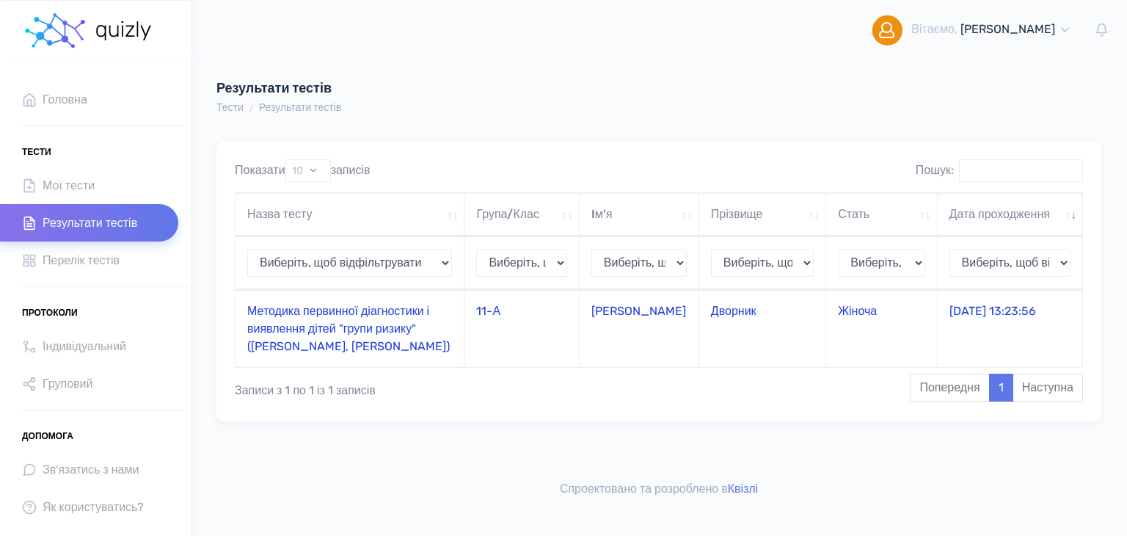
click at [362, 338] on td "Методика первинної діагностики і виявлення дітей "групи ризику" ([PERSON_NAME],…" at bounding box center [350, 328] width 229 height 77
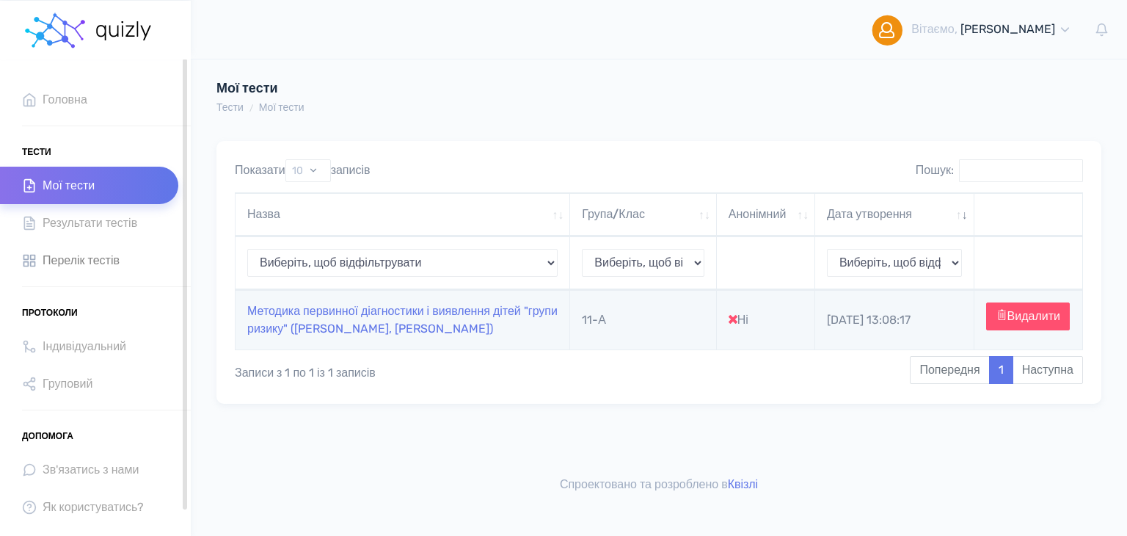
click at [83, 265] on span "Перелік тестів" at bounding box center [81, 260] width 77 height 20
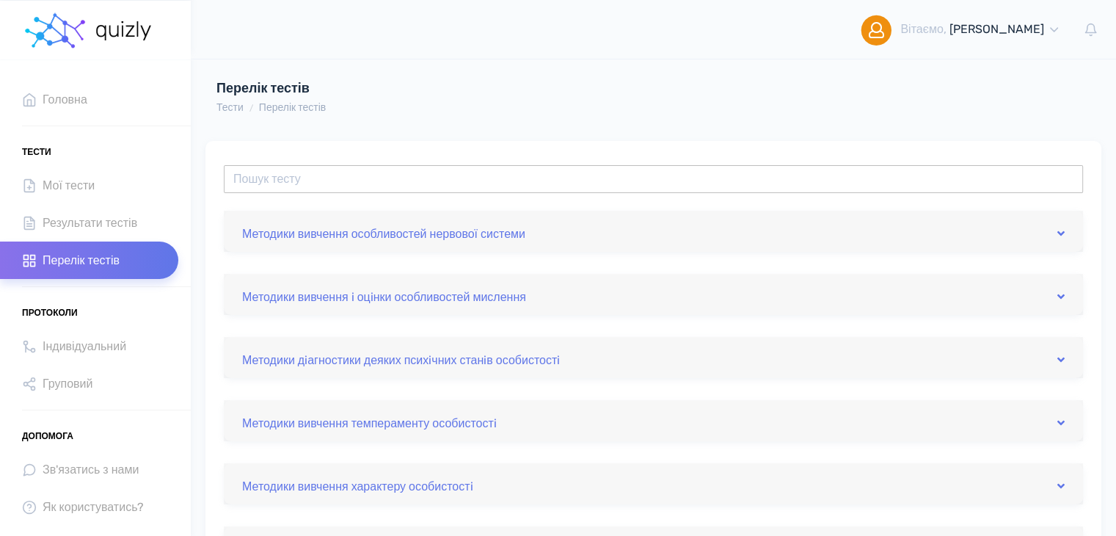
click at [513, 186] on input "text" at bounding box center [653, 179] width 859 height 28
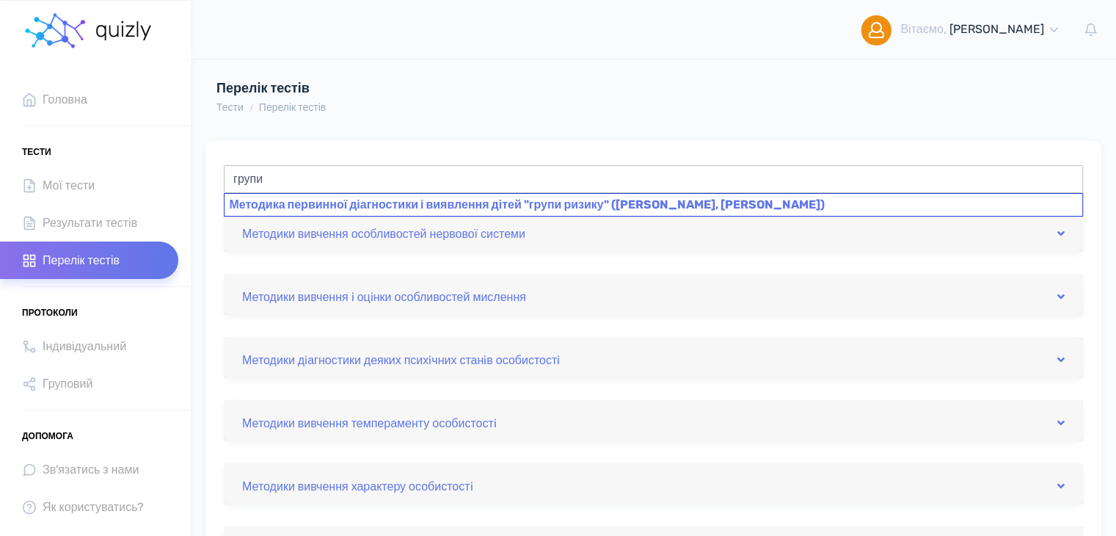
click at [512, 206] on div "Методика первинної діагностики і виявлення дітей "групи ризику" (М.І. Рожков, М…" at bounding box center [653, 204] width 859 height 23
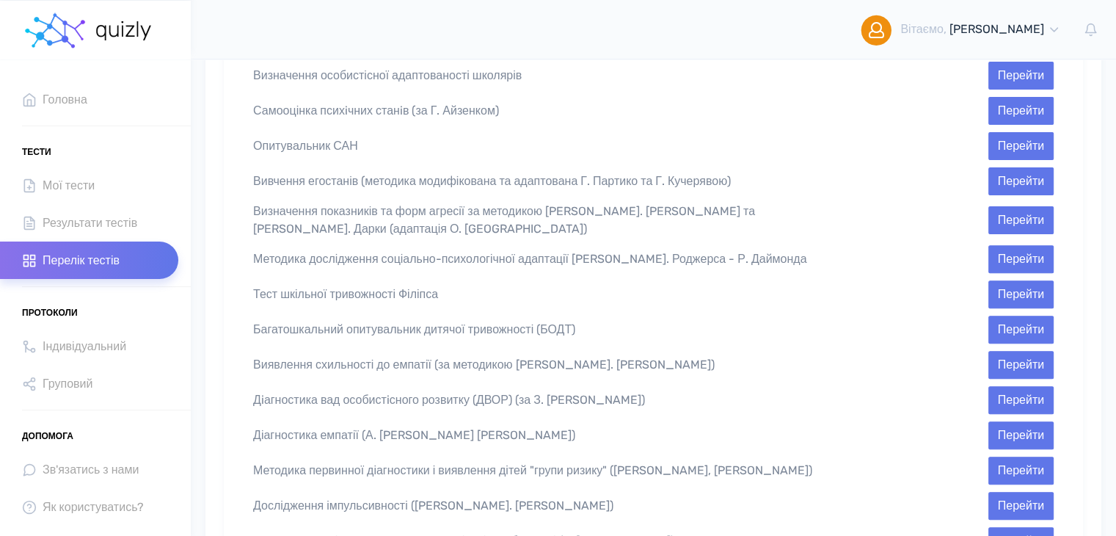
scroll to position [471, 0]
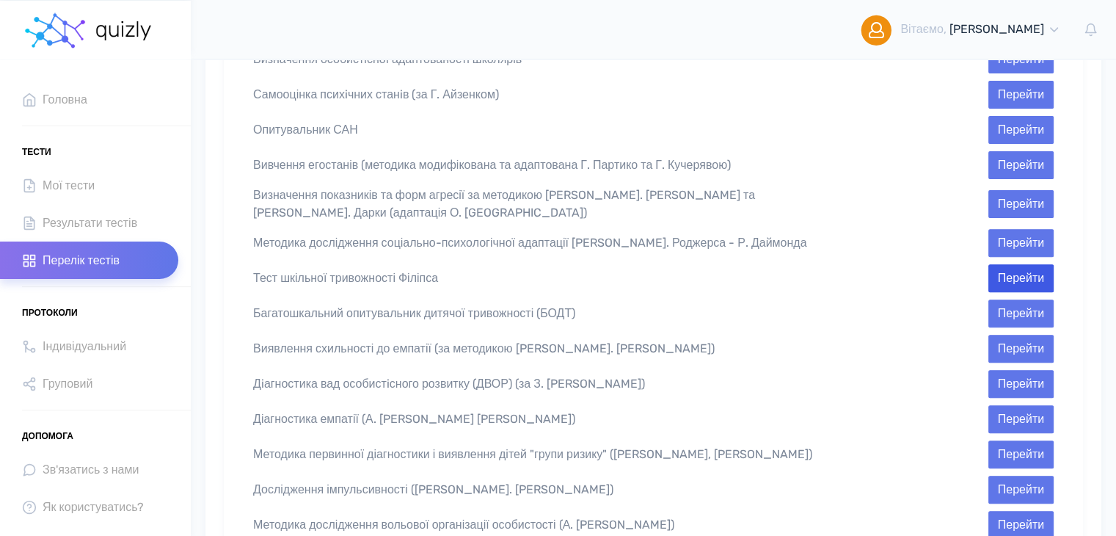
type input "Методика первинної діагностики і виявлення дітей "групи ризику" (М.І. Рожков, М…"
click at [1026, 264] on button "Перейти" at bounding box center [1021, 278] width 65 height 28
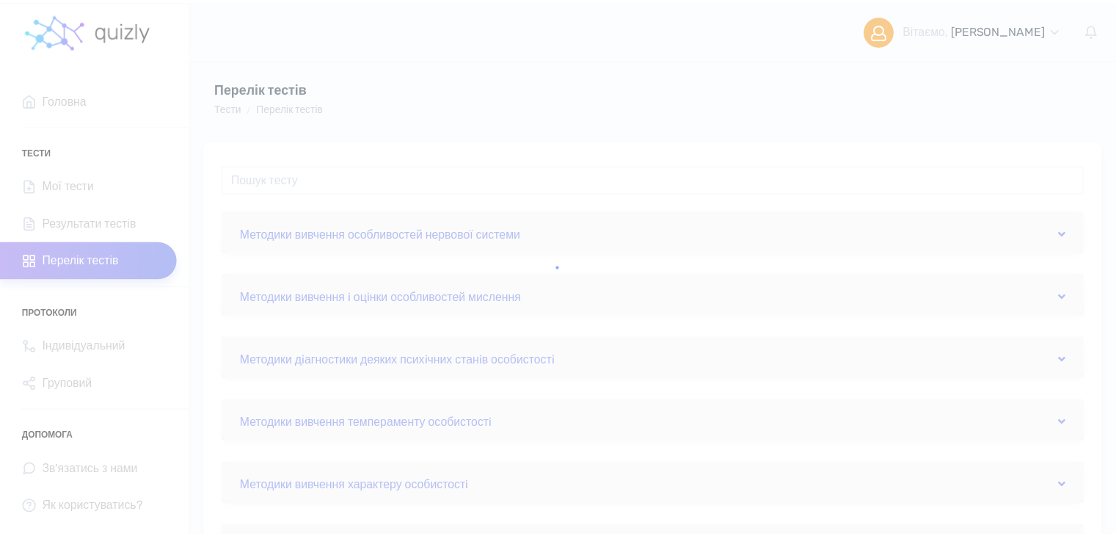
scroll to position [471, 0]
